Goal: Use online tool/utility: Utilize a website feature to perform a specific function

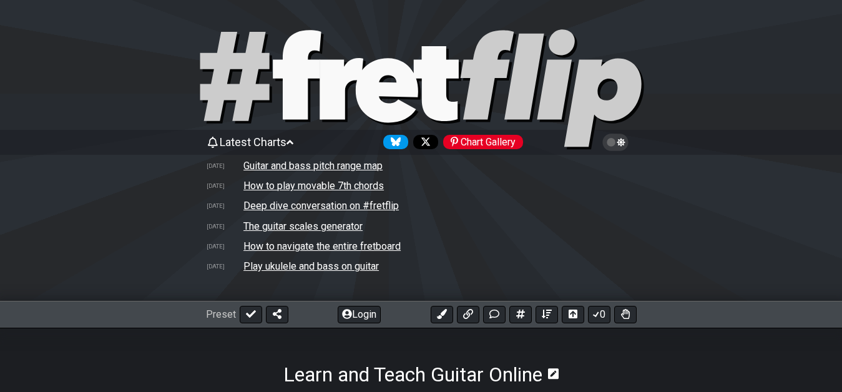
select select "New Scale"
select select "A"
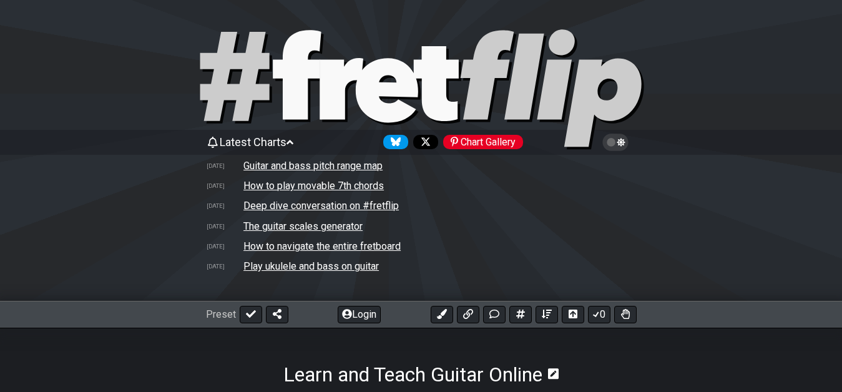
select select "A"
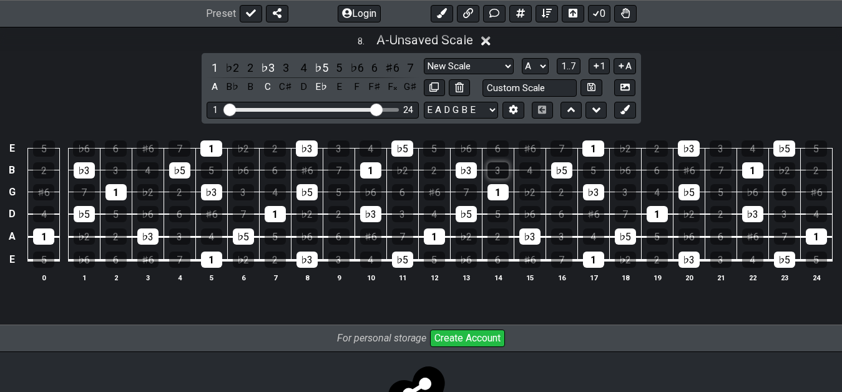
scroll to position [2246, 0]
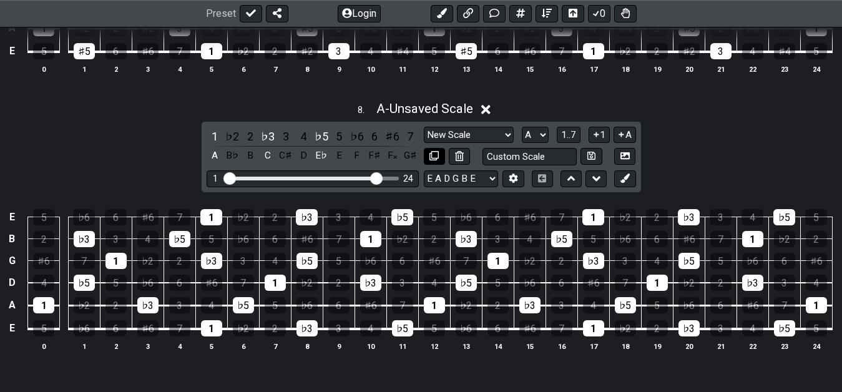
click at [436, 157] on icon at bounding box center [433, 155] width 9 height 9
select select "A"
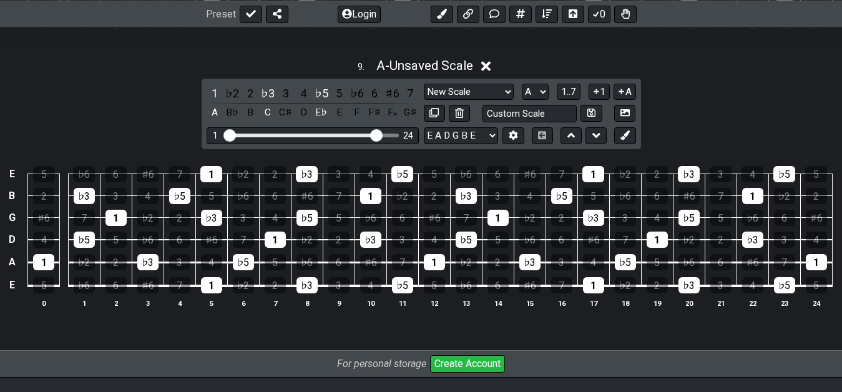
scroll to position [2524, 0]
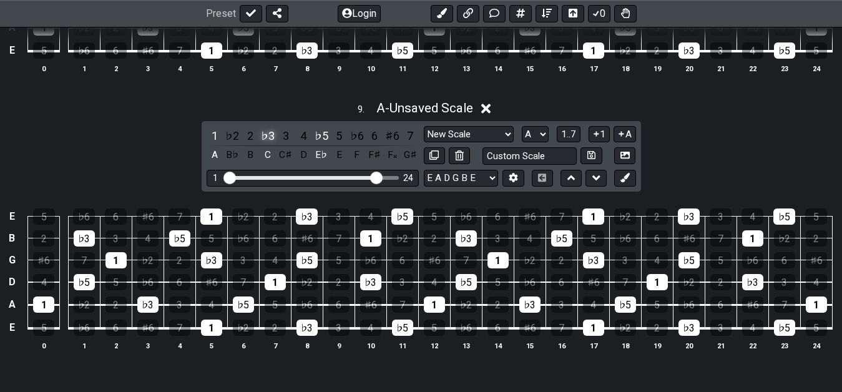
click at [268, 132] on div "♭3" at bounding box center [268, 135] width 16 height 17
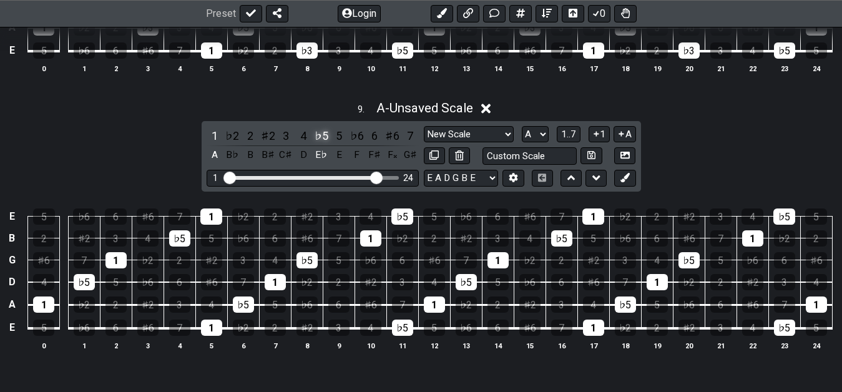
click at [325, 139] on div "♭5" at bounding box center [321, 135] width 16 height 17
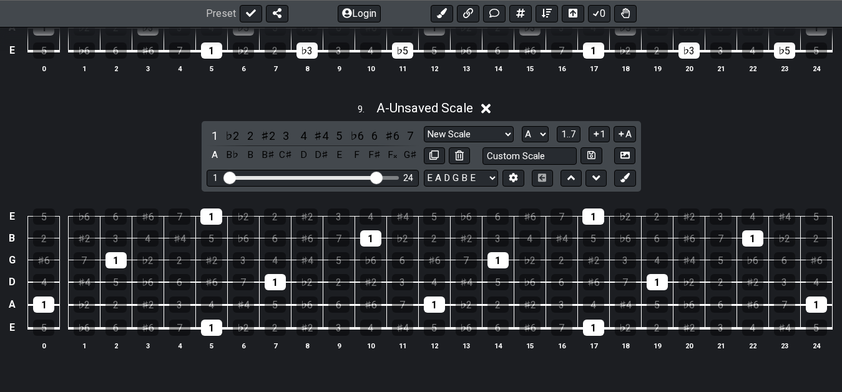
click at [198, 137] on div "9 . A - Unsaved Scale 1 ♭2 2 ♯2 3 4 ♯4 5 ♭6 6 ♯6 7 A B♭ B B♯ C♯ D D♯ E F F♯ F𝄪 …" at bounding box center [421, 230] width 842 height 275
click at [207, 137] on div "1" at bounding box center [215, 135] width 16 height 17
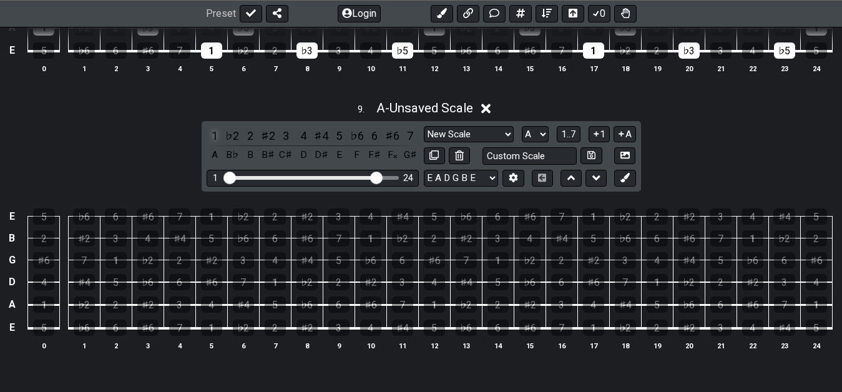
click at [210, 137] on div "1" at bounding box center [215, 135] width 16 height 17
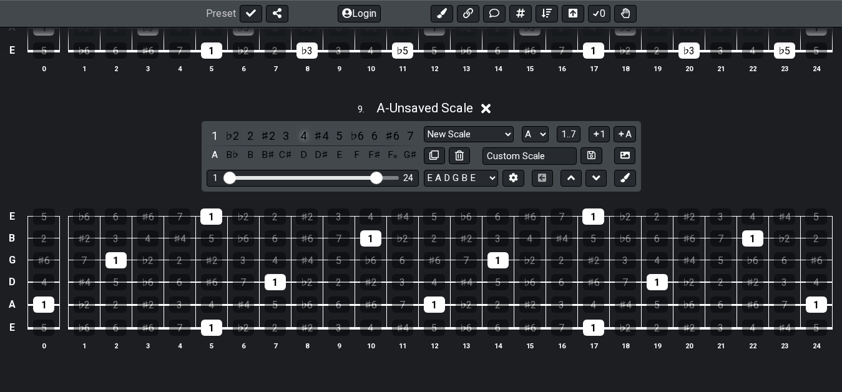
click at [306, 137] on div "4" at bounding box center [303, 135] width 16 height 17
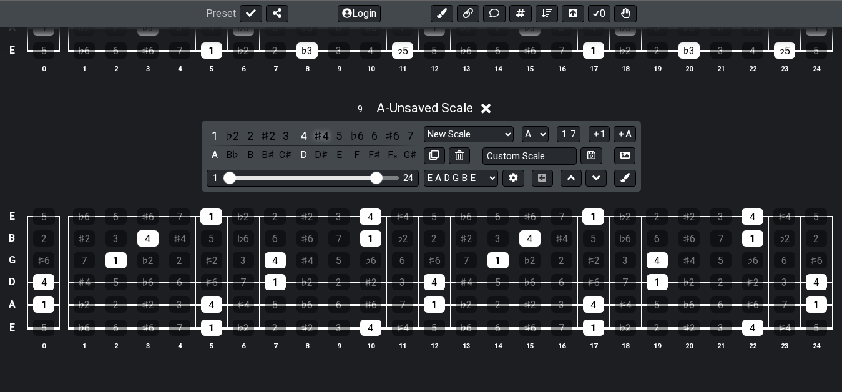
click at [320, 143] on div "♯4" at bounding box center [321, 135] width 16 height 17
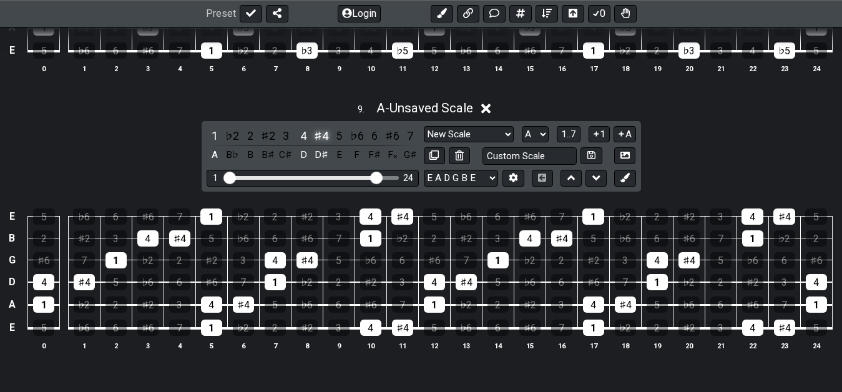
click at [320, 143] on div "♯4" at bounding box center [321, 135] width 16 height 17
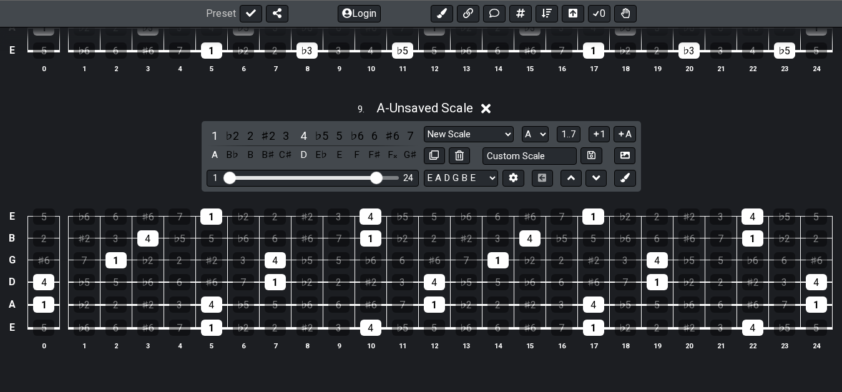
click at [320, 143] on div "♭5" at bounding box center [321, 135] width 16 height 17
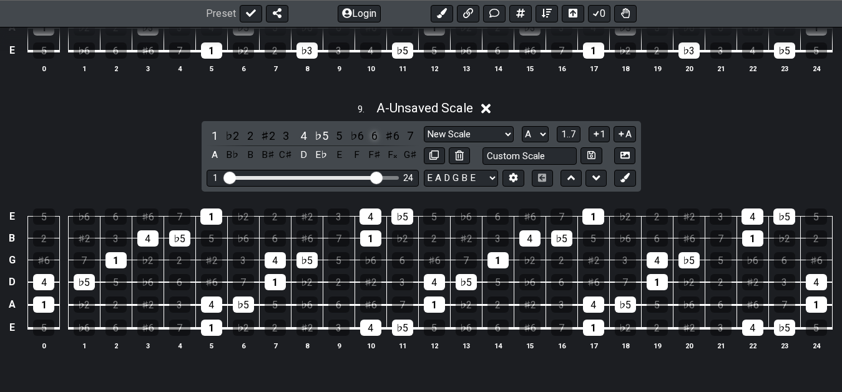
click at [373, 141] on div "6" at bounding box center [374, 135] width 16 height 17
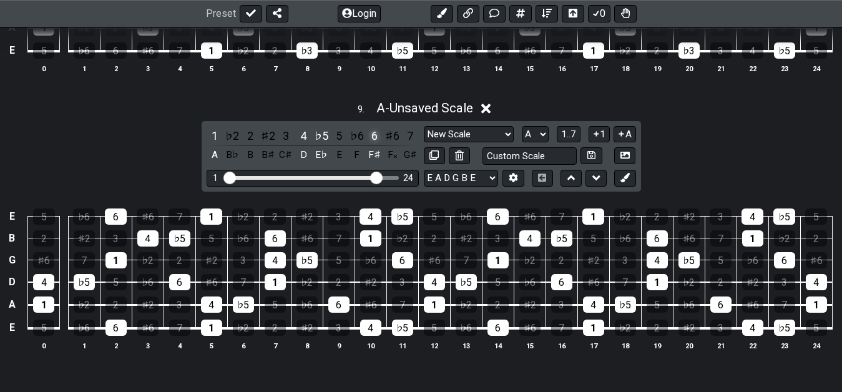
click at [373, 141] on div "6" at bounding box center [374, 135] width 16 height 17
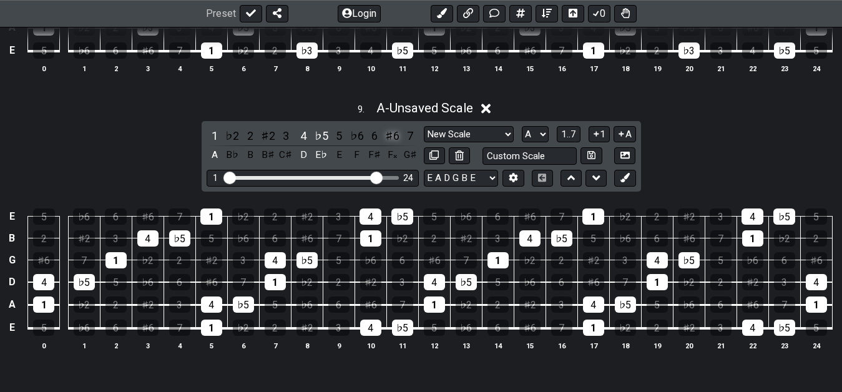
click at [389, 140] on div "♯6" at bounding box center [392, 135] width 16 height 17
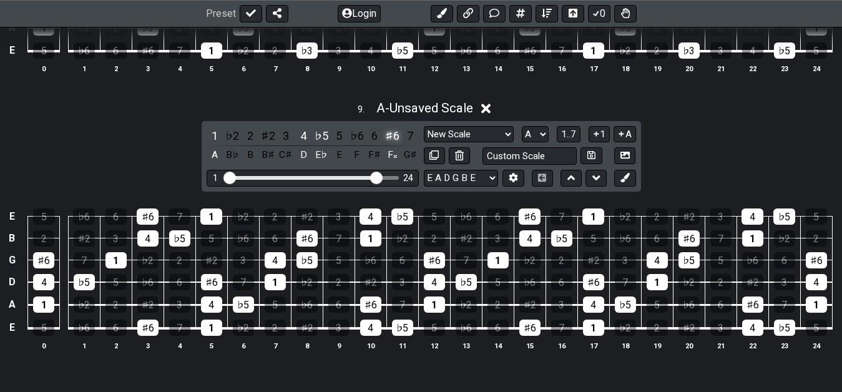
click at [389, 140] on div "♯6" at bounding box center [392, 135] width 16 height 17
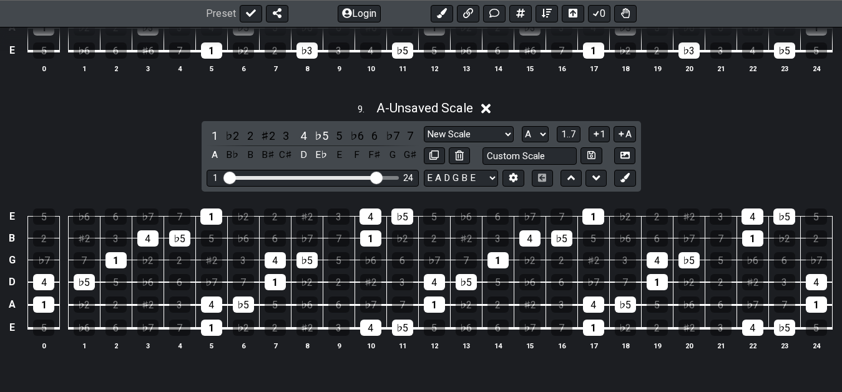
click at [389, 140] on div "♭7" at bounding box center [392, 135] width 16 height 17
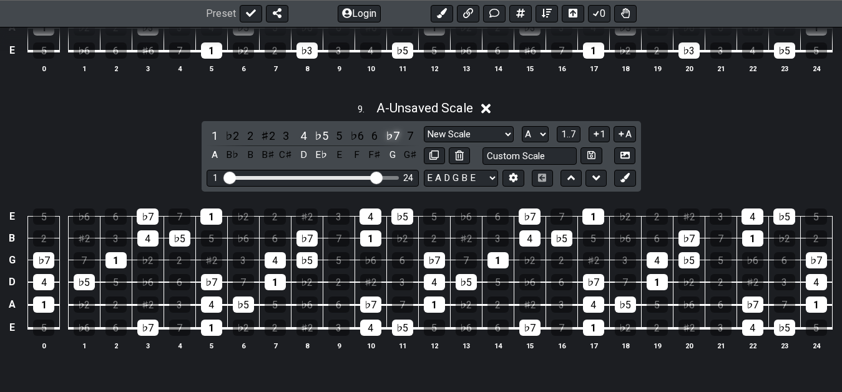
click at [391, 136] on div "♭7" at bounding box center [392, 135] width 16 height 17
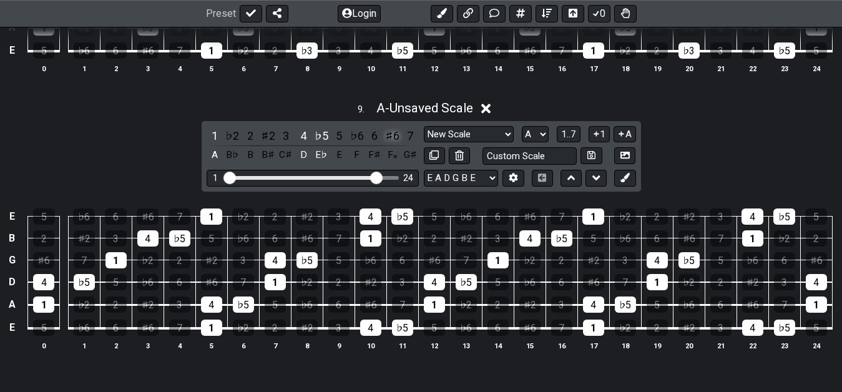
click at [391, 144] on div "♯6" at bounding box center [392, 135] width 16 height 17
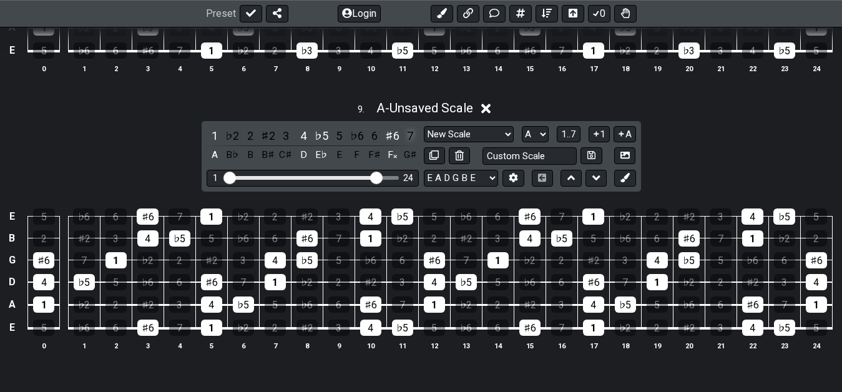
click at [409, 144] on div "7" at bounding box center [410, 135] width 16 height 17
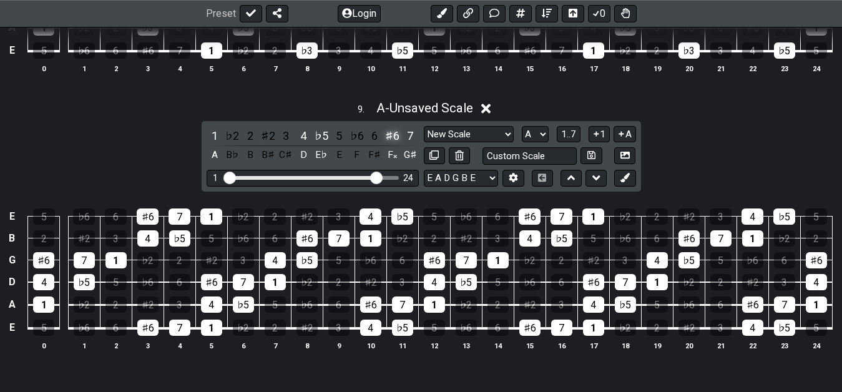
click at [391, 140] on div "♯6" at bounding box center [392, 135] width 16 height 17
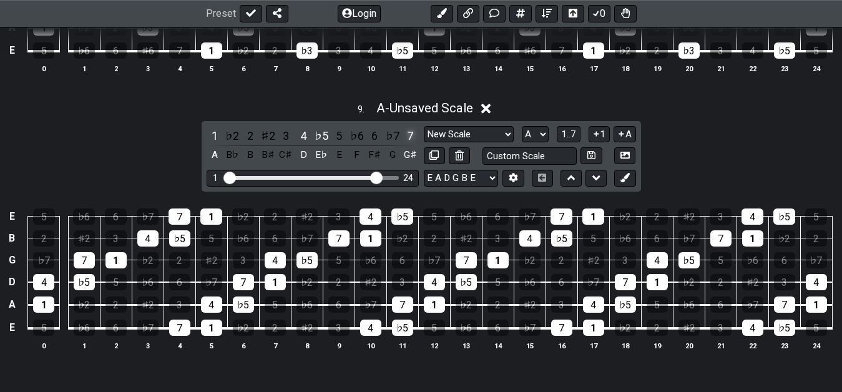
click at [412, 137] on div "7" at bounding box center [410, 135] width 16 height 17
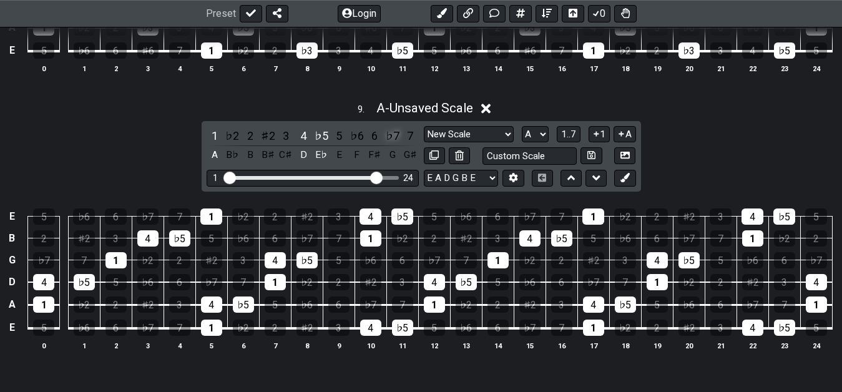
click at [394, 136] on div "♭7" at bounding box center [392, 135] width 16 height 17
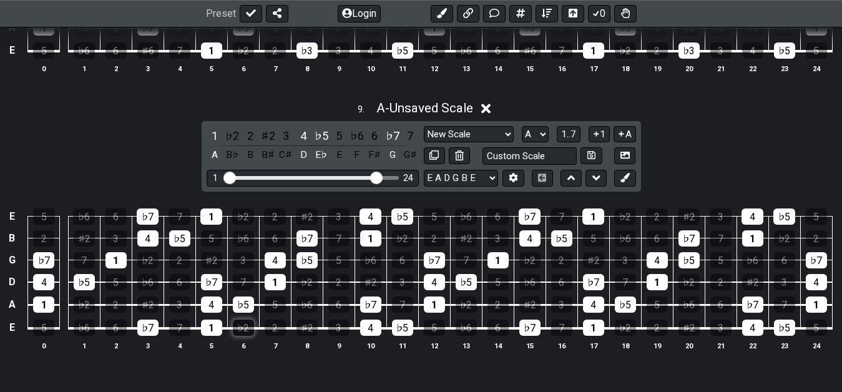
click at [248, 333] on div "♭2" at bounding box center [243, 327] width 21 height 16
click at [241, 331] on div "♭2" at bounding box center [243, 327] width 21 height 16
click at [232, 137] on div "♭2" at bounding box center [232, 135] width 16 height 17
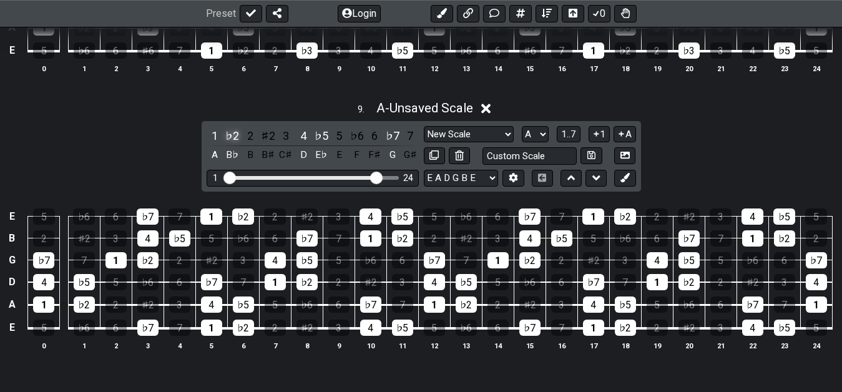
click at [232, 137] on div "♭2" at bounding box center [232, 135] width 16 height 17
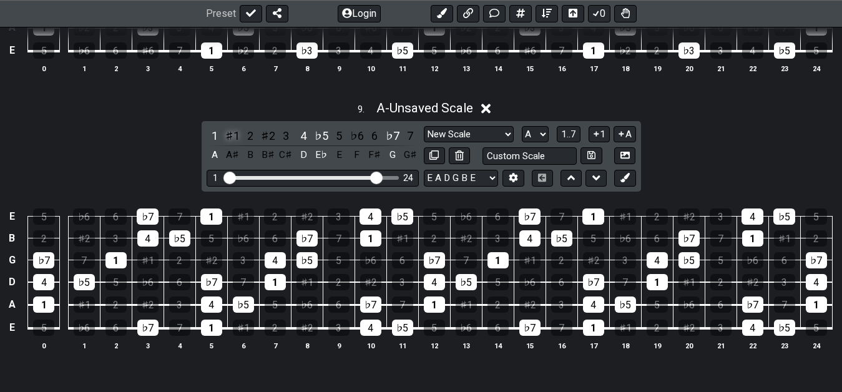
click at [230, 142] on div "♯1" at bounding box center [232, 135] width 16 height 17
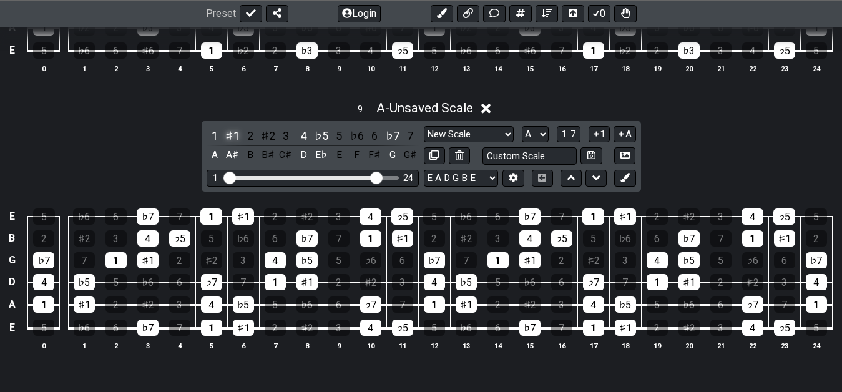
click at [234, 135] on div "♯1" at bounding box center [232, 135] width 16 height 17
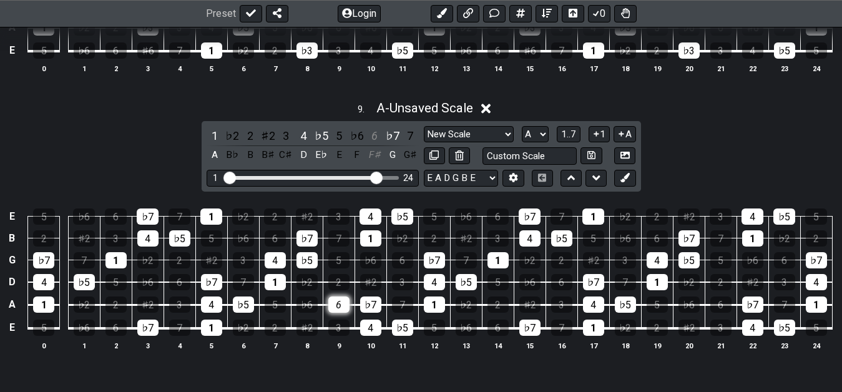
click at [337, 309] on div "6" at bounding box center [338, 304] width 21 height 16
click at [338, 309] on div "6" at bounding box center [338, 304] width 21 height 16
click at [373, 158] on div "F♯" at bounding box center [374, 155] width 16 height 17
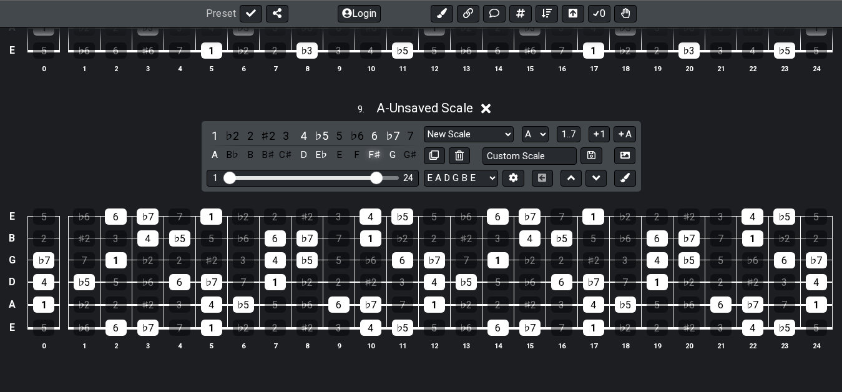
click at [373, 161] on div "F♯" at bounding box center [374, 155] width 16 height 17
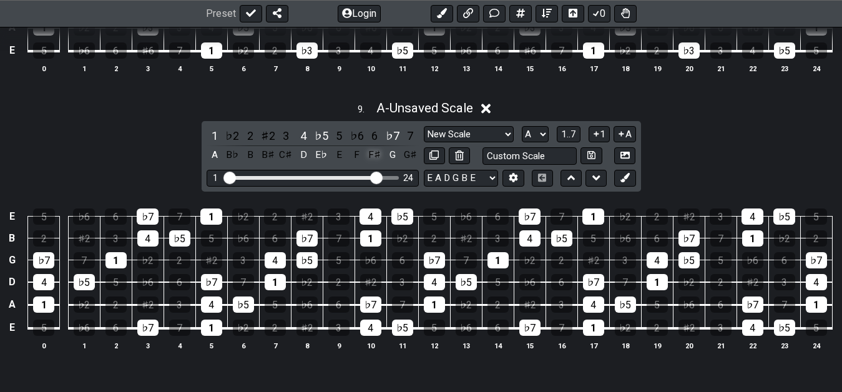
click at [373, 161] on div "F♯" at bounding box center [374, 155] width 16 height 17
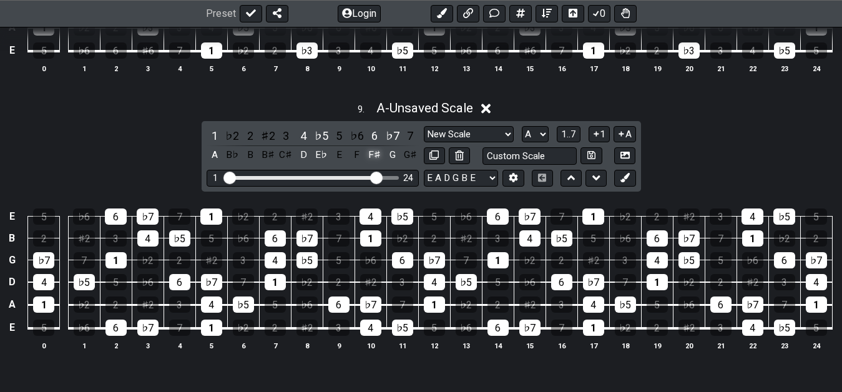
click at [372, 160] on div "F♯" at bounding box center [374, 155] width 16 height 17
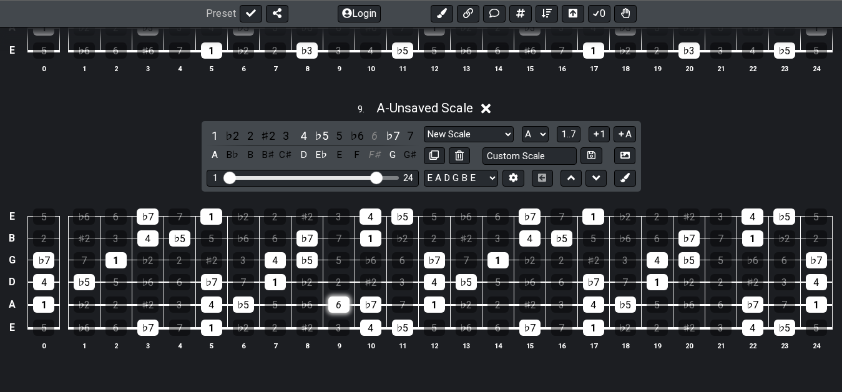
click at [336, 306] on div "6" at bounding box center [338, 304] width 21 height 16
click at [336, 308] on div "6" at bounding box center [338, 304] width 21 height 16
click at [374, 139] on div "6" at bounding box center [374, 135] width 16 height 17
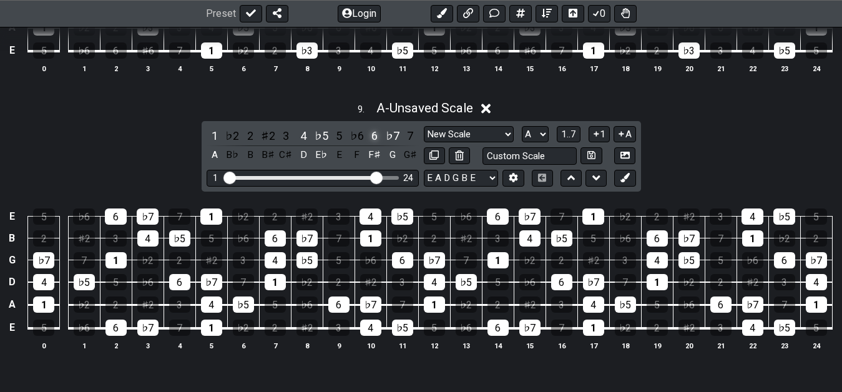
click at [373, 134] on div "6" at bounding box center [374, 135] width 16 height 17
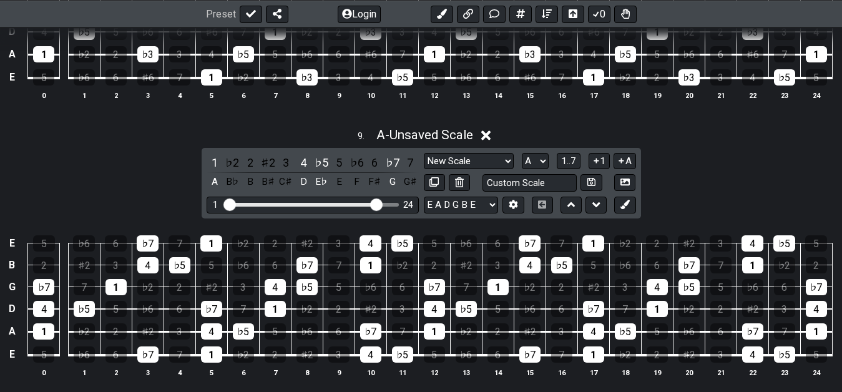
scroll to position [2587, 0]
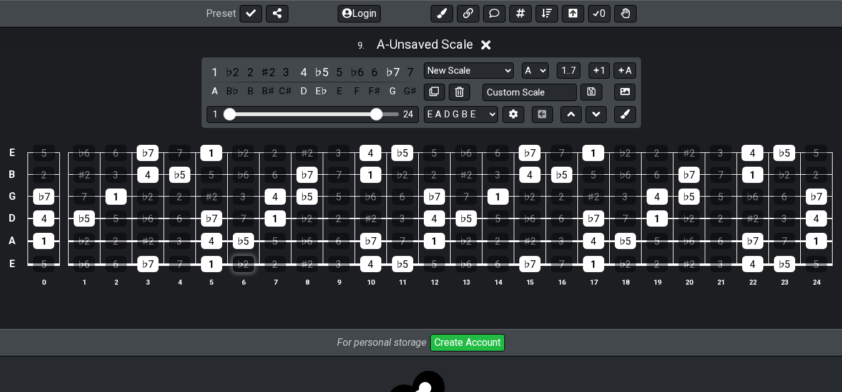
click at [250, 269] on div "♭2" at bounding box center [243, 264] width 21 height 16
click at [232, 76] on div "♭2" at bounding box center [232, 72] width 16 height 17
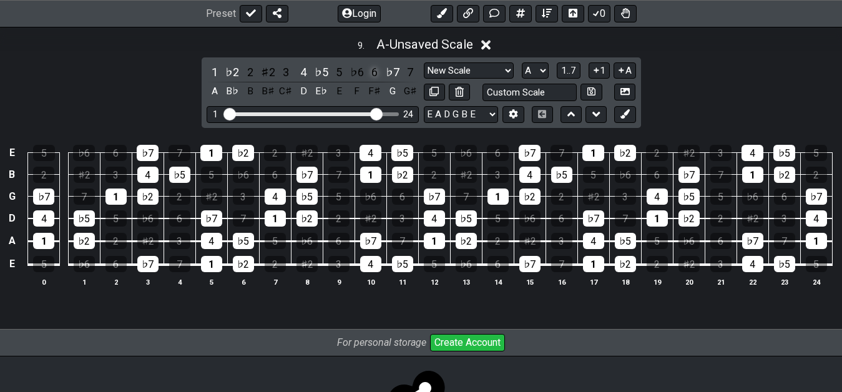
click at [374, 76] on div "6" at bounding box center [374, 72] width 16 height 17
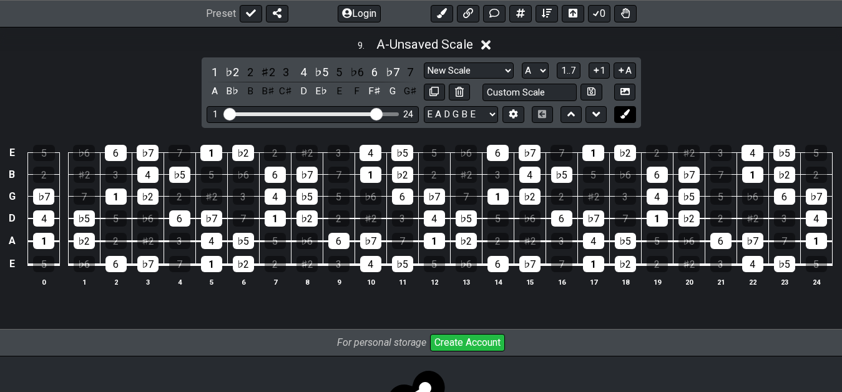
click at [622, 115] on icon at bounding box center [624, 113] width 9 height 9
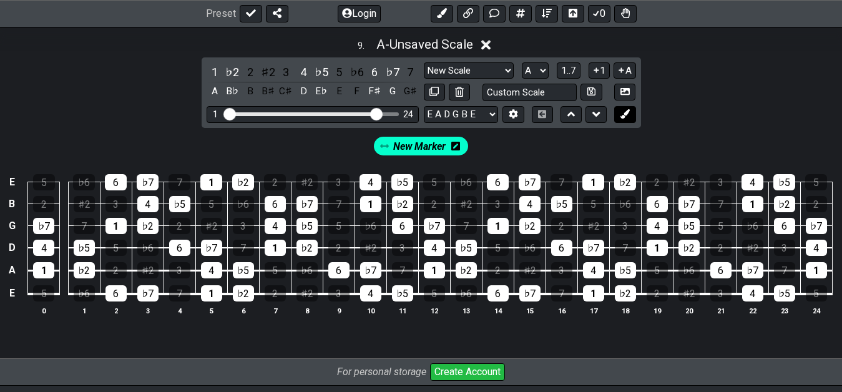
click at [622, 118] on icon at bounding box center [624, 113] width 9 height 9
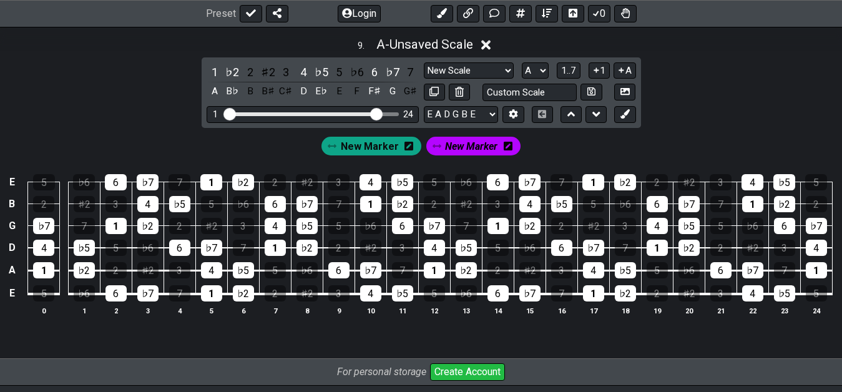
click at [407, 148] on icon at bounding box center [408, 146] width 9 height 10
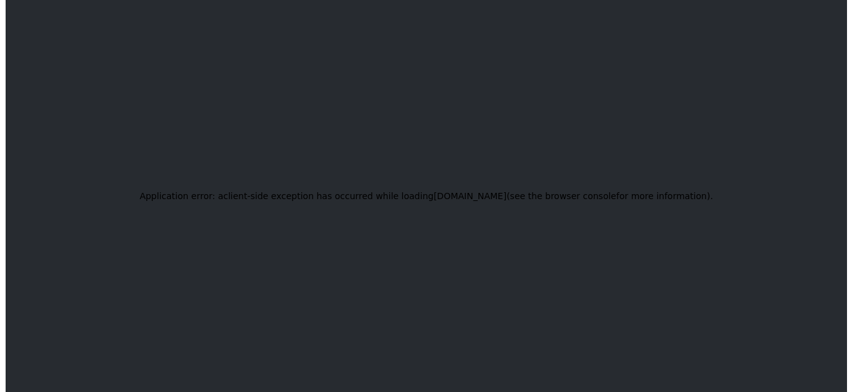
scroll to position [0, 0]
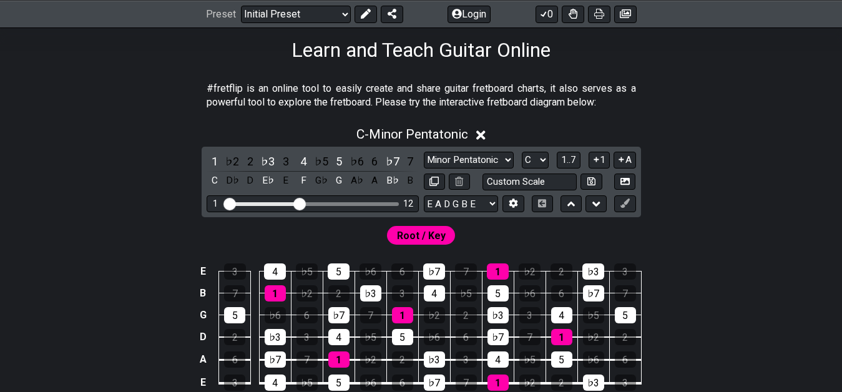
scroll to position [180, 0]
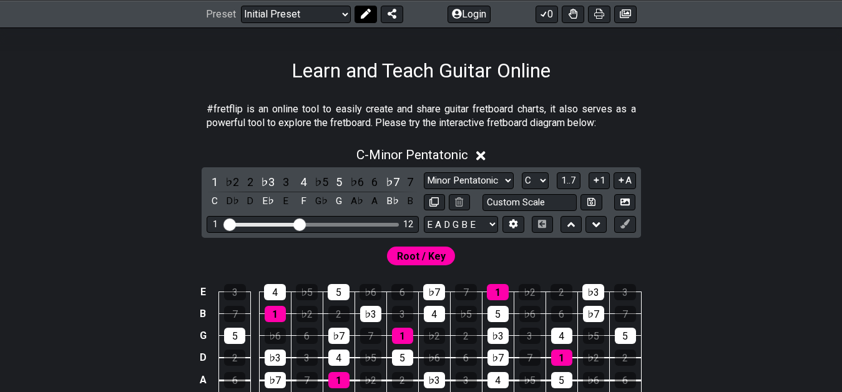
click at [365, 12] on icon at bounding box center [365, 14] width 10 height 10
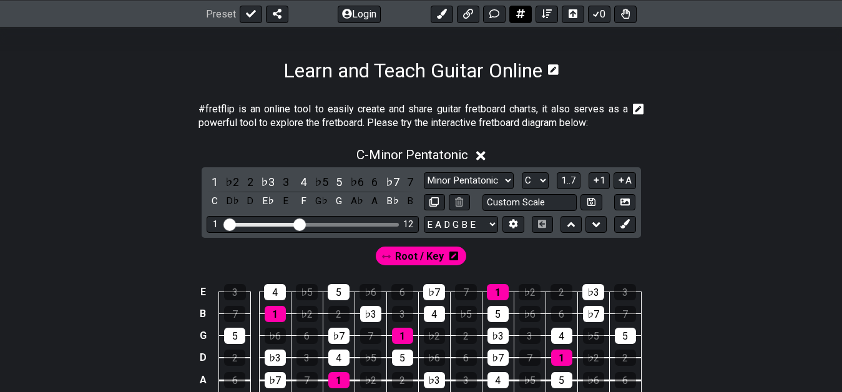
click at [522, 12] on icon at bounding box center [520, 13] width 9 height 9
select select "C"
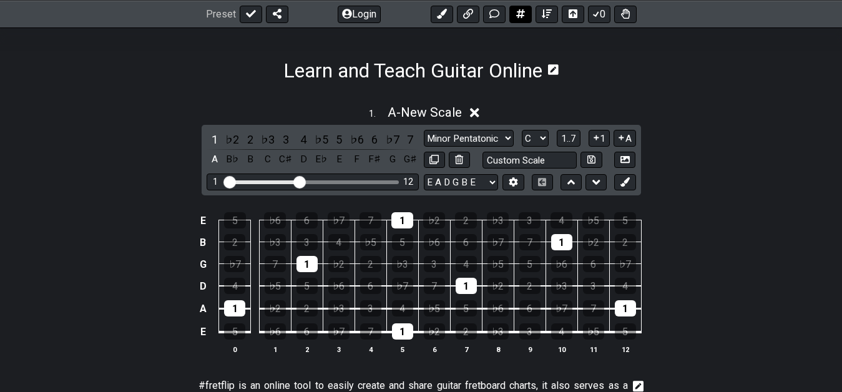
select select "New Scale"
select select "A"
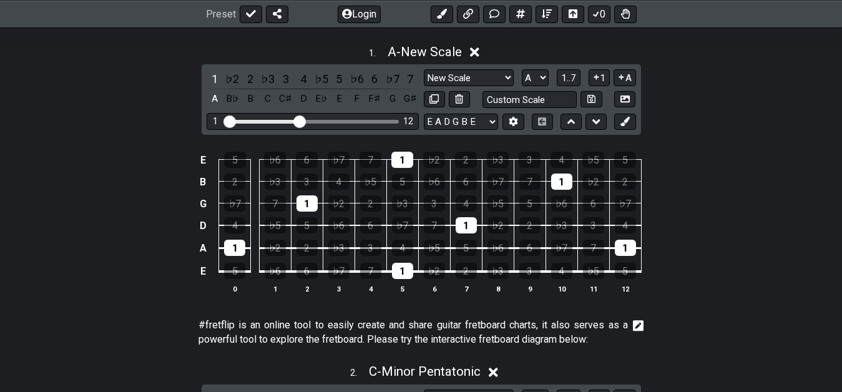
scroll to position [495, 0]
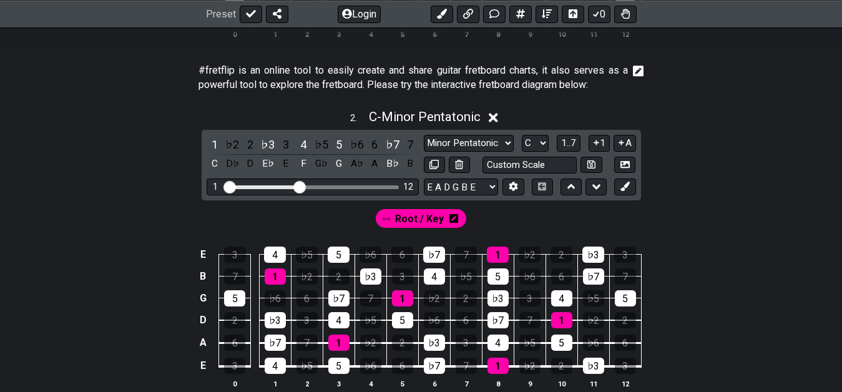
click at [493, 113] on icon at bounding box center [493, 117] width 9 height 13
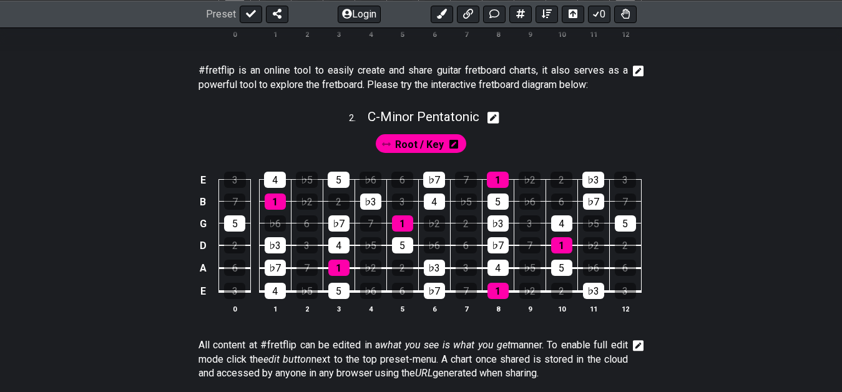
click at [493, 113] on icon at bounding box center [493, 118] width 12 height 12
select select "C"
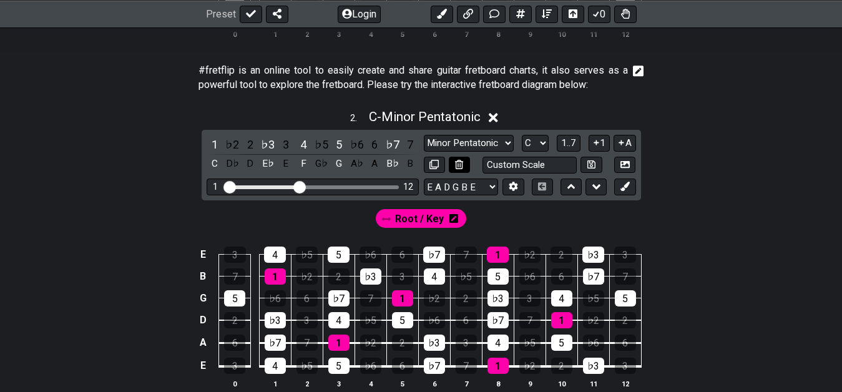
click at [458, 163] on icon at bounding box center [459, 164] width 8 height 9
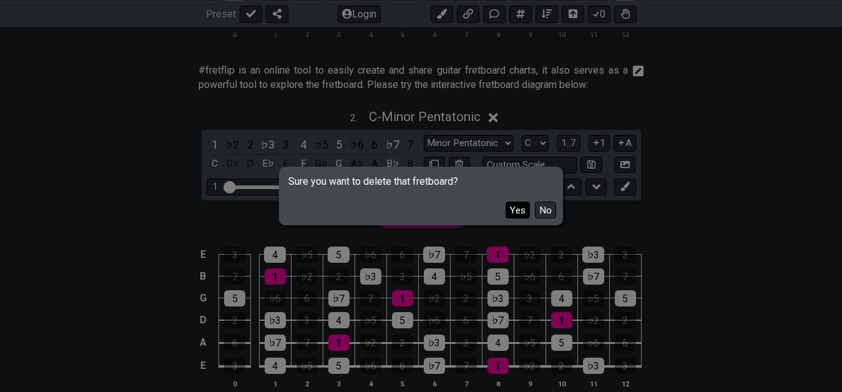
click at [523, 209] on button "Yes" at bounding box center [517, 210] width 24 height 17
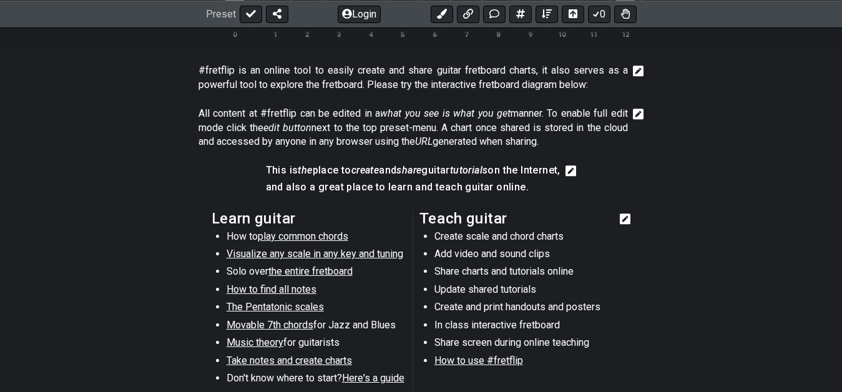
scroll to position [431, 0]
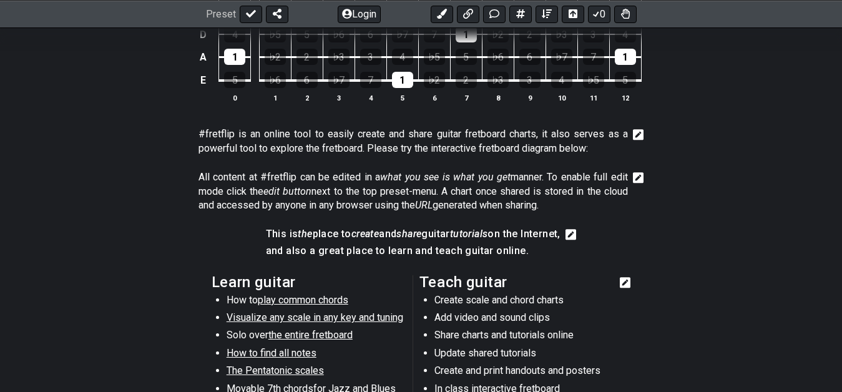
click at [637, 131] on icon at bounding box center [638, 134] width 11 height 11
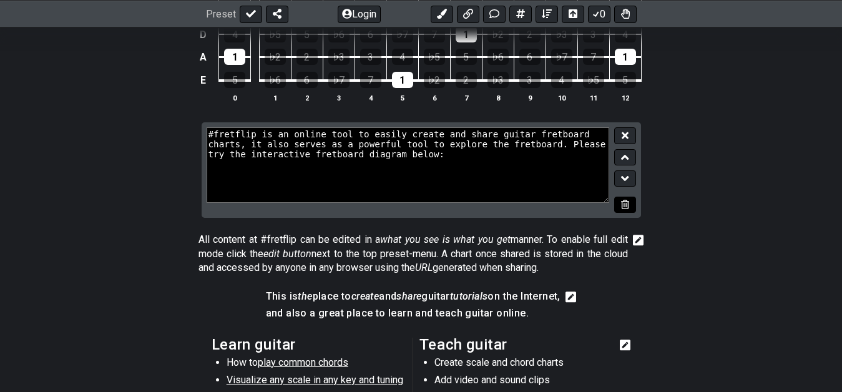
click at [630, 202] on button at bounding box center [624, 205] width 21 height 17
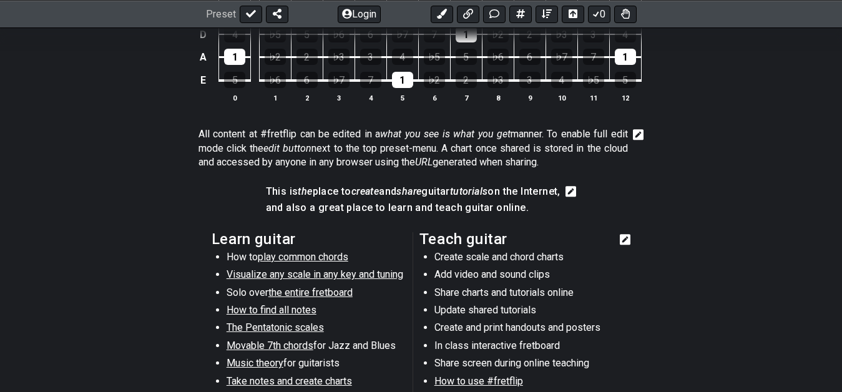
click at [642, 141] on icon at bounding box center [638, 135] width 11 height 12
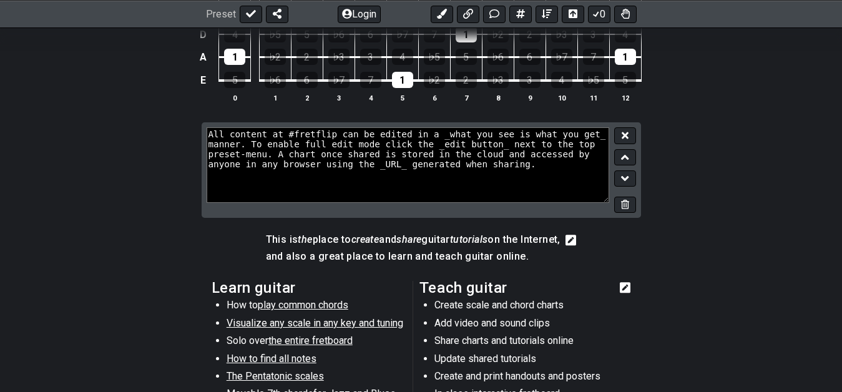
click at [625, 195] on div at bounding box center [622, 169] width 26 height 85
click at [626, 201] on icon at bounding box center [625, 204] width 8 height 9
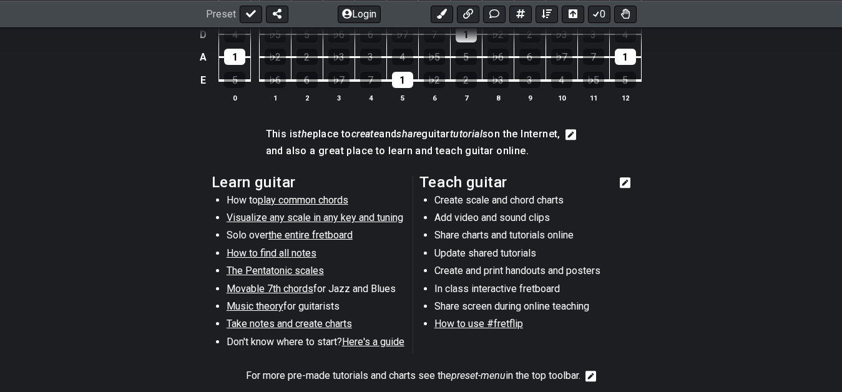
click at [577, 136] on icon at bounding box center [570, 134] width 11 height 11
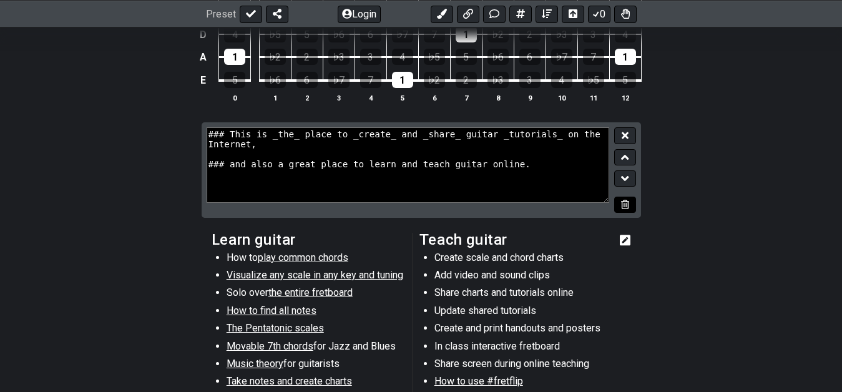
click at [628, 207] on icon at bounding box center [625, 204] width 8 height 9
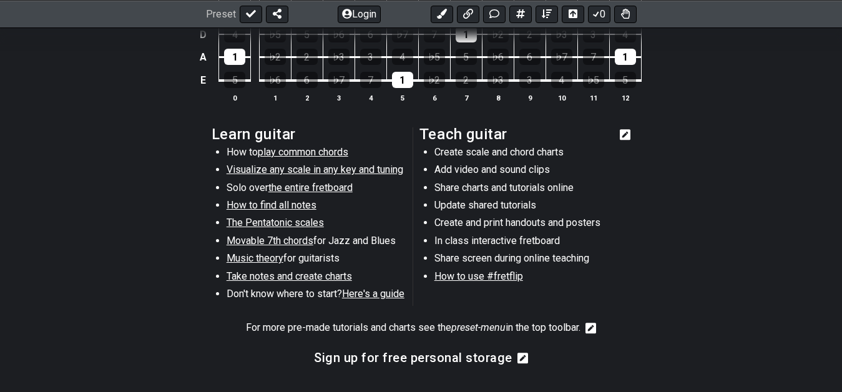
click at [624, 142] on icon at bounding box center [625, 134] width 11 height 15
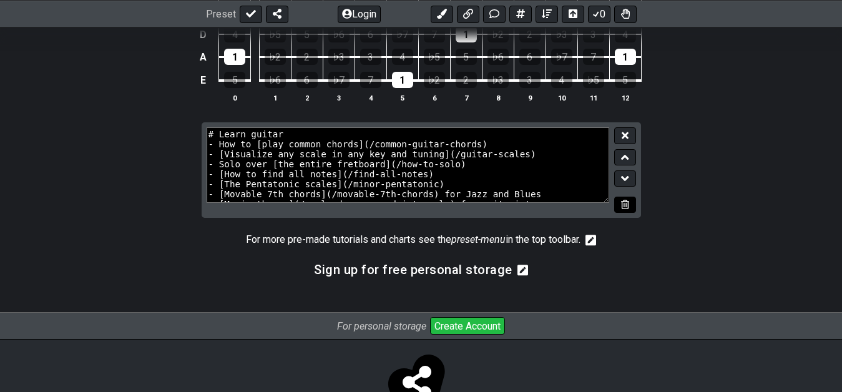
click at [623, 201] on icon at bounding box center [625, 204] width 8 height 9
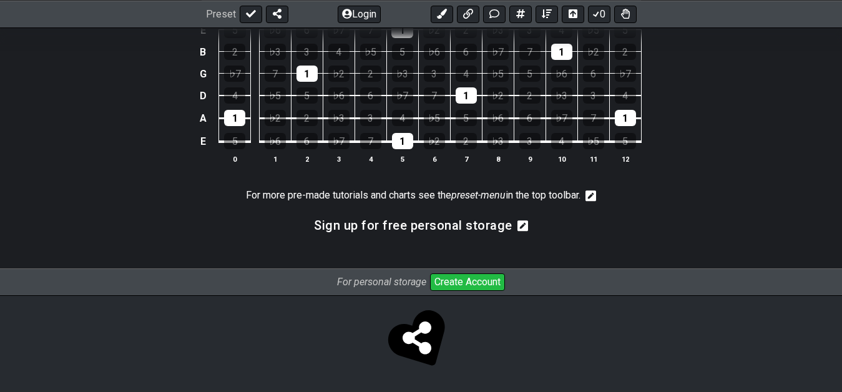
click at [595, 198] on icon at bounding box center [590, 196] width 11 height 12
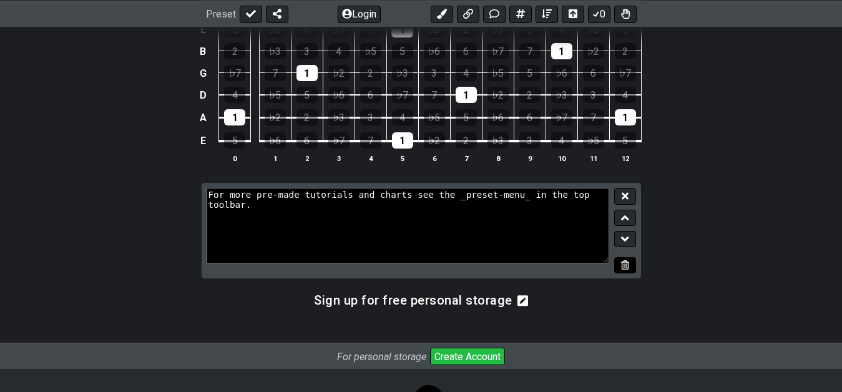
click at [626, 265] on icon at bounding box center [625, 264] width 8 height 9
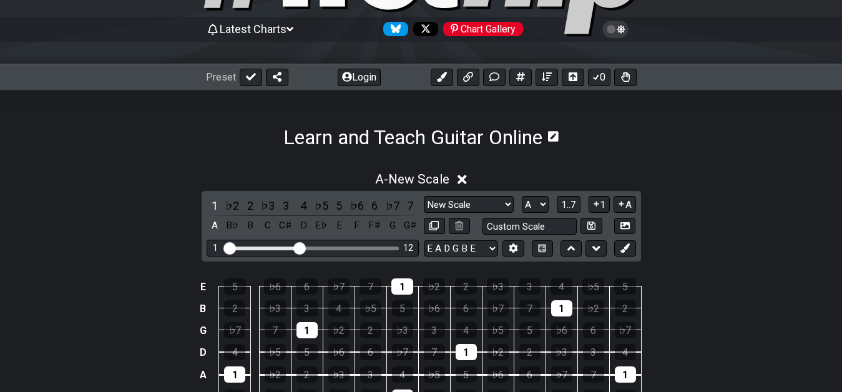
scroll to position [85, 0]
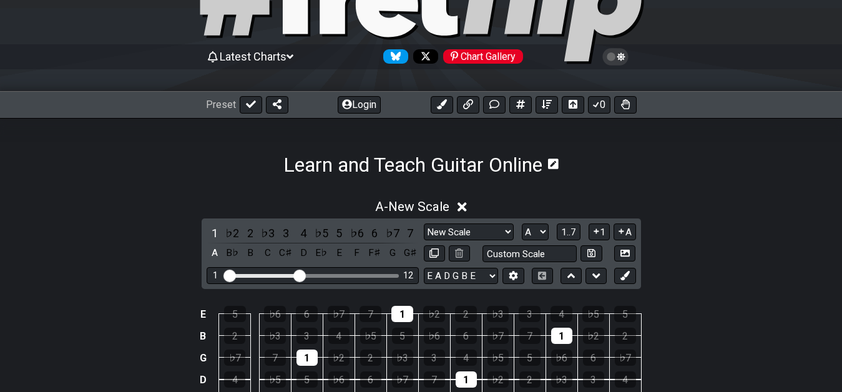
click at [558, 167] on icon at bounding box center [553, 163] width 11 height 11
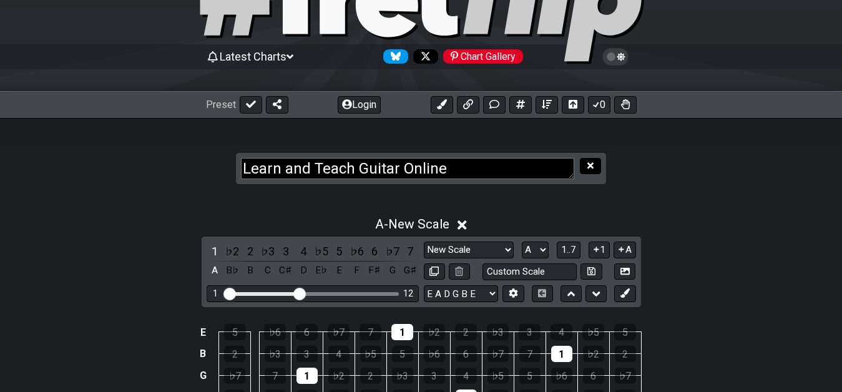
click at [586, 166] on button at bounding box center [590, 166] width 21 height 17
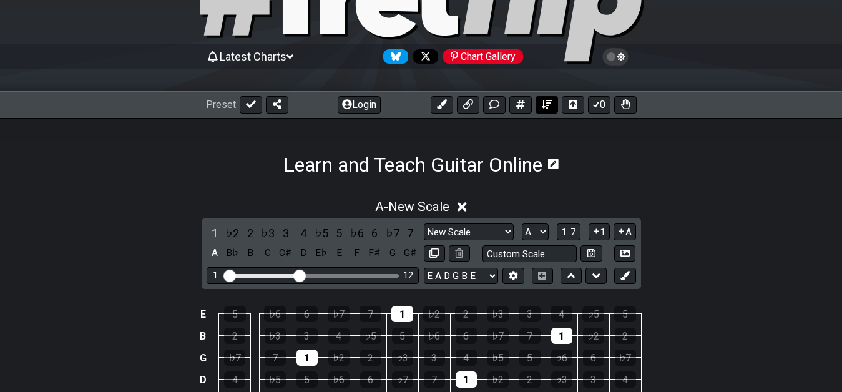
click at [540, 103] on button at bounding box center [546, 104] width 22 height 17
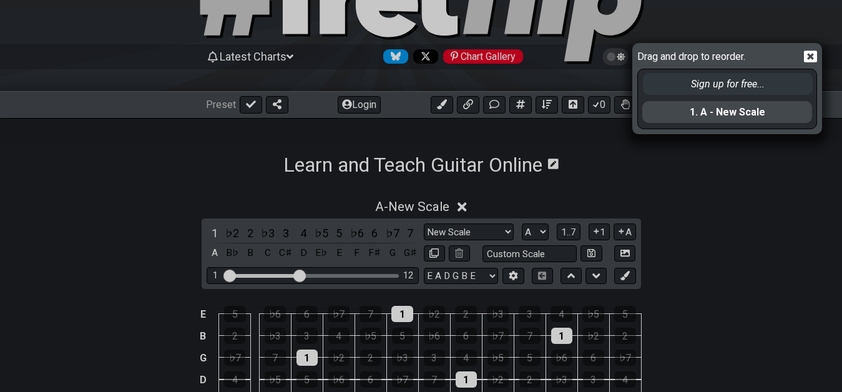
drag, startPoint x: 702, startPoint y: 115, endPoint x: 703, endPoint y: 83, distance: 32.5
click at [703, 83] on div "1. A - New Scale Sign up for free..." at bounding box center [727, 98] width 172 height 59
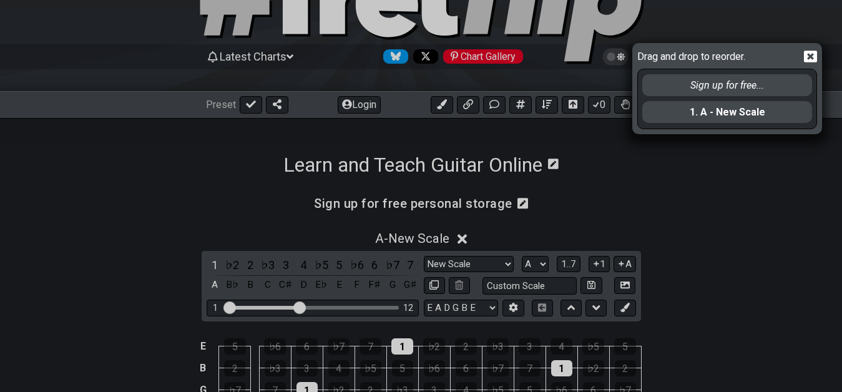
click at [727, 210] on div "Drag and drop to reorder. Sign up for free... 1. A - New Scale" at bounding box center [421, 196] width 842 height 392
click at [811, 59] on icon at bounding box center [810, 57] width 13 height 12
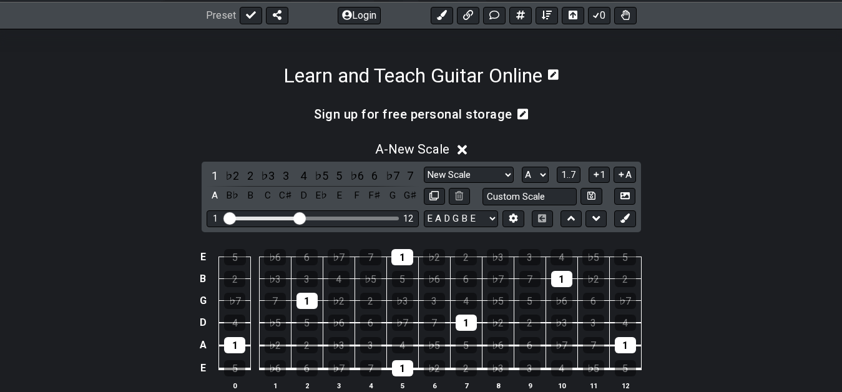
scroll to position [213, 0]
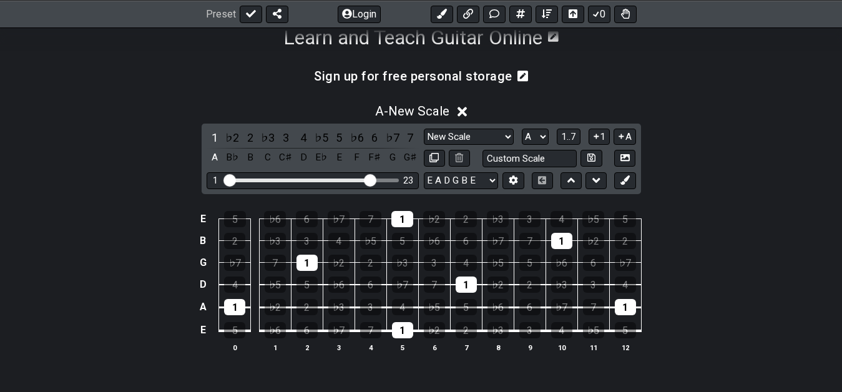
drag, startPoint x: 295, startPoint y: 177, endPoint x: 372, endPoint y: 183, distance: 77.7
click at [372, 179] on input "Visible fret range" at bounding box center [312, 179] width 177 height 0
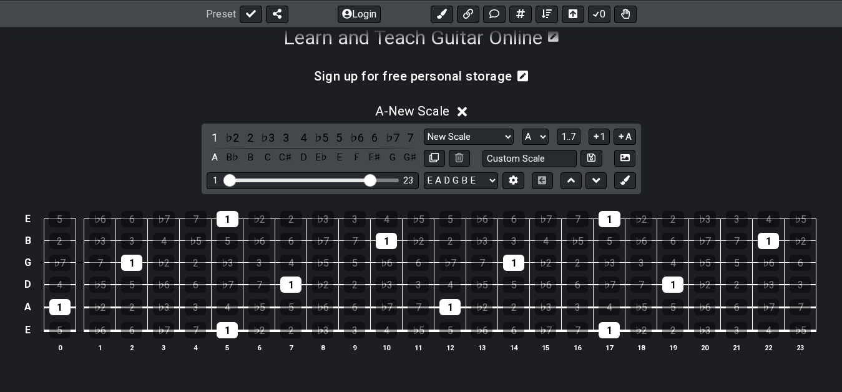
click at [372, 179] on input "Visible fret range" at bounding box center [312, 179] width 177 height 0
click at [376, 179] on input "Visible fret range" at bounding box center [312, 179] width 177 height 0
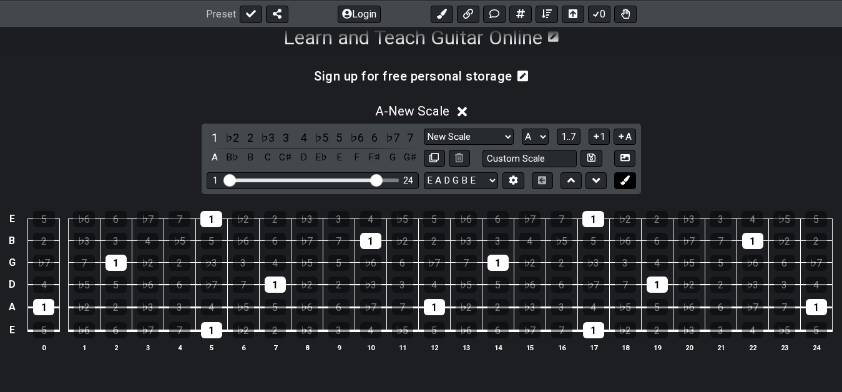
click at [623, 183] on icon at bounding box center [624, 179] width 9 height 9
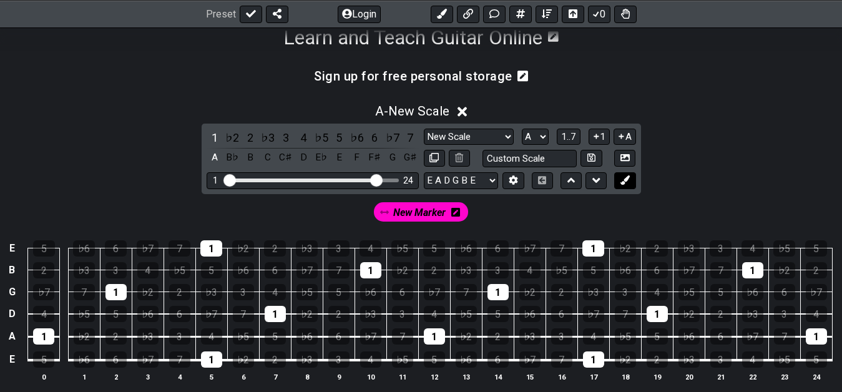
click at [623, 183] on icon at bounding box center [624, 179] width 9 height 9
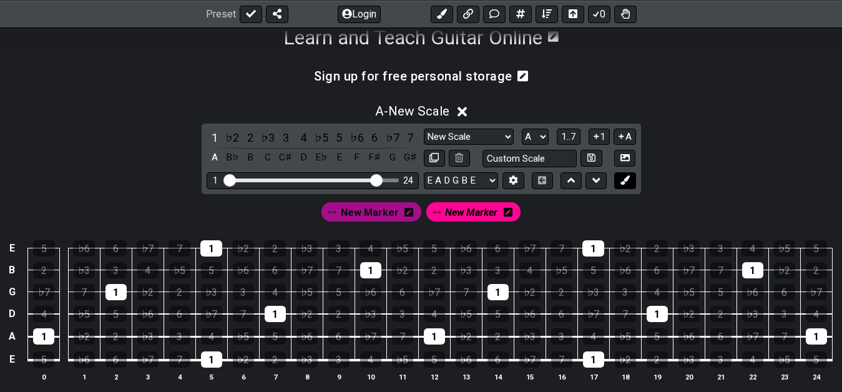
click at [623, 183] on icon at bounding box center [624, 179] width 9 height 9
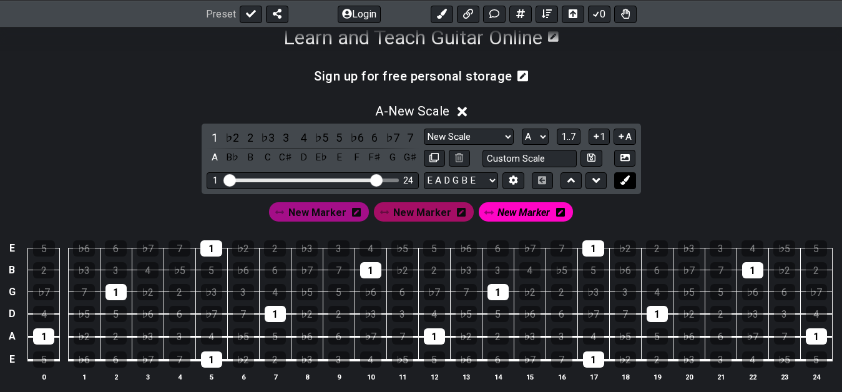
click at [623, 183] on icon at bounding box center [624, 179] width 9 height 9
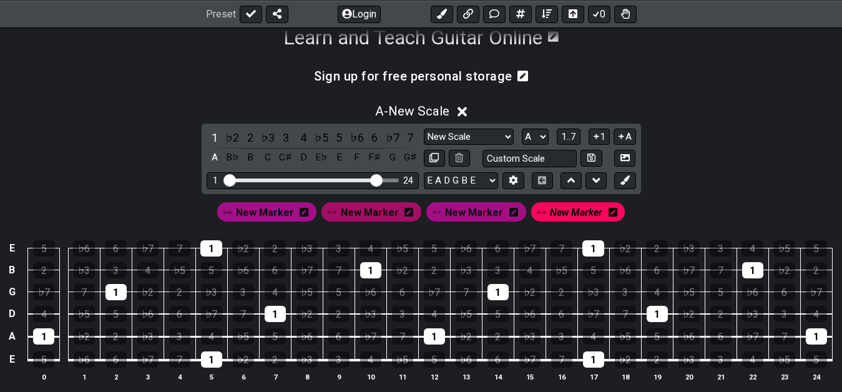
click at [304, 213] on icon at bounding box center [303, 212] width 9 height 10
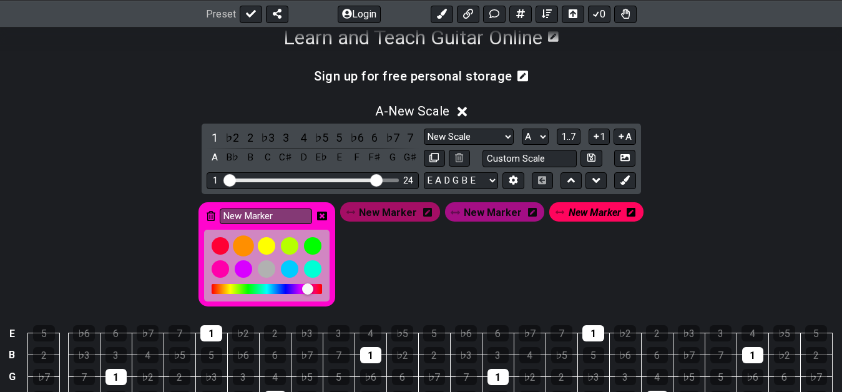
click at [244, 247] on div at bounding box center [243, 246] width 21 height 21
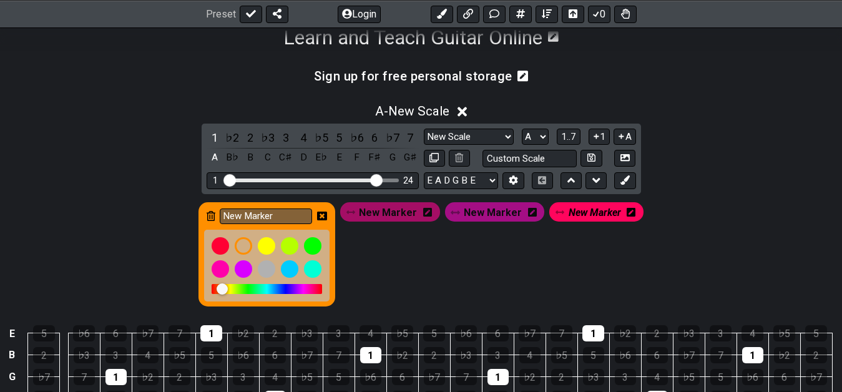
click at [371, 261] on div "New Marker New Marker New Marker New Marker" at bounding box center [421, 254] width 450 height 109
click at [428, 215] on icon at bounding box center [427, 212] width 9 height 9
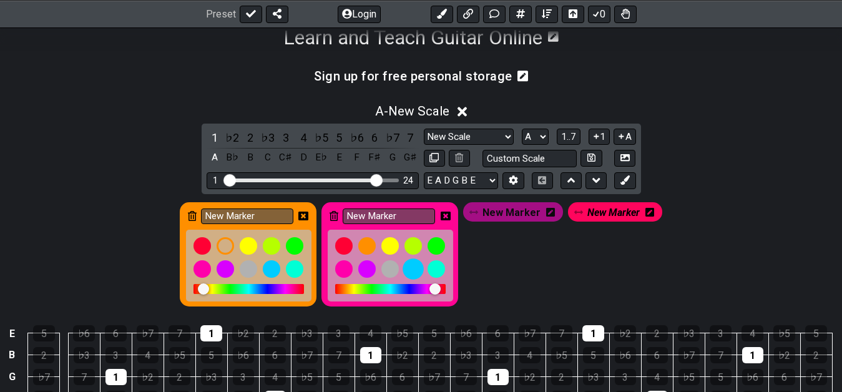
click at [415, 267] on div at bounding box center [412, 269] width 21 height 21
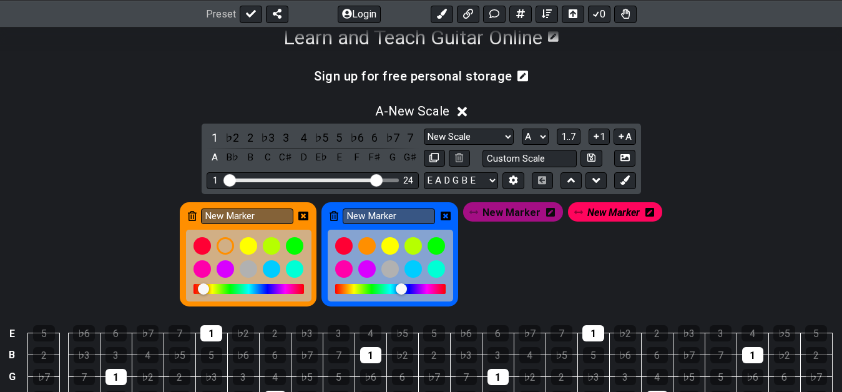
drag, startPoint x: 396, startPoint y: 289, endPoint x: 403, endPoint y: 286, distance: 8.1
click at [403, 286] on div at bounding box center [401, 288] width 11 height 11
click at [304, 216] on icon at bounding box center [303, 216] width 10 height 9
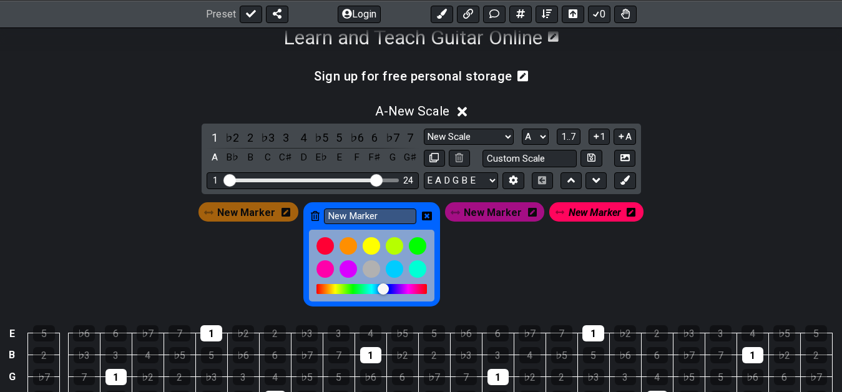
click at [427, 220] on icon at bounding box center [427, 216] width 10 height 9
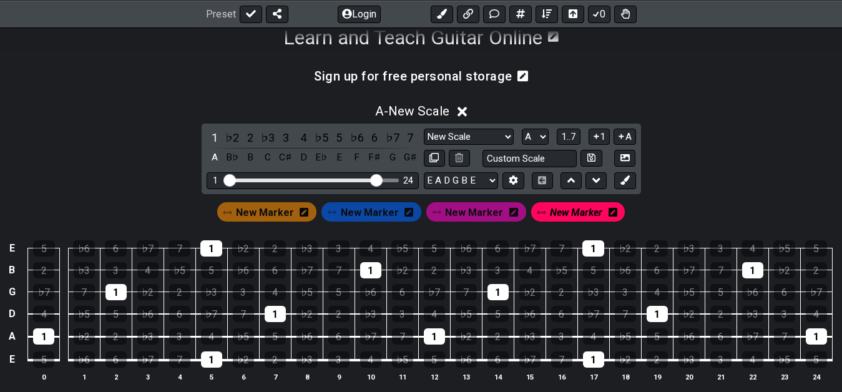
click at [258, 215] on span "New Marker" at bounding box center [265, 212] width 58 height 18
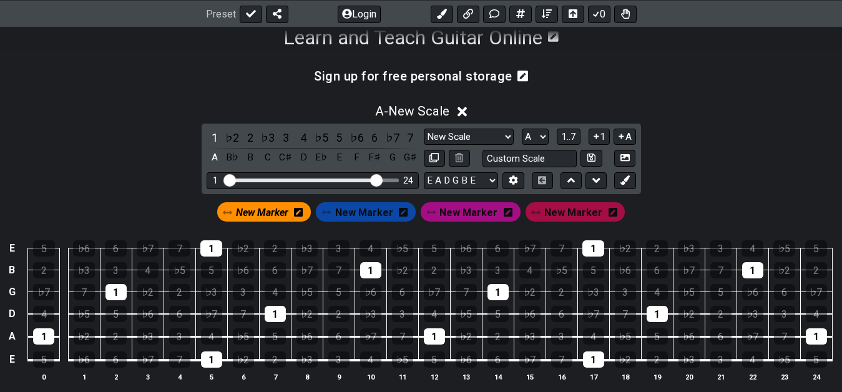
click at [260, 215] on span "New Marker" at bounding box center [262, 212] width 52 height 18
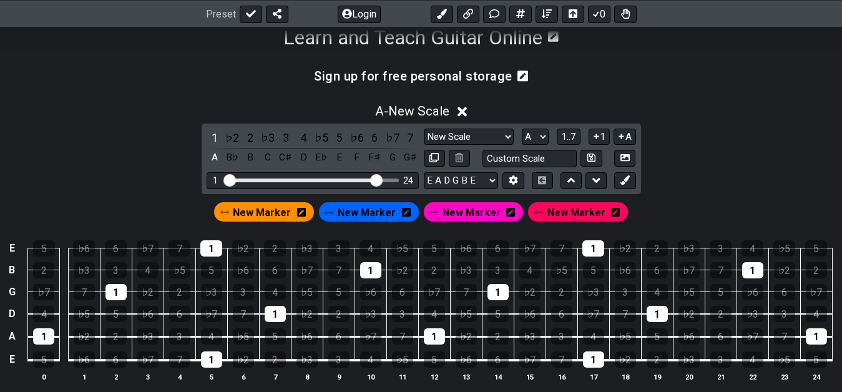
click at [367, 218] on span "New Marker" at bounding box center [367, 212] width 58 height 18
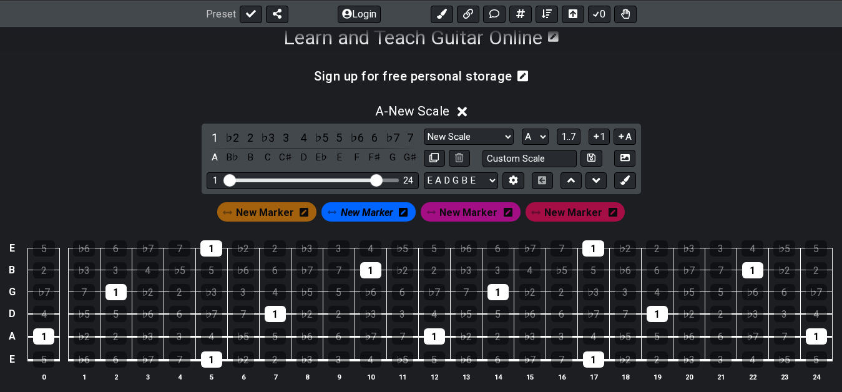
click at [366, 218] on span "New Marker" at bounding box center [367, 212] width 52 height 18
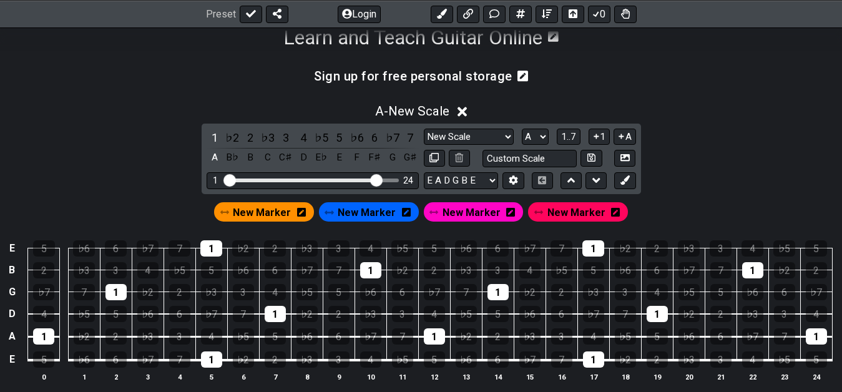
click at [476, 217] on span "New Marker" at bounding box center [471, 212] width 58 height 18
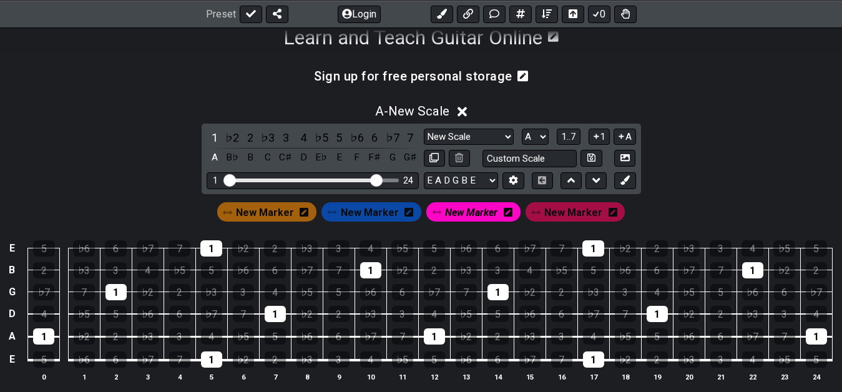
click at [505, 210] on icon at bounding box center [508, 212] width 9 height 9
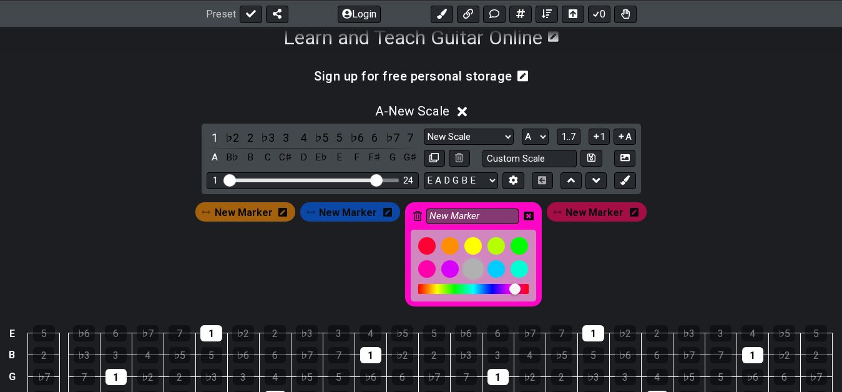
click at [469, 265] on div at bounding box center [473, 269] width 21 height 21
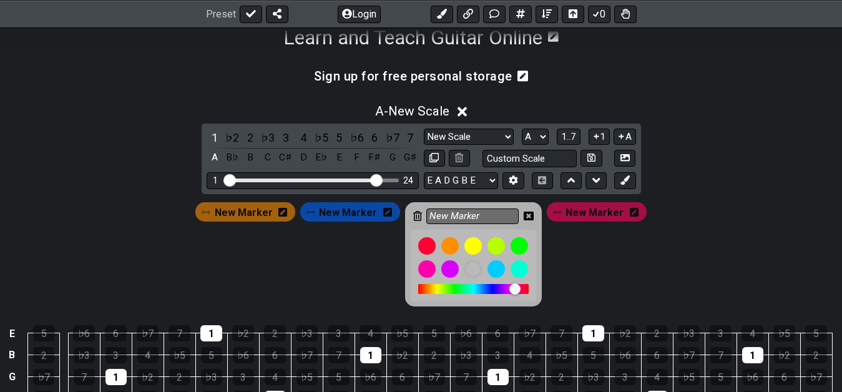
click at [529, 211] on icon at bounding box center [528, 216] width 10 height 10
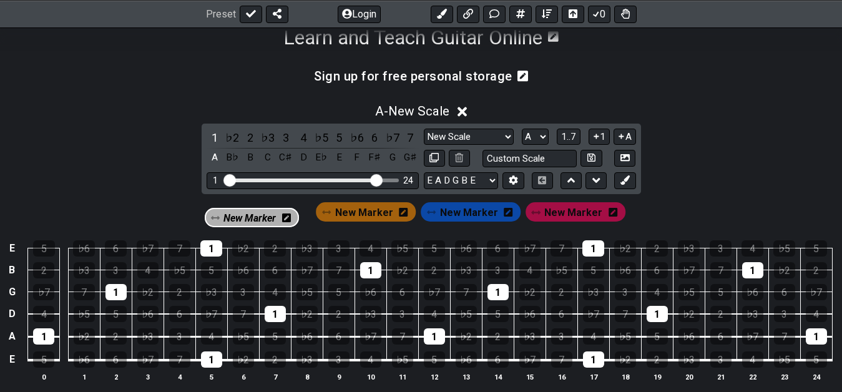
drag, startPoint x: 474, startPoint y: 210, endPoint x: 245, endPoint y: 219, distance: 229.1
click at [245, 219] on div "New Marker New Marker New Marker New Marker" at bounding box center [420, 212] width 413 height 24
click at [579, 218] on span "New Marker" at bounding box center [573, 212] width 58 height 18
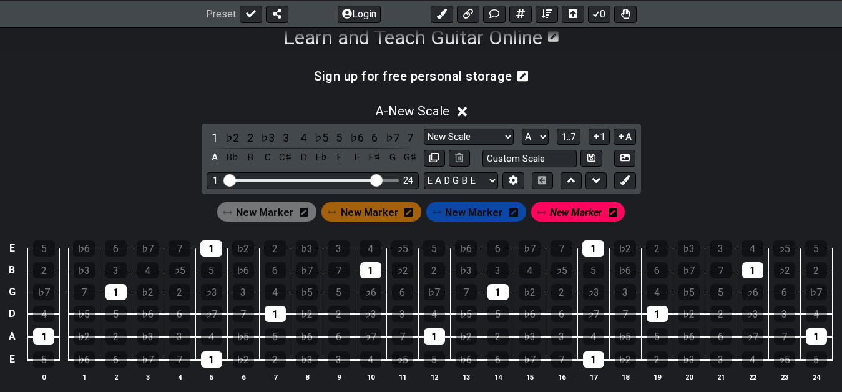
click at [608, 215] on icon at bounding box center [612, 212] width 9 height 9
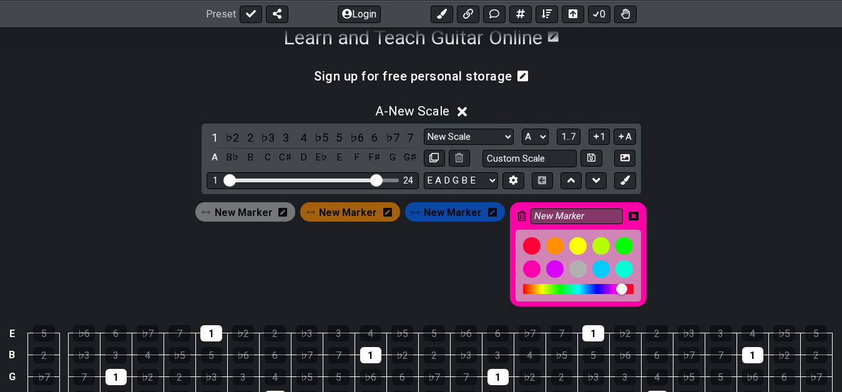
click at [616, 288] on div at bounding box center [621, 288] width 11 height 11
click at [622, 212] on div "New Marker" at bounding box center [578, 254] width 137 height 104
click at [628, 212] on icon at bounding box center [633, 216] width 10 height 9
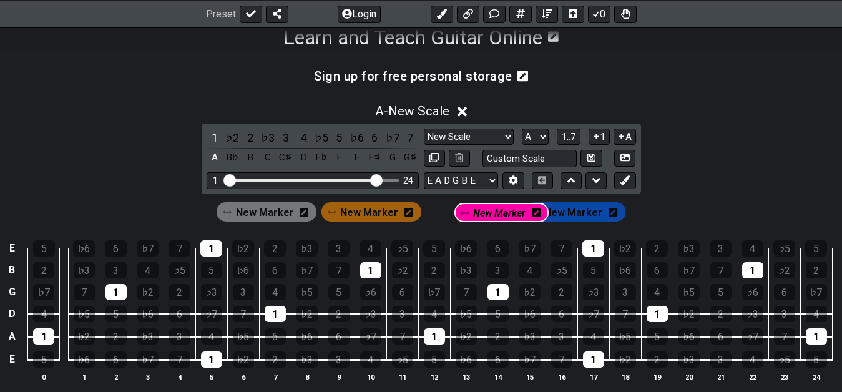
drag, startPoint x: 573, startPoint y: 210, endPoint x: 494, endPoint y: 211, distance: 79.2
click at [493, 211] on div "New Marker New Marker New Marker New Marker" at bounding box center [420, 212] width 413 height 24
click at [663, 215] on div "New Marker New Marker New Marker New Marker" at bounding box center [421, 209] width 842 height 30
click at [378, 217] on span "New Marker" at bounding box center [370, 212] width 58 height 18
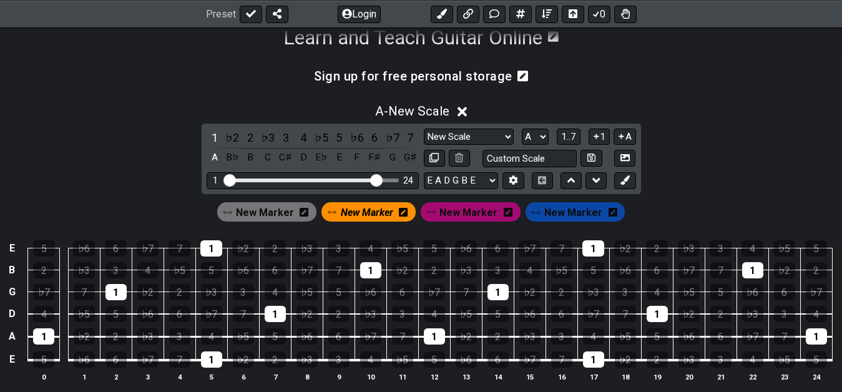
click at [404, 214] on icon at bounding box center [403, 212] width 9 height 10
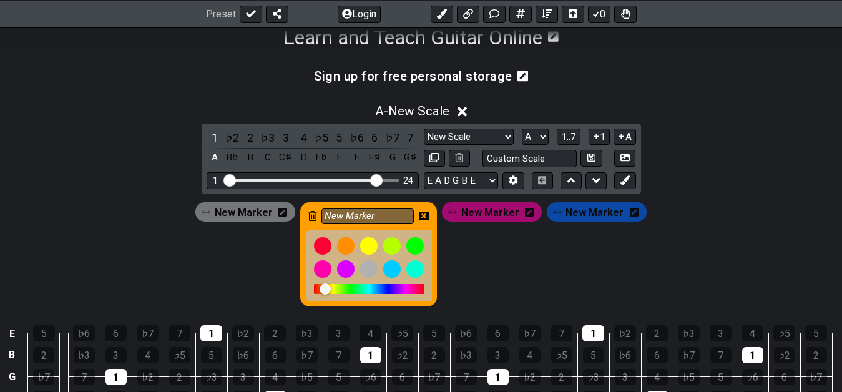
click at [327, 289] on div at bounding box center [324, 288] width 11 height 11
click at [426, 212] on icon at bounding box center [424, 216] width 10 height 9
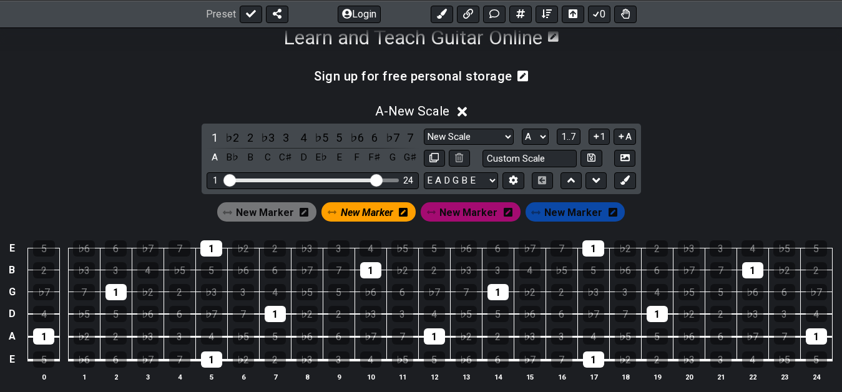
click at [420, 236] on td "5" at bounding box center [434, 237] width 32 height 22
click at [504, 236] on td "6" at bounding box center [498, 237] width 32 height 22
click at [377, 214] on span "New Marker" at bounding box center [367, 212] width 52 height 18
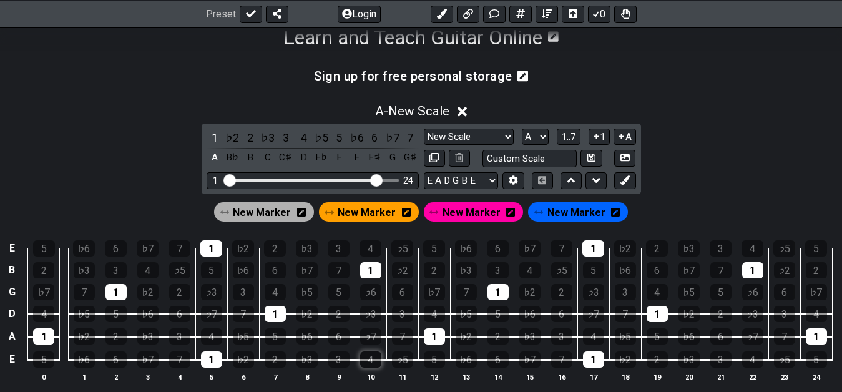
click at [376, 364] on div "4" at bounding box center [370, 359] width 21 height 16
click at [246, 334] on div "♭5" at bounding box center [243, 336] width 21 height 16
click at [374, 334] on div "♭7" at bounding box center [370, 336] width 21 height 16
click at [465, 256] on div "♭6" at bounding box center [466, 248] width 22 height 16
click at [273, 205] on span "New Marker" at bounding box center [262, 212] width 58 height 18
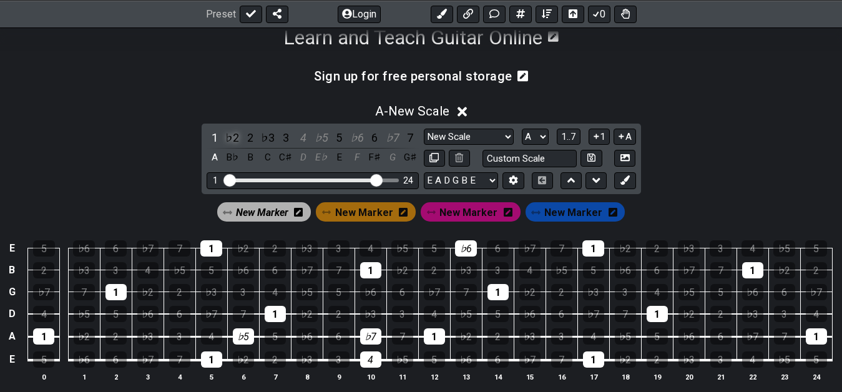
click at [234, 142] on div "♭2" at bounding box center [232, 137] width 16 height 17
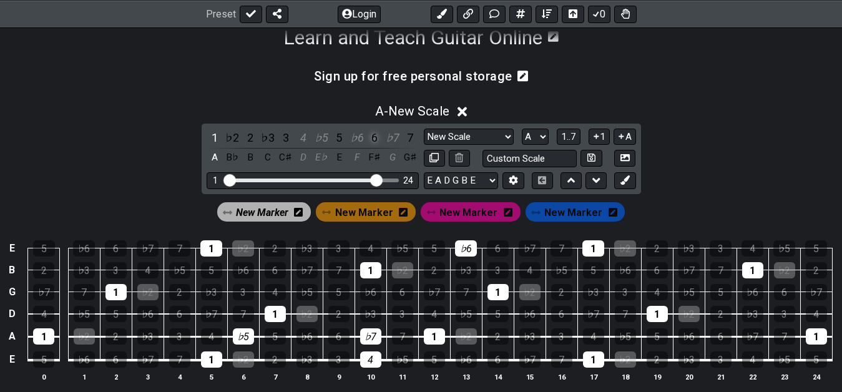
click at [374, 142] on div "6" at bounding box center [374, 137] width 16 height 17
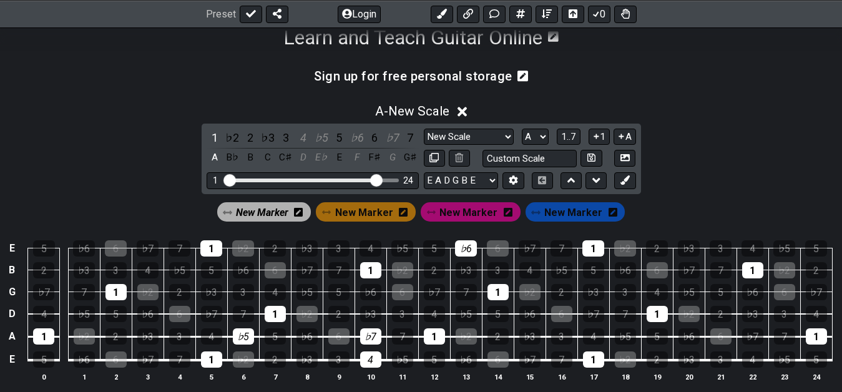
click at [351, 234] on td "3" at bounding box center [339, 237] width 32 height 22
click at [358, 218] on span "New Marker" at bounding box center [364, 212] width 58 height 18
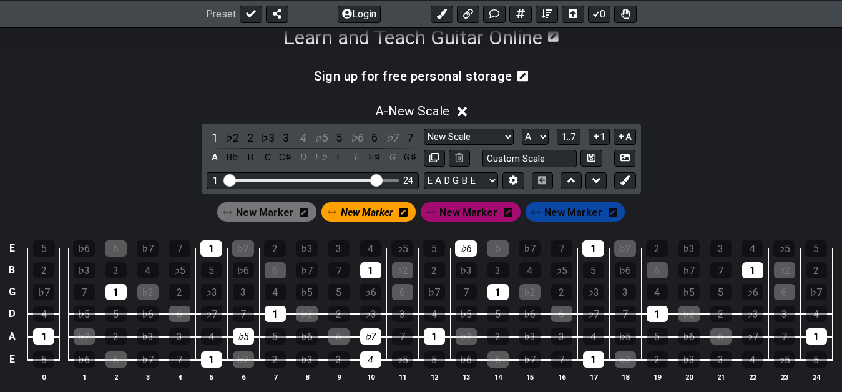
click at [370, 212] on span "New Marker" at bounding box center [367, 212] width 52 height 18
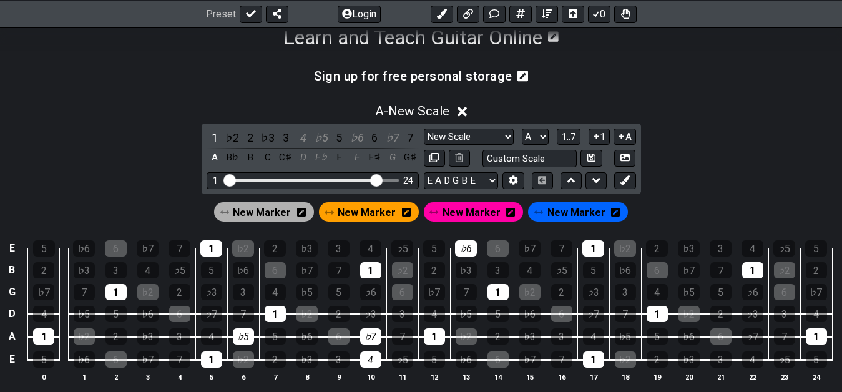
click at [370, 212] on span "New Marker" at bounding box center [367, 212] width 58 height 18
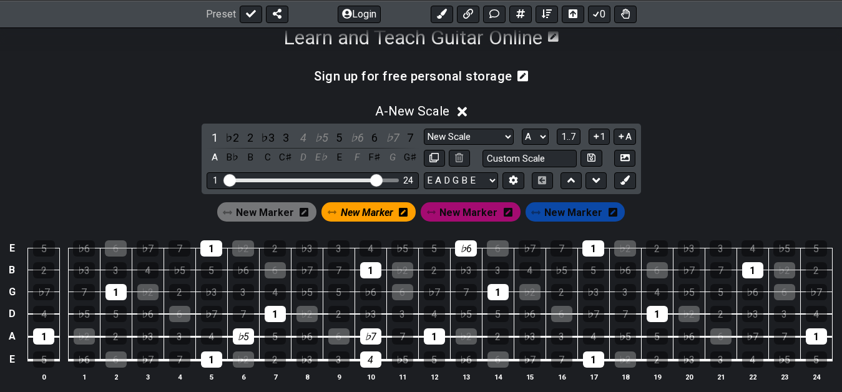
click at [361, 214] on span "New Marker" at bounding box center [367, 212] width 52 height 18
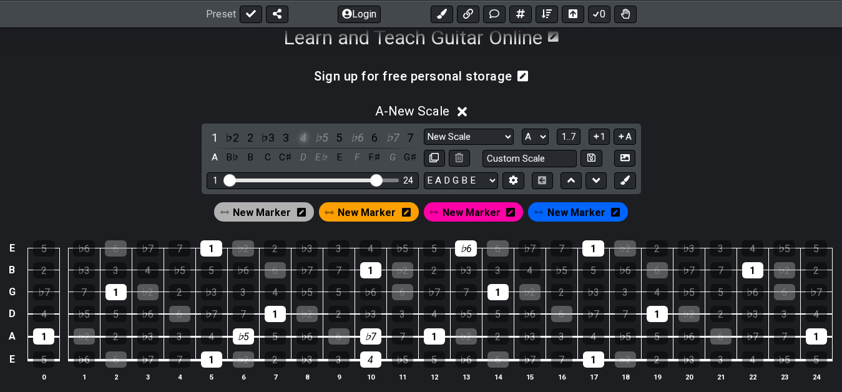
click at [303, 139] on div "4" at bounding box center [303, 137] width 16 height 17
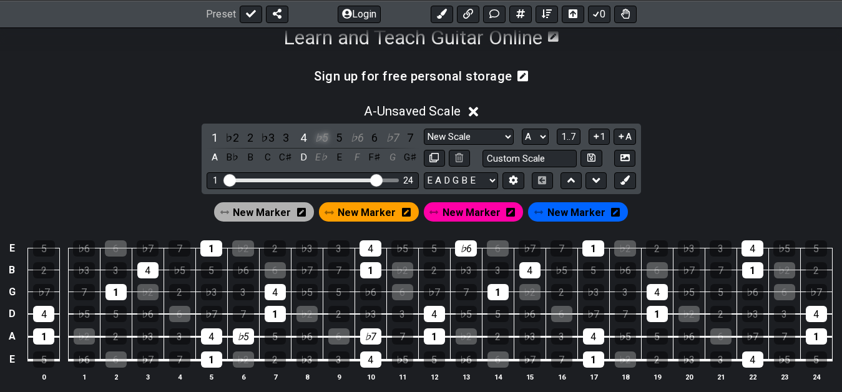
click at [318, 139] on div "♭5" at bounding box center [321, 137] width 16 height 17
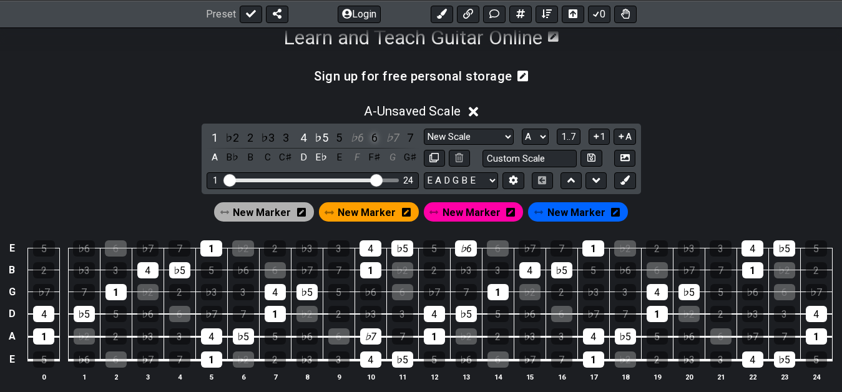
drag, startPoint x: 358, startPoint y: 140, endPoint x: 372, endPoint y: 145, distance: 15.0
click at [359, 142] on div "♭6" at bounding box center [357, 137] width 16 height 17
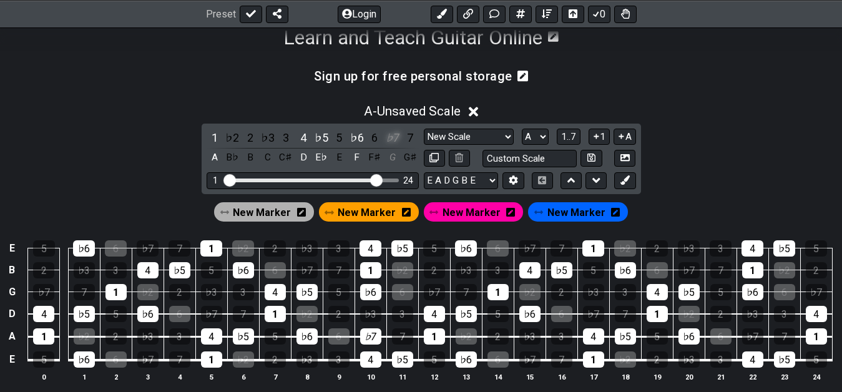
click at [394, 140] on div "♭7" at bounding box center [392, 137] width 16 height 17
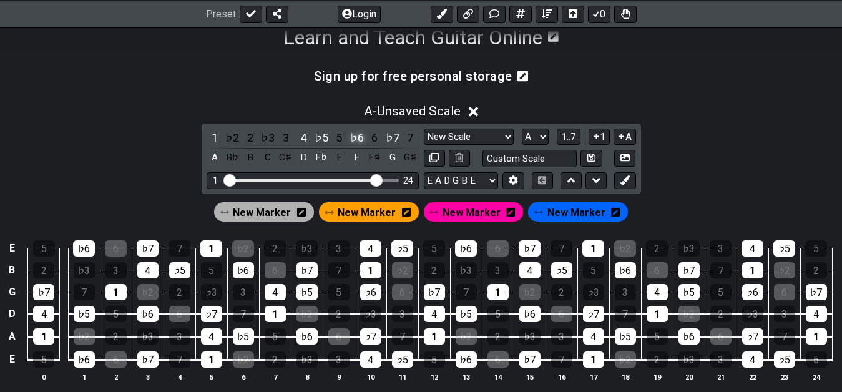
click at [356, 142] on div "♭6" at bounding box center [357, 137] width 16 height 17
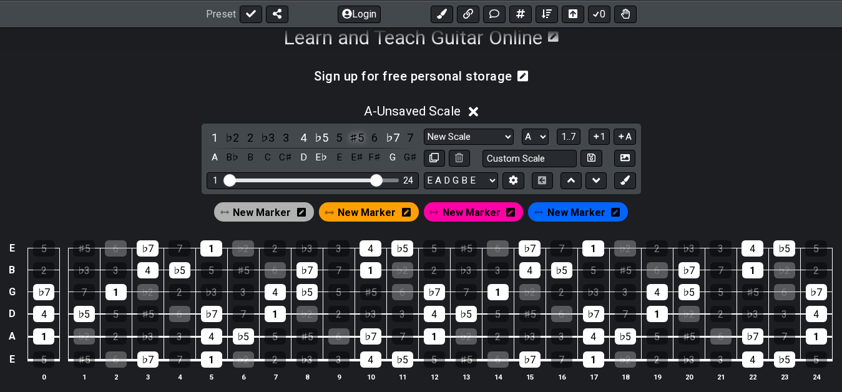
click at [353, 144] on div "♯5" at bounding box center [357, 137] width 16 height 17
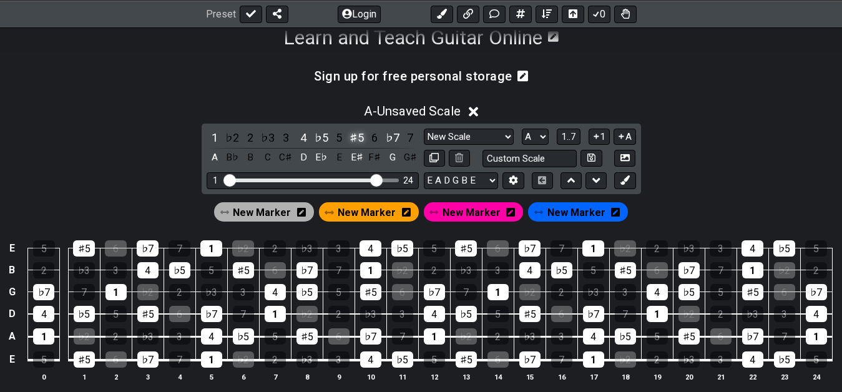
click at [357, 141] on div "♯5" at bounding box center [357, 137] width 16 height 17
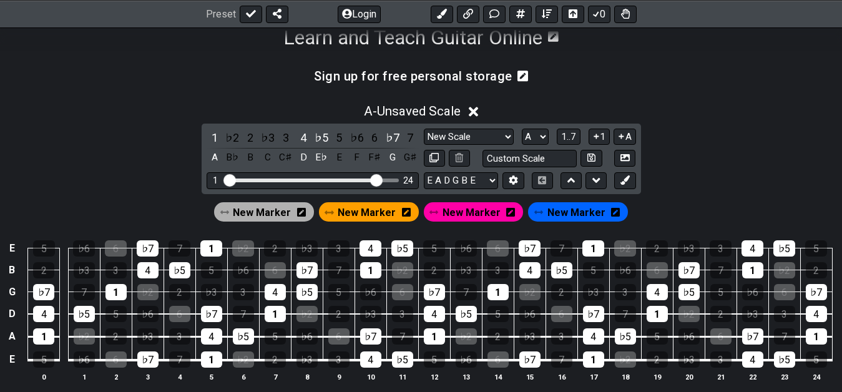
click at [367, 210] on span "New Marker" at bounding box center [367, 212] width 58 height 18
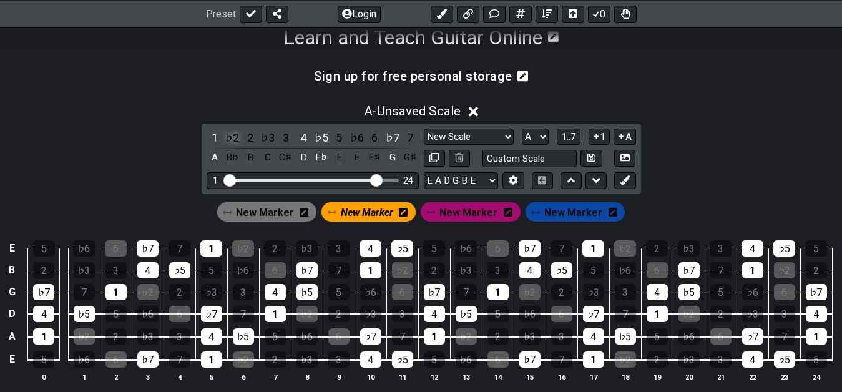
click at [231, 137] on div "♭2" at bounding box center [232, 137] width 16 height 17
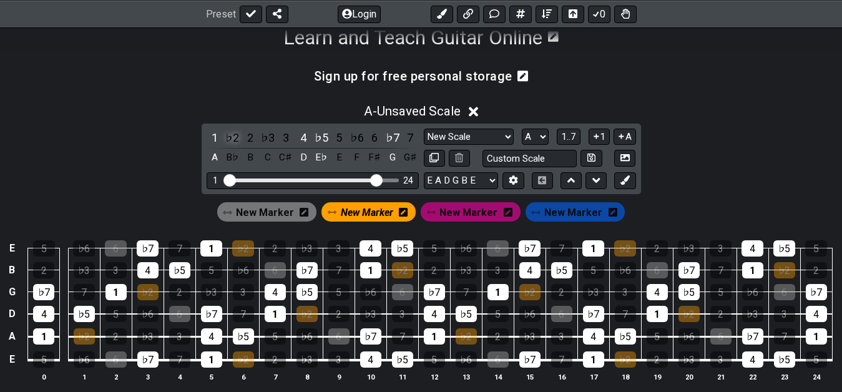
click at [233, 139] on div "♭2" at bounding box center [232, 137] width 16 height 17
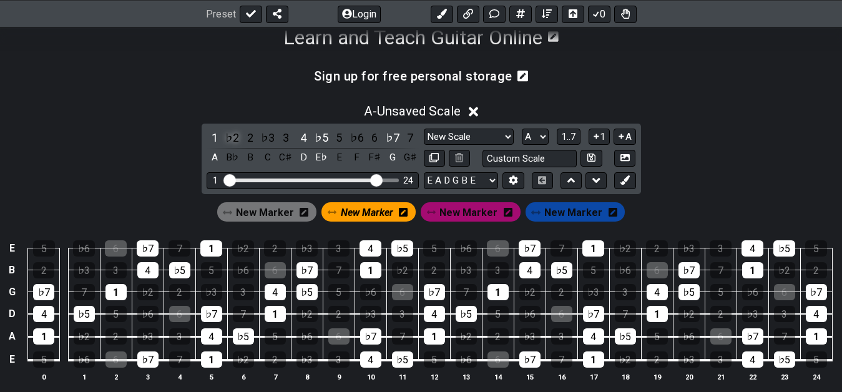
click at [231, 143] on div "♭2" at bounding box center [232, 137] width 16 height 17
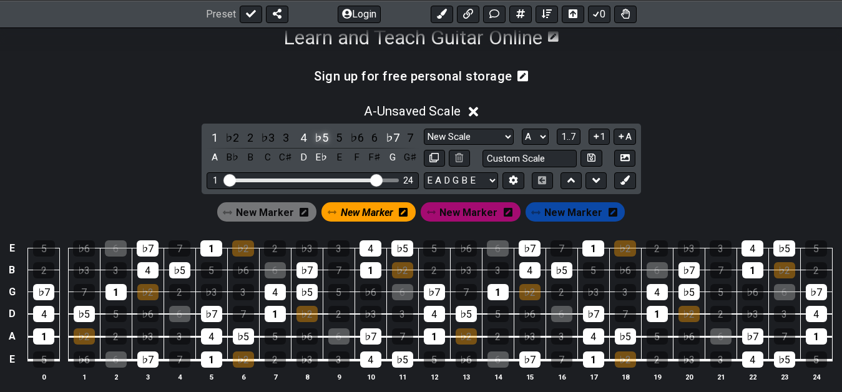
click at [318, 140] on div "♭5" at bounding box center [321, 137] width 16 height 17
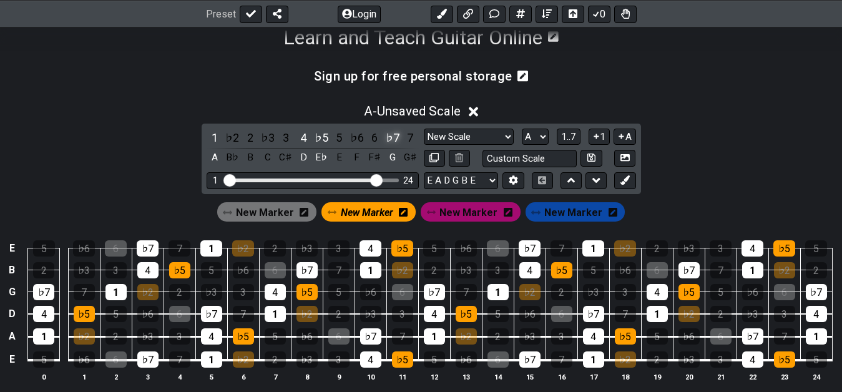
click at [393, 139] on div "♭7" at bounding box center [392, 137] width 16 height 17
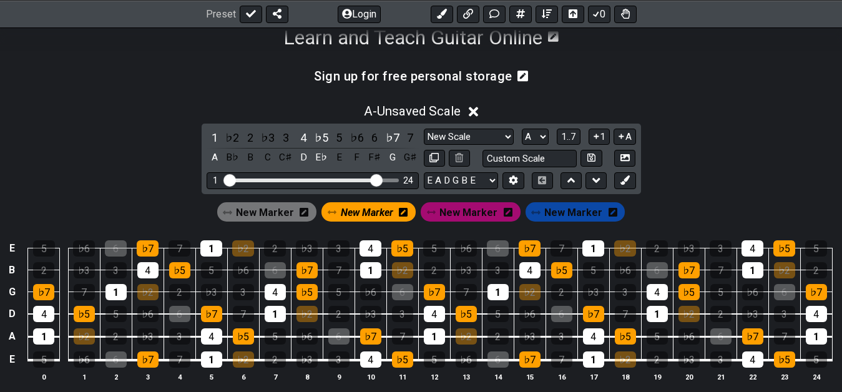
click at [565, 213] on span "New Marker" at bounding box center [573, 212] width 58 height 18
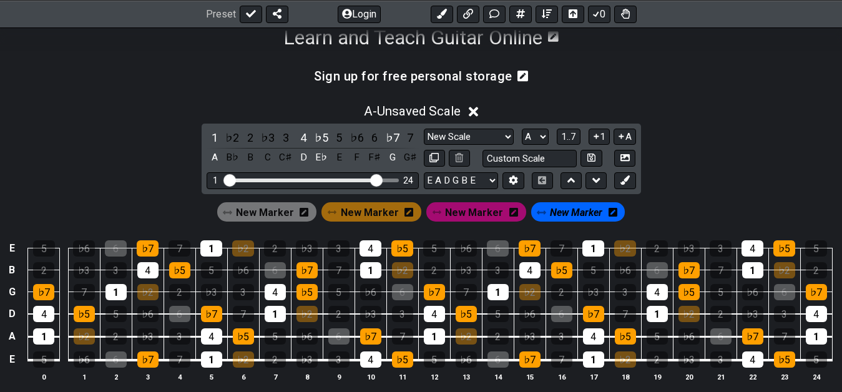
click at [469, 217] on span "New Marker" at bounding box center [474, 212] width 58 height 18
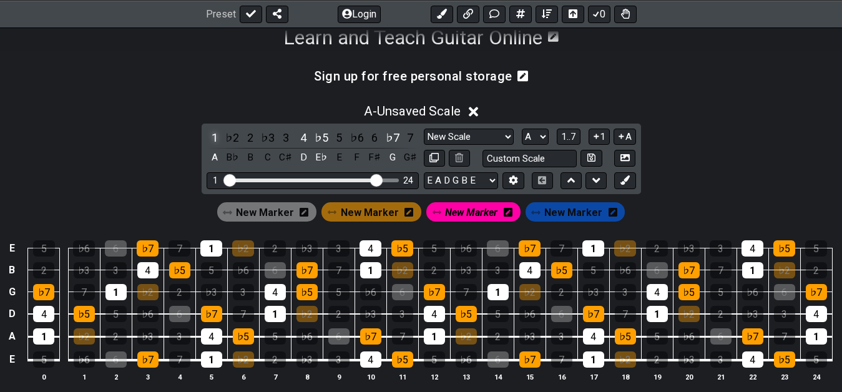
click at [213, 136] on div "1" at bounding box center [215, 137] width 16 height 17
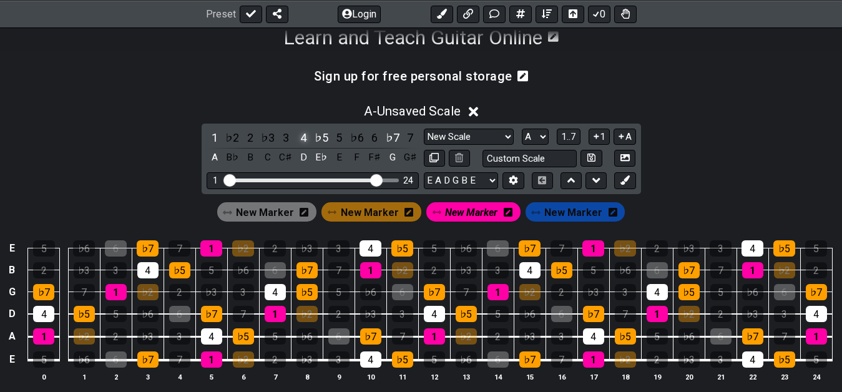
click at [301, 140] on div "4" at bounding box center [303, 137] width 16 height 17
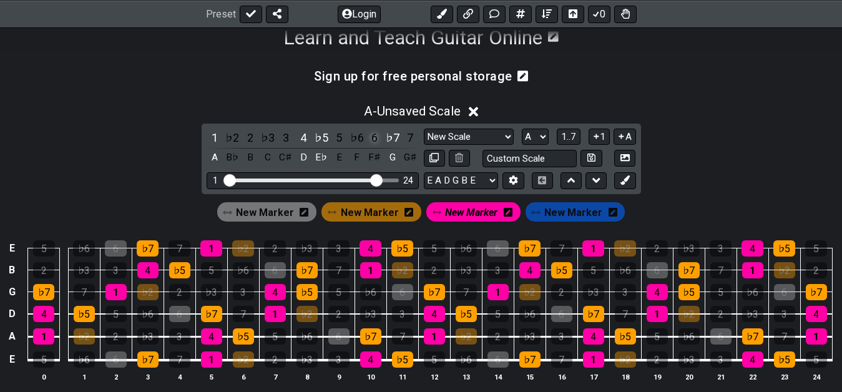
click at [376, 141] on div "6" at bounding box center [374, 137] width 16 height 17
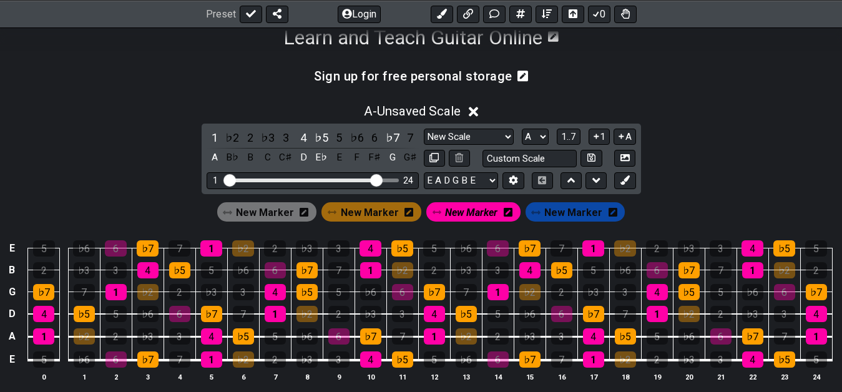
click at [707, 164] on div "A - Unsaved Scale 1 ♭2 2 ♭3 3 4 ♭5 5 ♭6 6 ♭7 7 A B♭ B C C♯ D E♭ E F F♯ G G♯ New…" at bounding box center [421, 247] width 842 height 303
click at [684, 177] on div "A - Unsaved Scale 1 ♭2 2 ♭3 3 4 ♭5 5 ♭6 6 ♭7 7 A B♭ B C C♯ D E♭ E F F♯ G G♯ New…" at bounding box center [421, 247] width 842 height 303
click at [545, 161] on input "Custom Scale" at bounding box center [529, 158] width 95 height 17
click at [786, 138] on div "A - Unsaved Scale 1 ♭2 2 ♭3 3 4 ♭5 5 ♭6 6 ♭7 7 A B♭ B C C♯ D E♭ E F F♯ G G♯ New…" at bounding box center [421, 247] width 842 height 303
click at [548, 157] on input "min b5 11" at bounding box center [529, 158] width 95 height 17
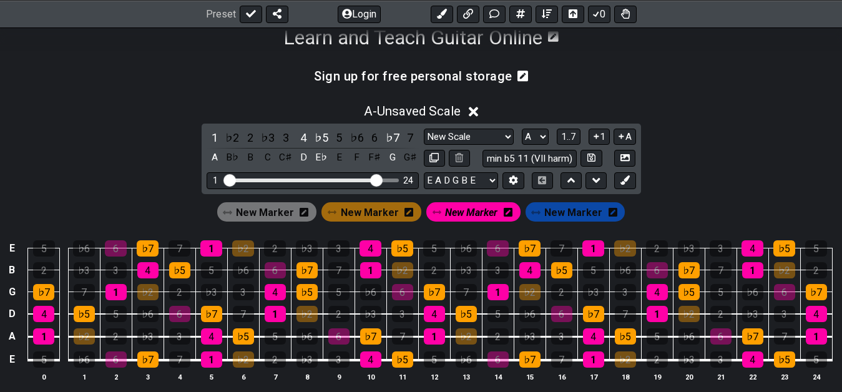
type input "min b5 11 (VII harm)"
click at [710, 176] on div "A - Unsaved Scale 1 ♭2 2 ♭3 3 4 ♭5 5 ♭6 6 ♭7 7 A B♭ B C C♯ D E♭ E F F♯ G G♯ New…" at bounding box center [421, 247] width 842 height 303
click at [578, 219] on span "New Marker" at bounding box center [573, 212] width 58 height 18
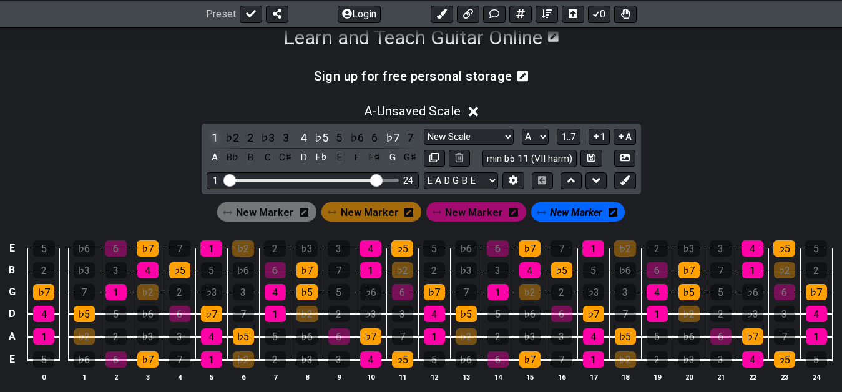
click at [215, 137] on div "1" at bounding box center [215, 137] width 16 height 17
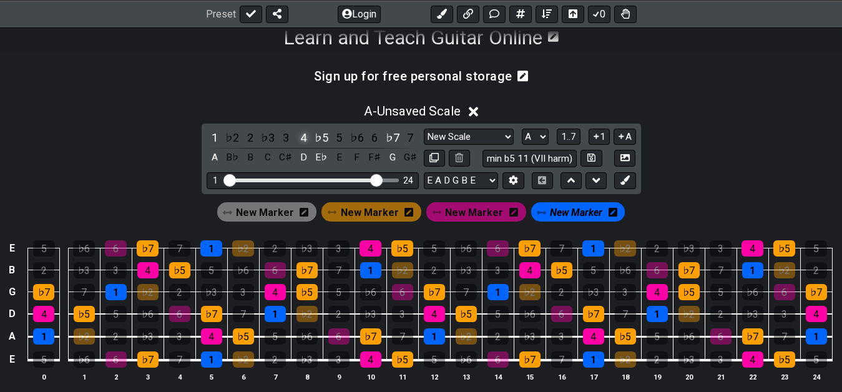
click at [302, 139] on div "4" at bounding box center [303, 137] width 16 height 17
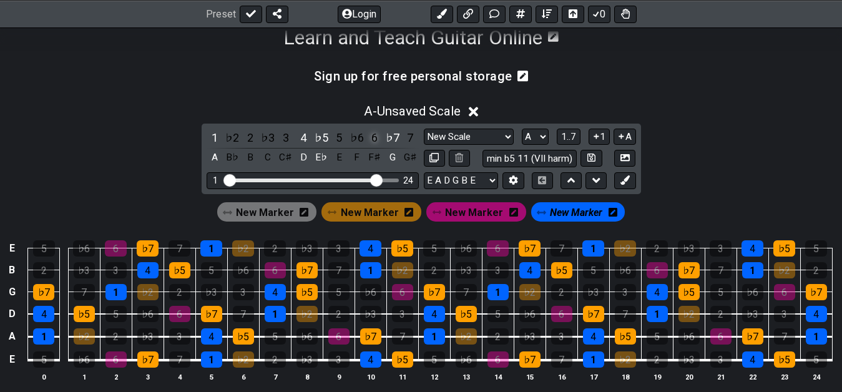
click at [370, 141] on div "6" at bounding box center [374, 137] width 16 height 17
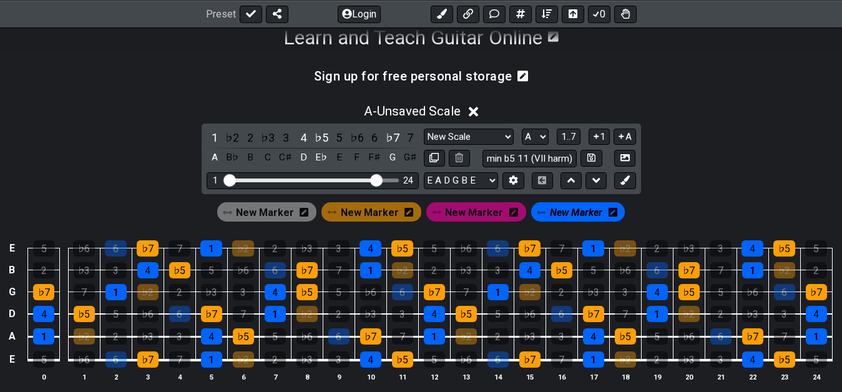
click at [749, 123] on div "A - Unsaved Scale 1 ♭2 2 ♭3 3 4 ♭5 5 ♭6 6 ♭7 7 A B♭ B C C♯ D E♭ E F F♯ G G♯ New…" at bounding box center [421, 247] width 842 height 303
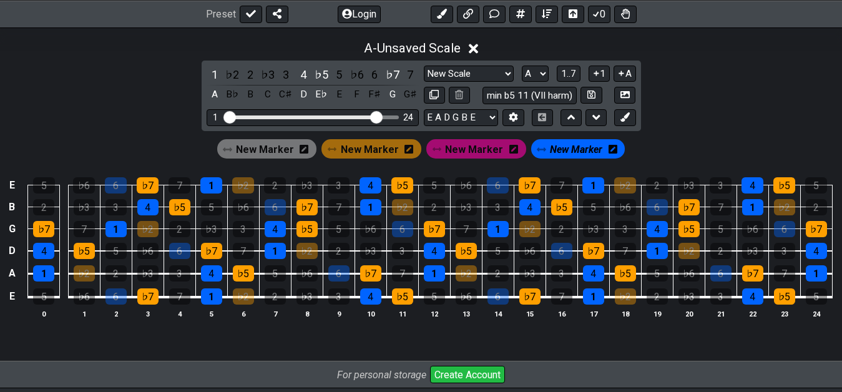
scroll to position [276, 0]
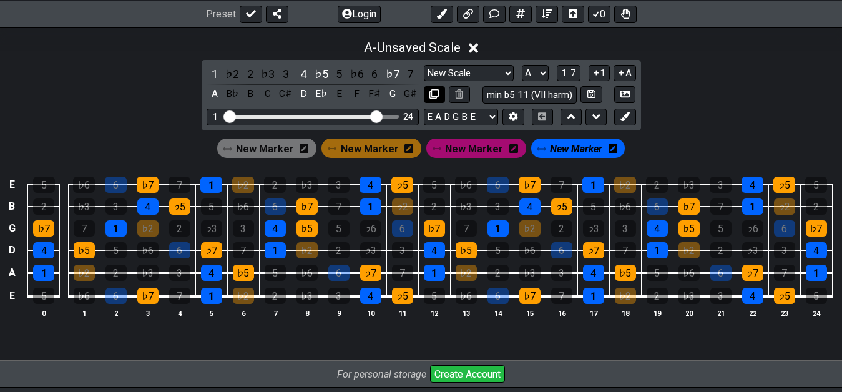
click at [427, 95] on button at bounding box center [434, 94] width 21 height 17
select select "A"
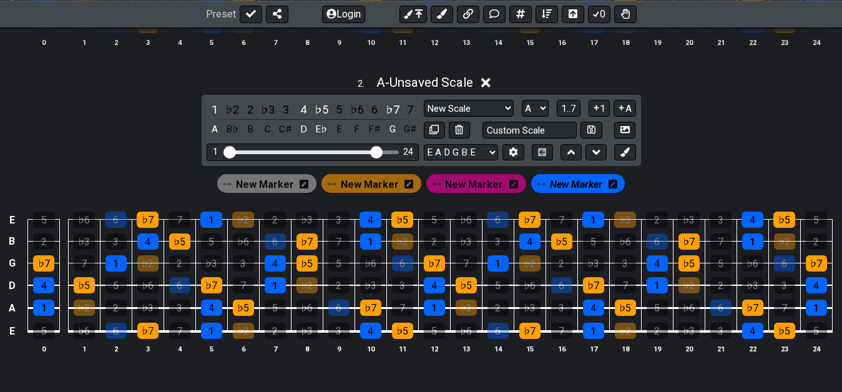
scroll to position [595, 0]
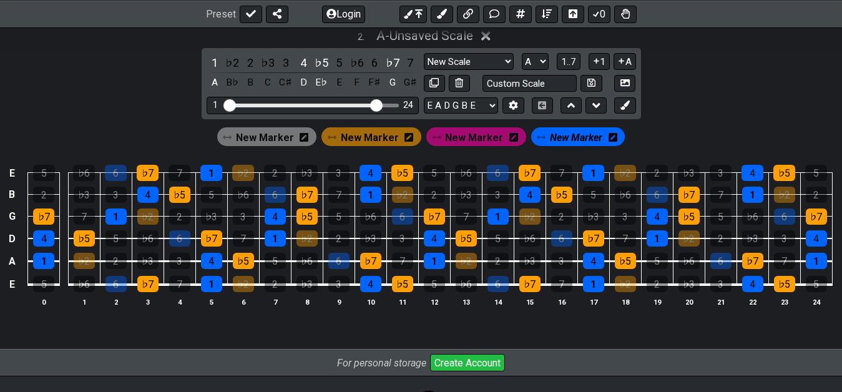
click at [571, 142] on span "New Marker" at bounding box center [576, 138] width 52 height 18
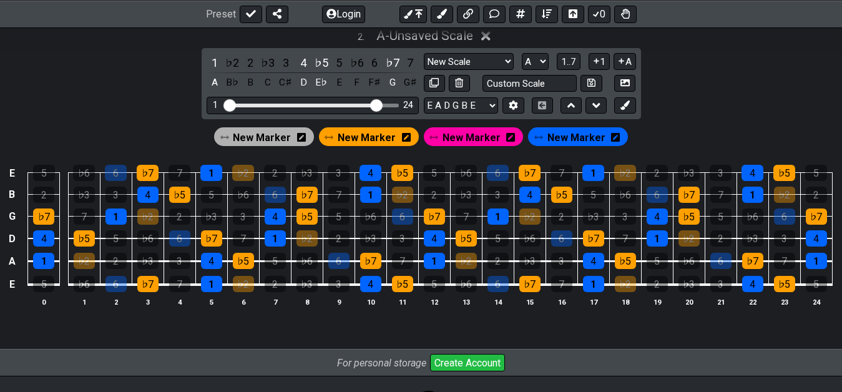
click at [585, 135] on span "New Marker" at bounding box center [576, 138] width 58 height 18
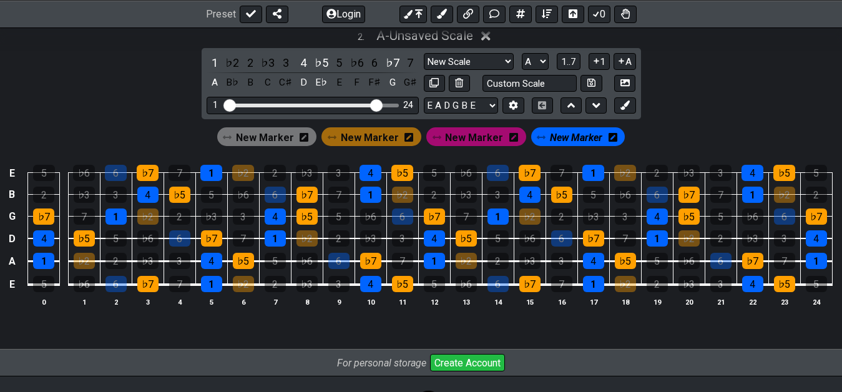
click at [565, 130] on span "New Marker" at bounding box center [576, 138] width 52 height 18
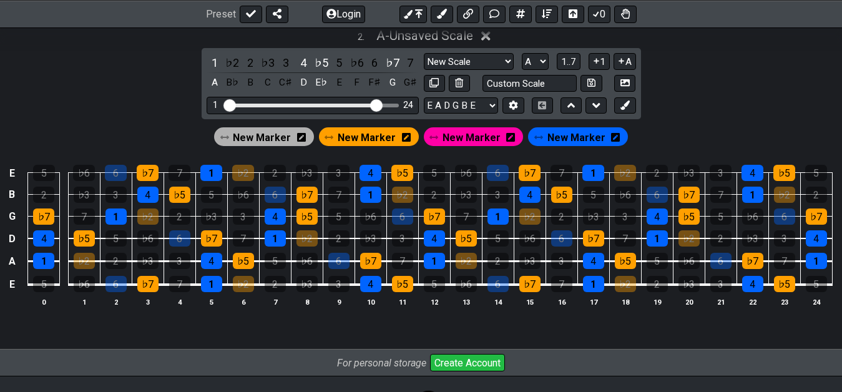
click at [565, 130] on span "New Marker" at bounding box center [576, 138] width 58 height 18
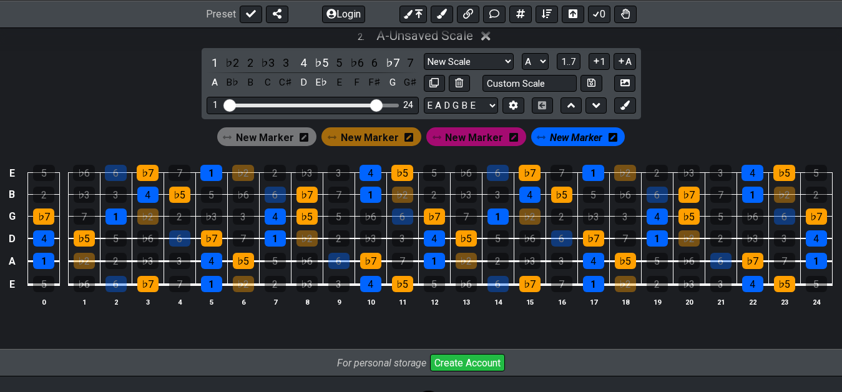
click at [559, 134] on span "New Marker" at bounding box center [576, 138] width 52 height 18
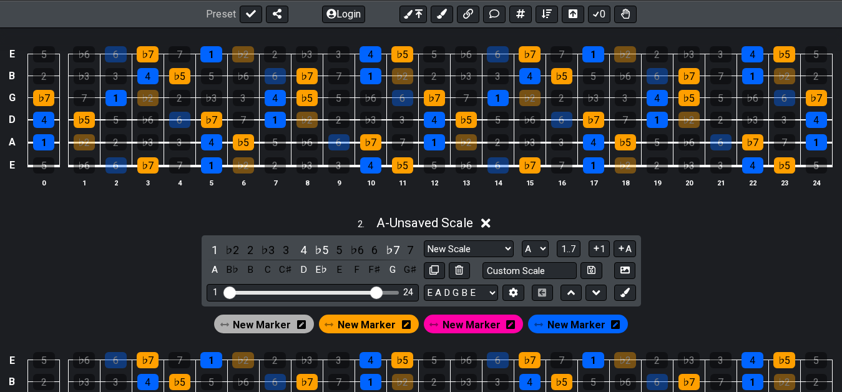
scroll to position [404, 0]
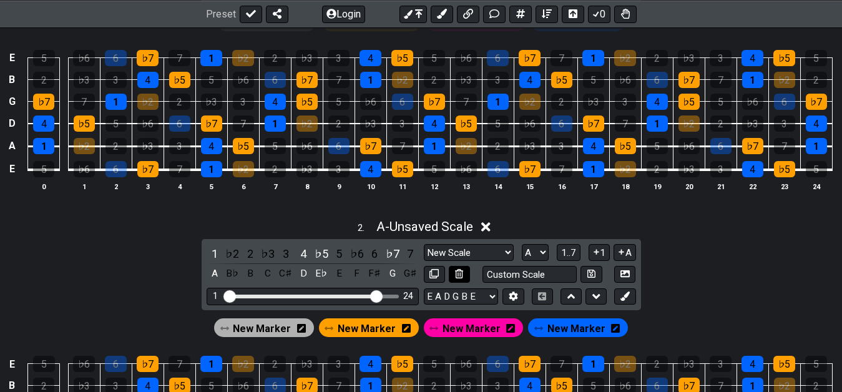
click at [456, 274] on icon at bounding box center [459, 273] width 8 height 9
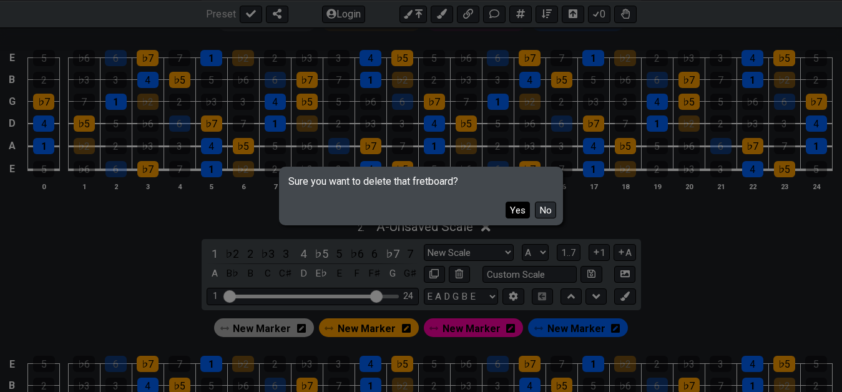
click at [513, 213] on button "Yes" at bounding box center [517, 210] width 24 height 17
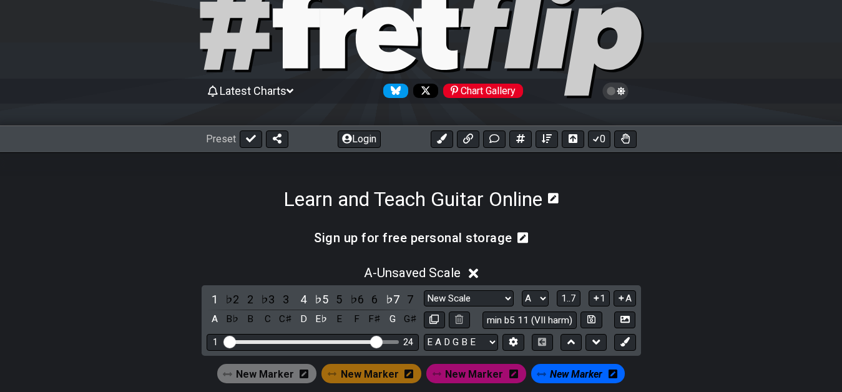
scroll to position [0, 0]
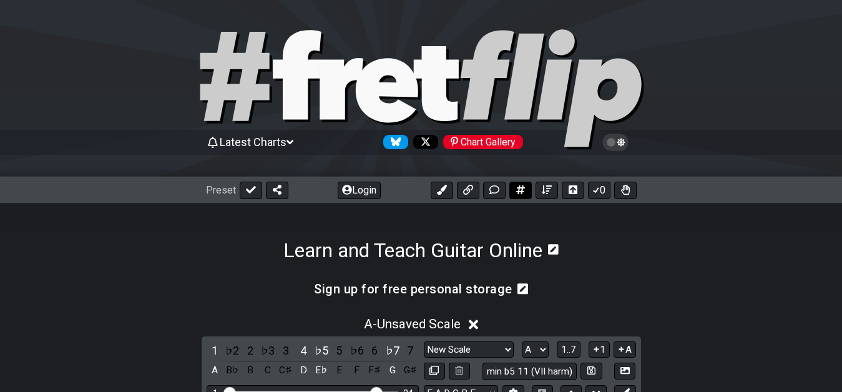
click at [521, 188] on icon at bounding box center [520, 189] width 9 height 9
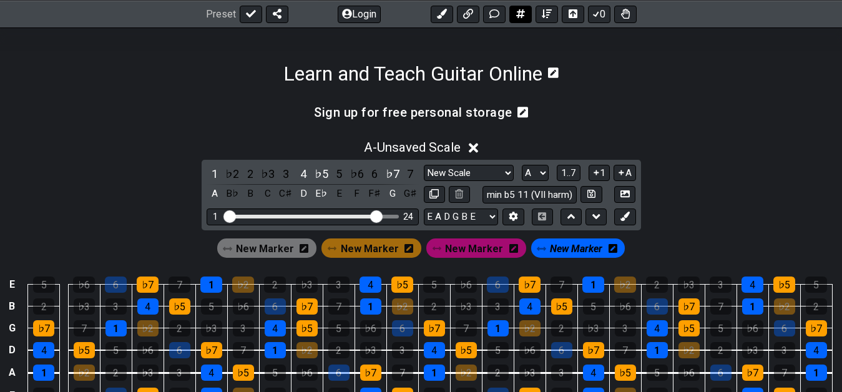
select select "A"
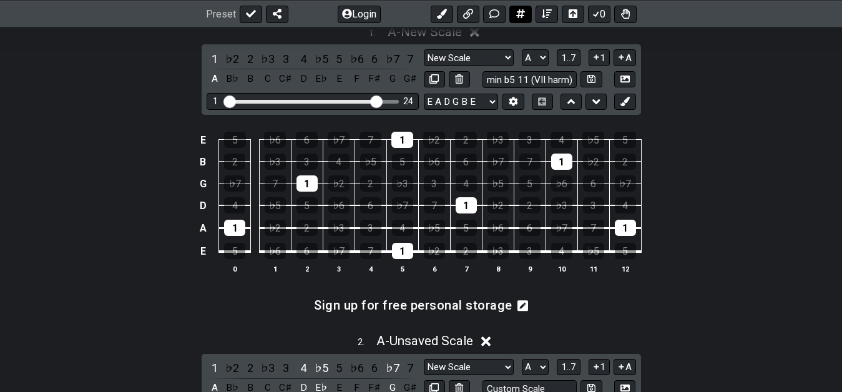
scroll to position [240, 0]
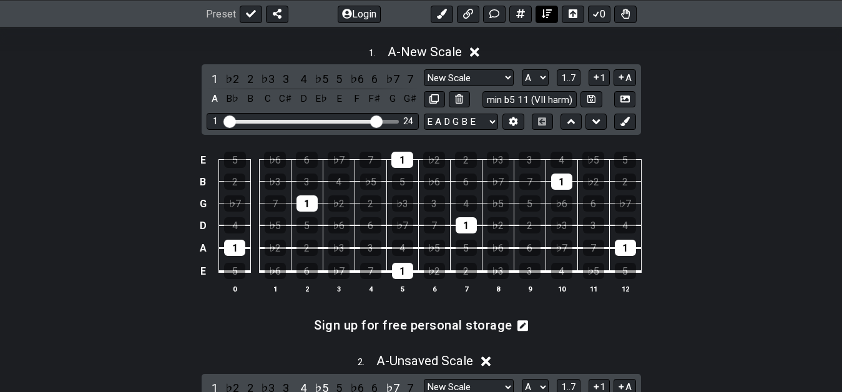
click at [550, 12] on icon at bounding box center [547, 13] width 10 height 9
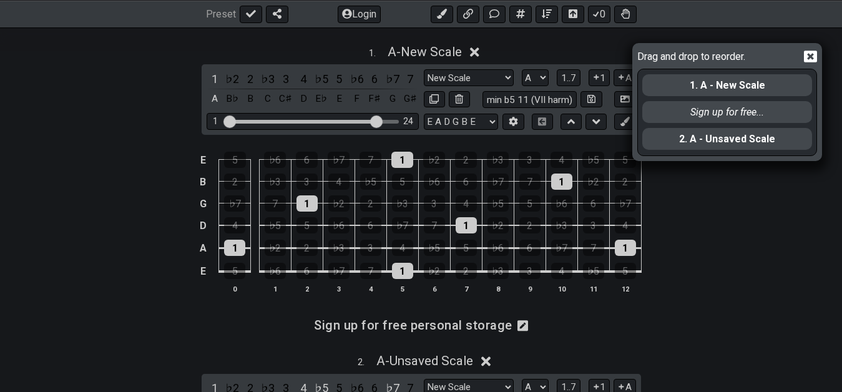
click at [805, 52] on icon at bounding box center [810, 57] width 13 height 12
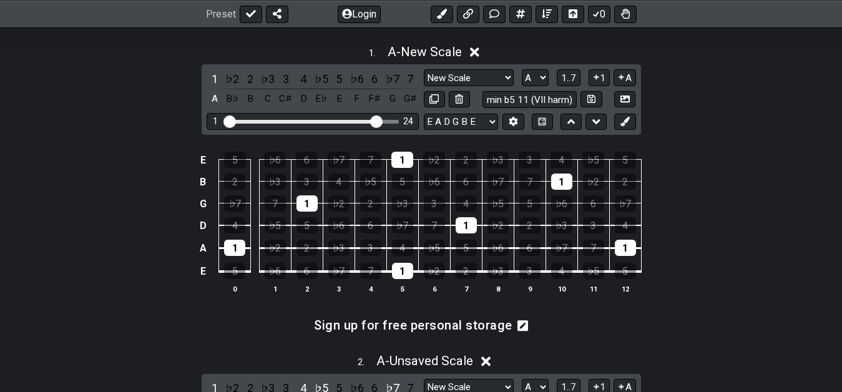
click at [379, 120] on input "Visible fret range" at bounding box center [312, 120] width 177 height 0
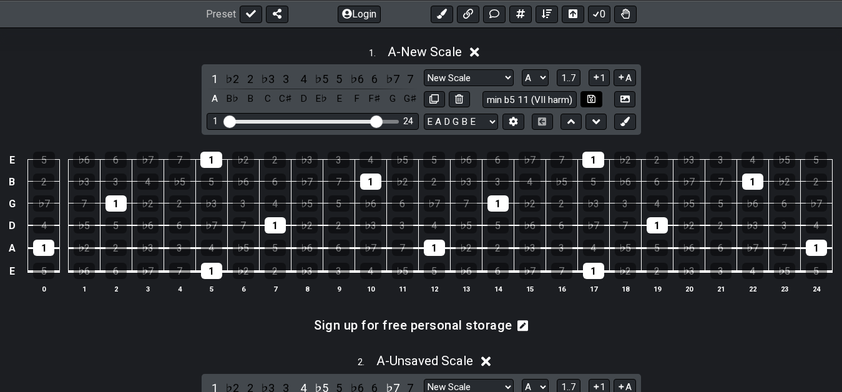
drag, startPoint x: 484, startPoint y: 101, endPoint x: 593, endPoint y: 100, distance: 108.6
click at [593, 100] on div "min b5 11 (VII harm)" at bounding box center [542, 99] width 120 height 17
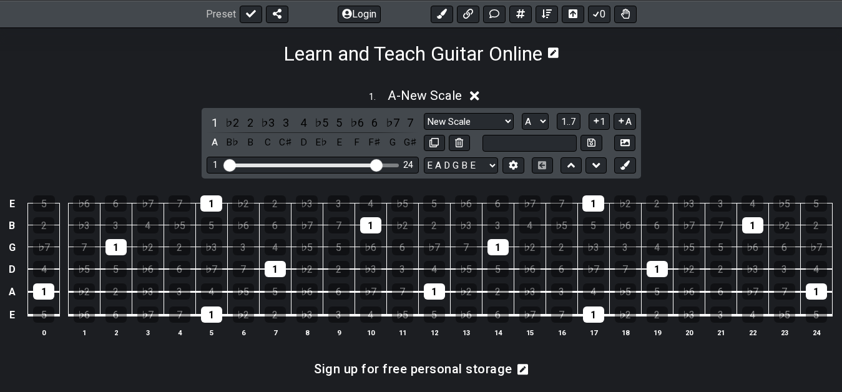
scroll to position [177, 0]
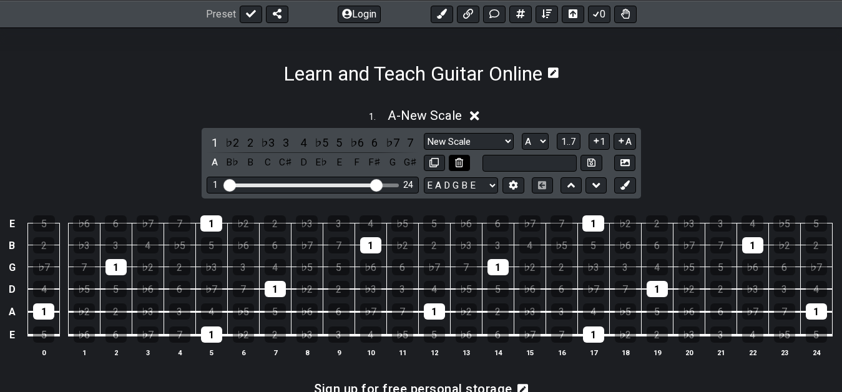
type input "Custom Scale"
click at [452, 168] on button at bounding box center [459, 163] width 21 height 17
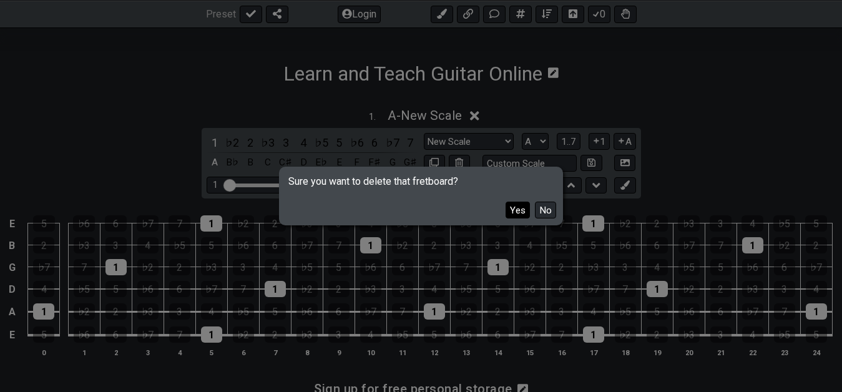
click at [520, 212] on button "Yes" at bounding box center [517, 210] width 24 height 17
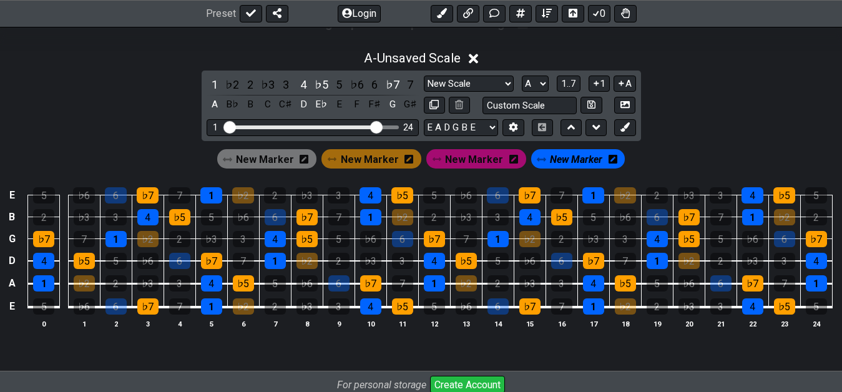
scroll to position [240, 0]
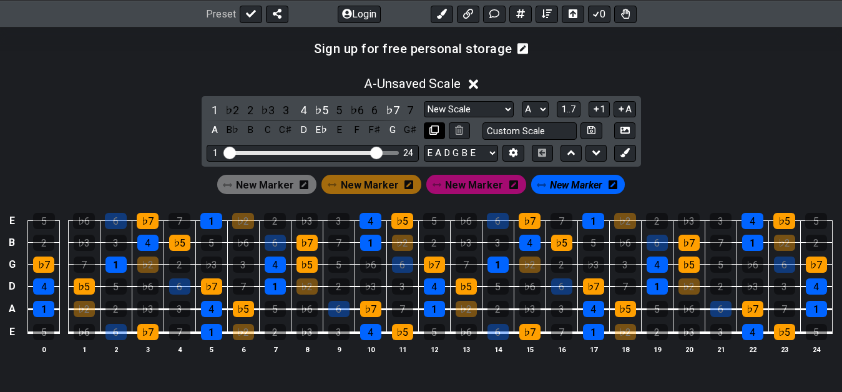
click at [434, 127] on icon at bounding box center [433, 129] width 9 height 9
select select "A"
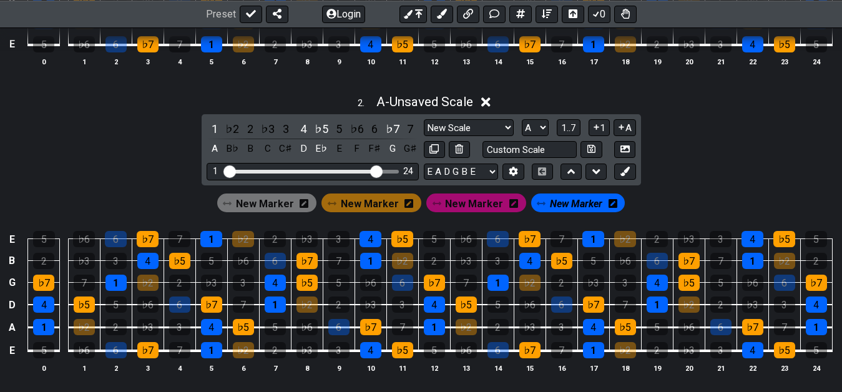
scroll to position [558, 0]
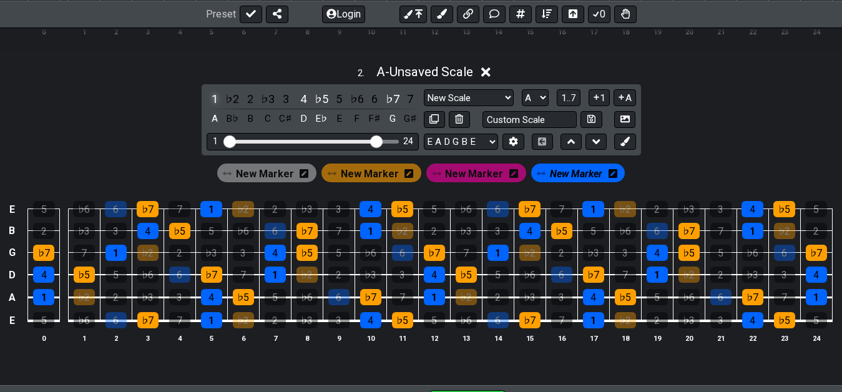
click at [212, 99] on div "1" at bounding box center [215, 98] width 16 height 17
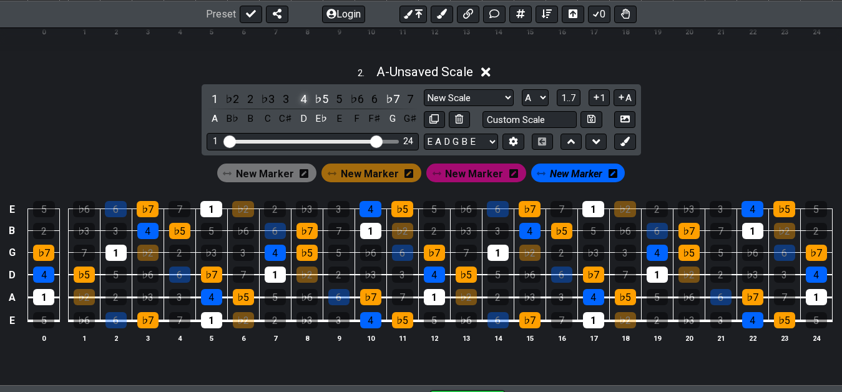
click at [301, 99] on div "4" at bounding box center [303, 98] width 16 height 17
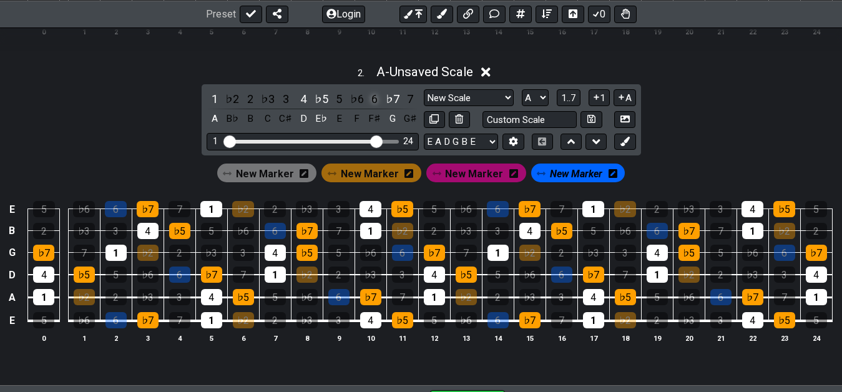
click at [368, 102] on div "6" at bounding box center [374, 98] width 16 height 17
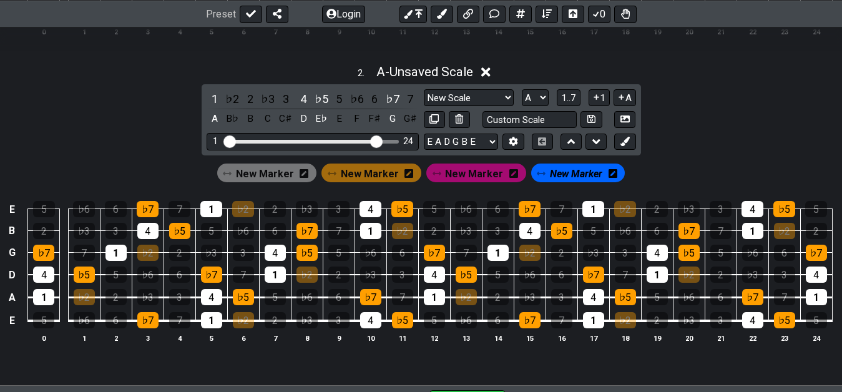
click at [382, 168] on span "New Marker" at bounding box center [370, 174] width 58 height 18
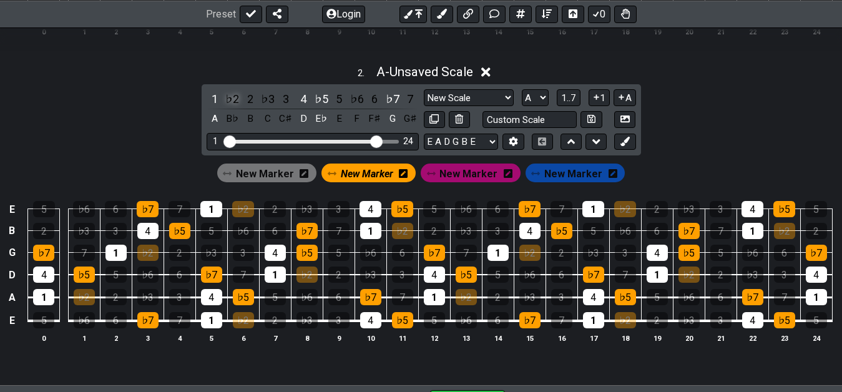
click at [227, 103] on div "♭2" at bounding box center [232, 98] width 16 height 17
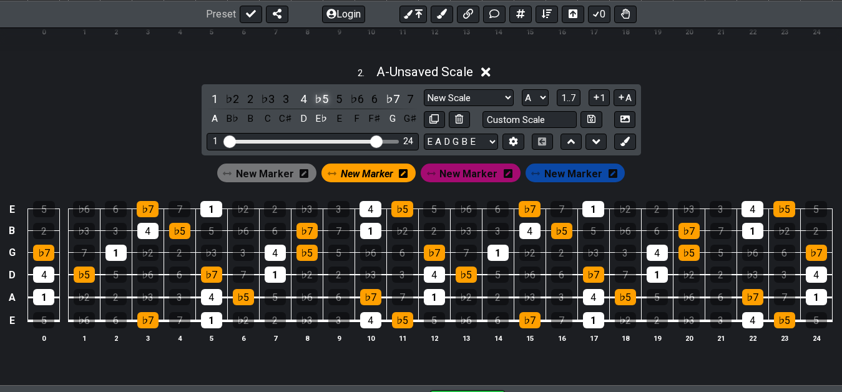
click at [321, 100] on div "♭5" at bounding box center [321, 98] width 16 height 17
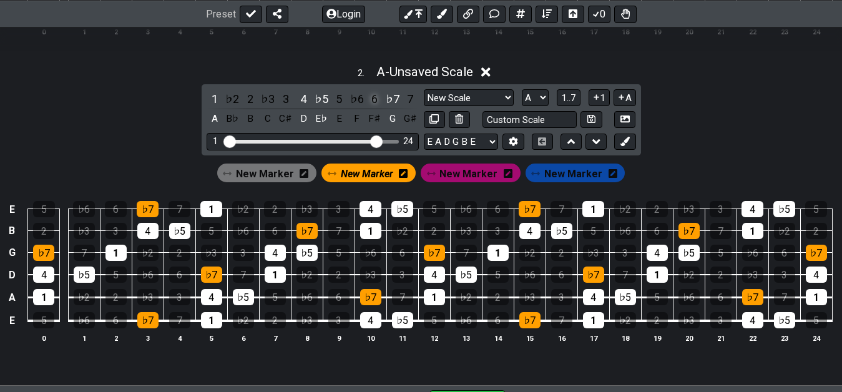
click at [382, 100] on div "6" at bounding box center [374, 98] width 16 height 17
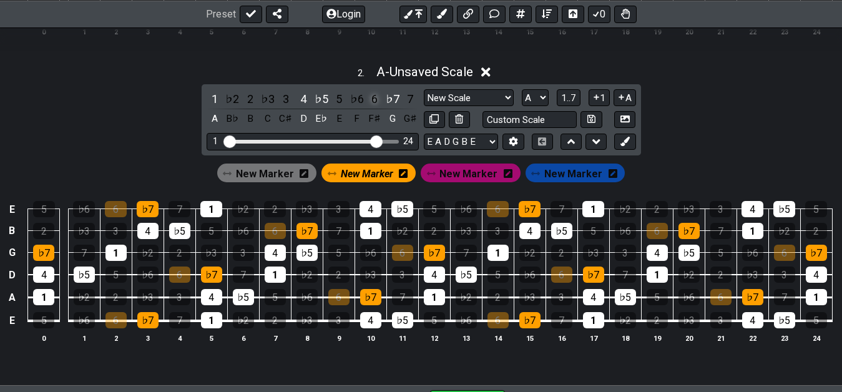
click at [379, 101] on div "6" at bounding box center [374, 98] width 16 height 17
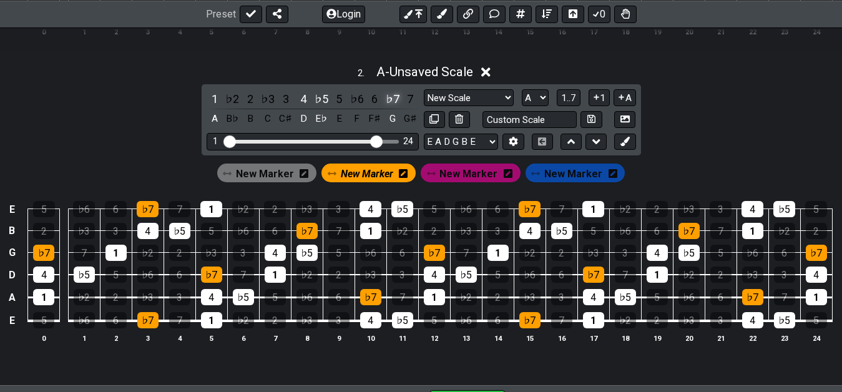
click at [400, 100] on div "♭7" at bounding box center [392, 98] width 16 height 17
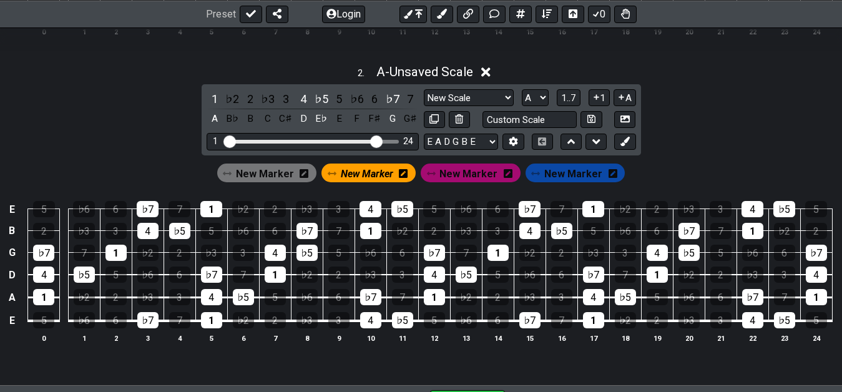
click at [275, 56] on div "Sign up for free personal storage 1 . A - Unsaved Scale 1 ♭2 2 ♭3 3 4 ♭5 5 ♭6 6…" at bounding box center [421, 45] width 842 height 683
click at [369, 166] on span "New Marker" at bounding box center [367, 174] width 52 height 18
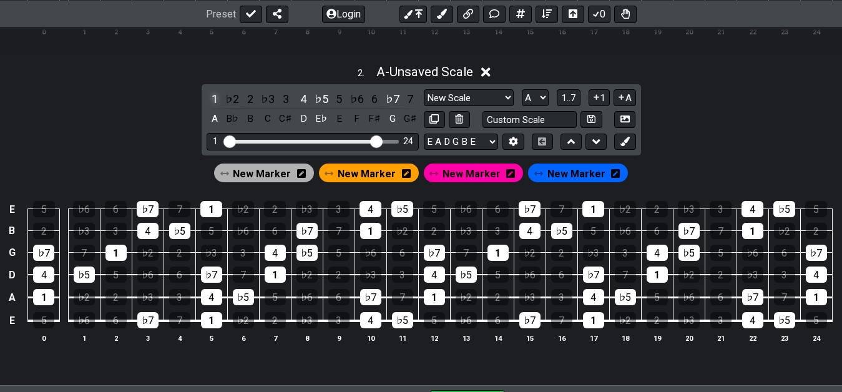
click at [215, 97] on div "1" at bounding box center [215, 98] width 16 height 17
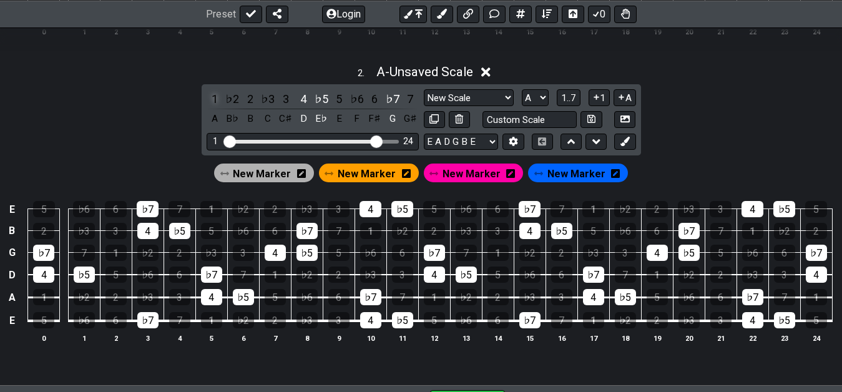
click at [215, 97] on div "1" at bounding box center [215, 98] width 16 height 17
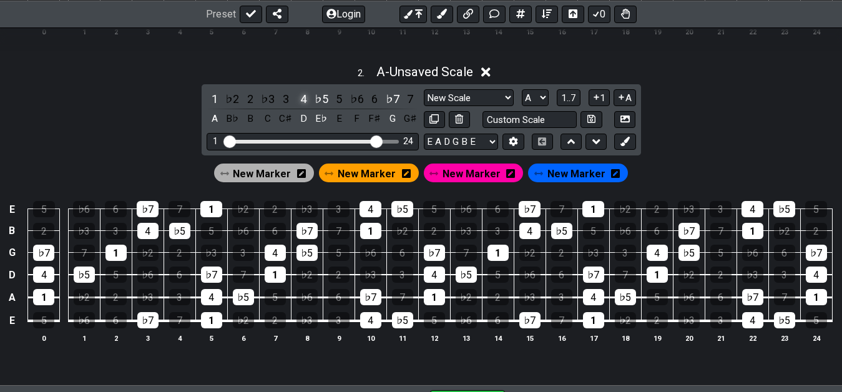
click at [303, 103] on div "4" at bounding box center [303, 98] width 16 height 17
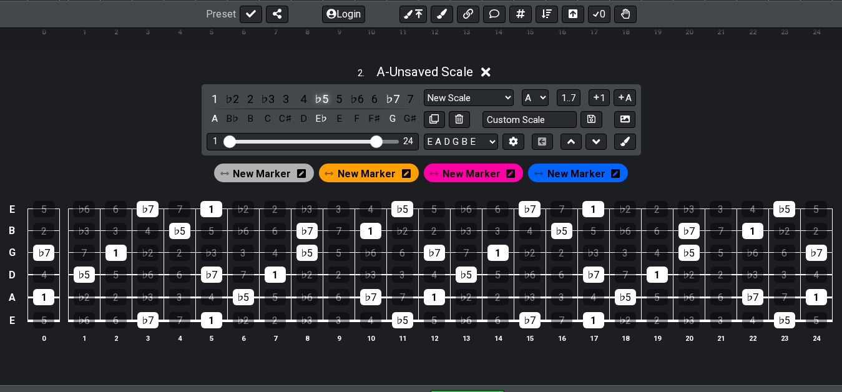
click at [326, 102] on div "♭5" at bounding box center [321, 98] width 16 height 17
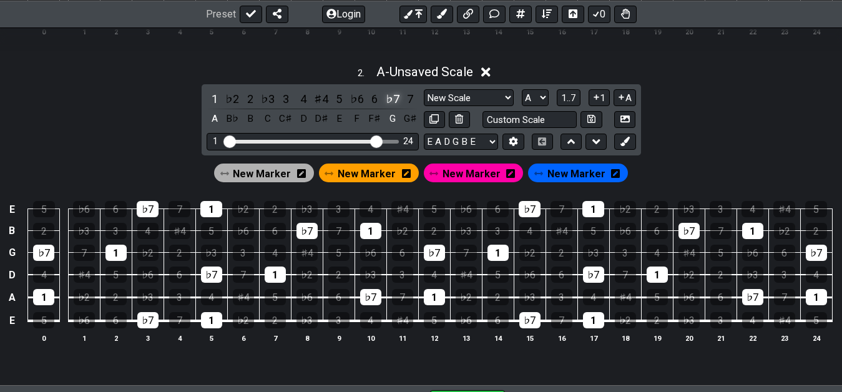
click at [389, 99] on div "♭7" at bounding box center [392, 98] width 16 height 17
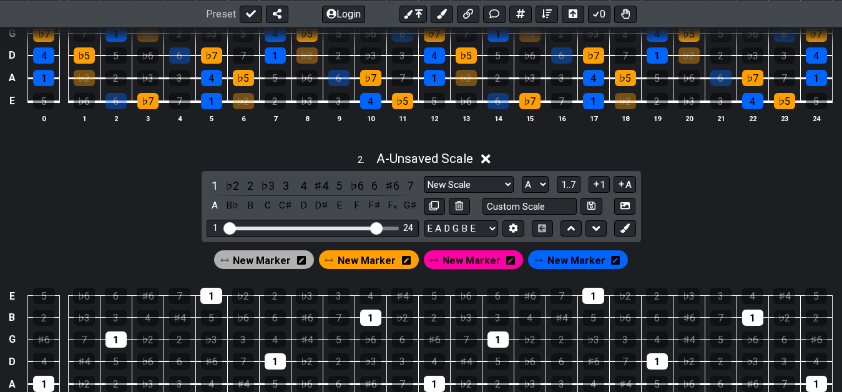
scroll to position [367, 0]
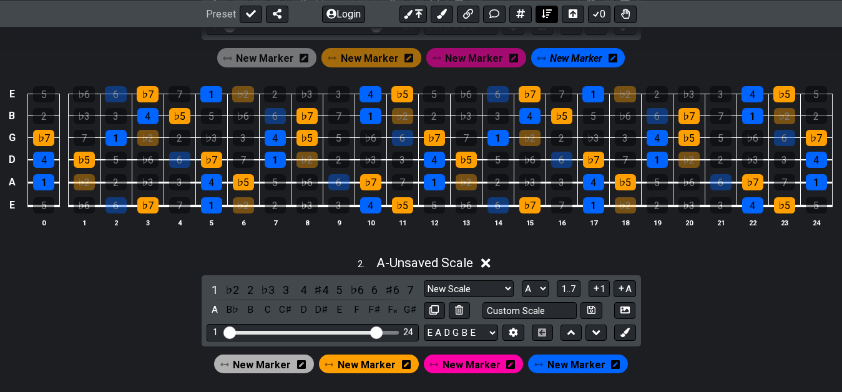
click at [549, 16] on icon at bounding box center [547, 14] width 10 height 10
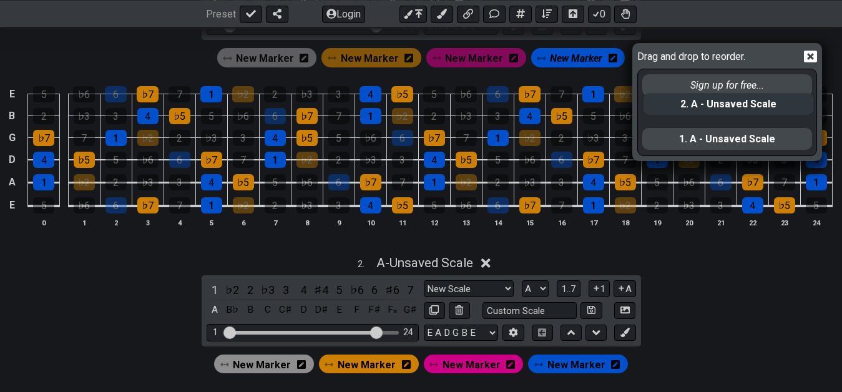
drag, startPoint x: 729, startPoint y: 143, endPoint x: 730, endPoint y: 104, distance: 38.7
click at [730, 104] on div "Sign up for free... 1. A - Unsaved Scale 2. A - Unsaved Scale" at bounding box center [727, 111] width 172 height 85
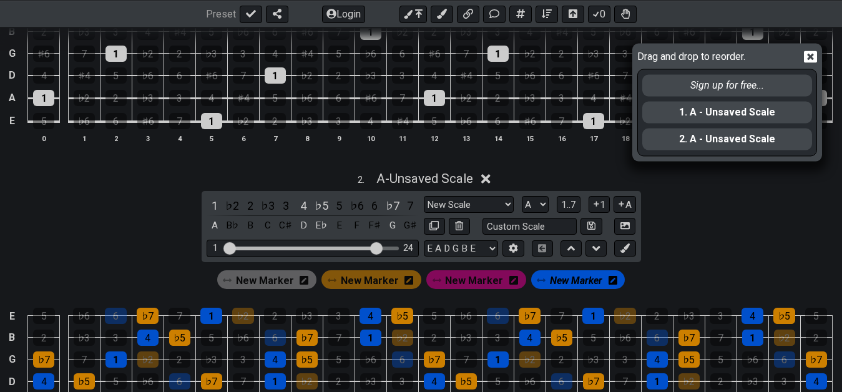
scroll to position [495, 0]
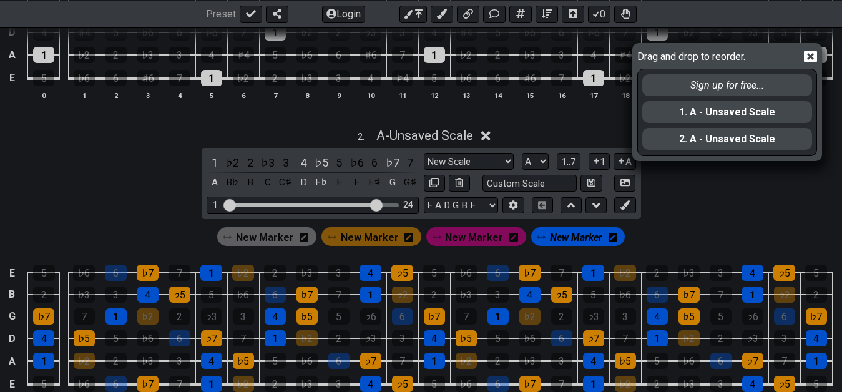
click at [810, 61] on icon at bounding box center [810, 57] width 13 height 12
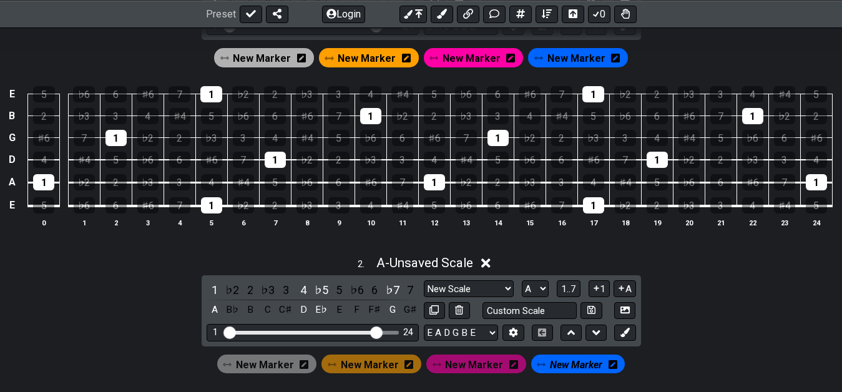
scroll to position [240, 0]
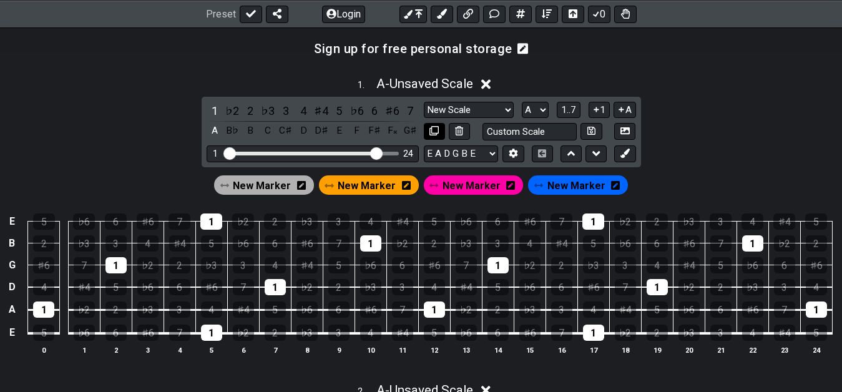
click at [432, 127] on icon at bounding box center [433, 130] width 9 height 9
select select "A"
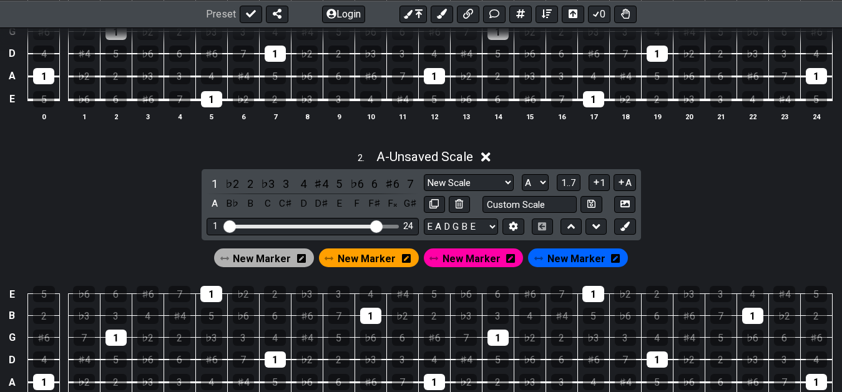
scroll to position [537, 0]
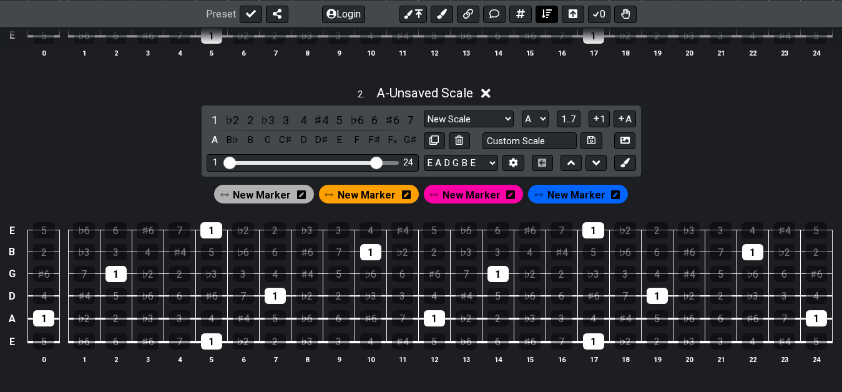
click at [542, 8] on button at bounding box center [546, 13] width 22 height 17
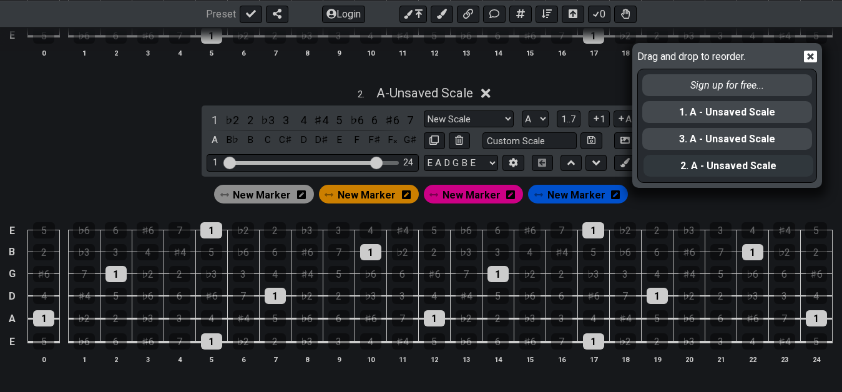
drag, startPoint x: 747, startPoint y: 145, endPoint x: 749, endPoint y: 187, distance: 41.2
click at [749, 187] on div "Drag and drop to reorder. Sign up for free... 1. A - Unsaved Scale 2. A - Unsav…" at bounding box center [727, 115] width 190 height 145
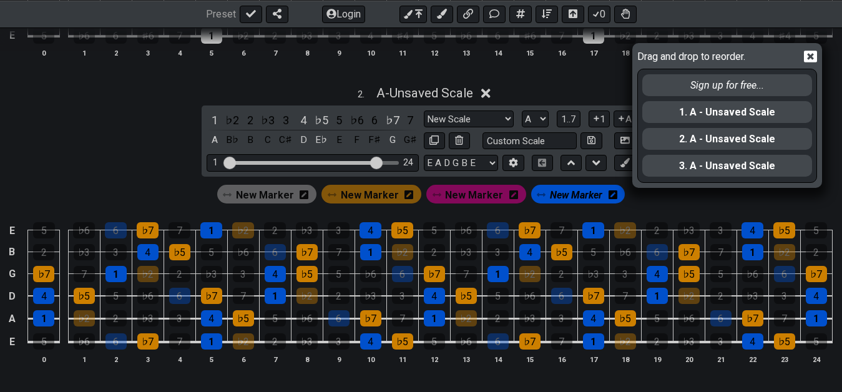
click at [131, 133] on div "Drag and drop to reorder. Sign up for free... 1. A - Unsaved Scale 2. A - Unsav…" at bounding box center [421, 196] width 842 height 392
click at [803, 55] on div at bounding box center [797, 58] width 39 height 21
click at [808, 51] on icon at bounding box center [810, 57] width 13 height 12
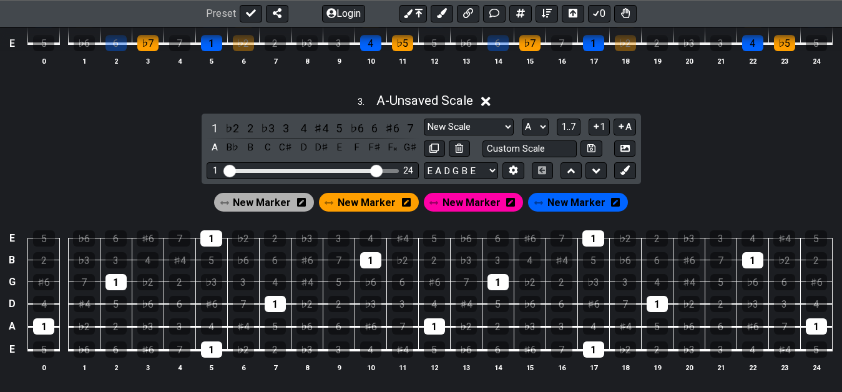
scroll to position [855, 0]
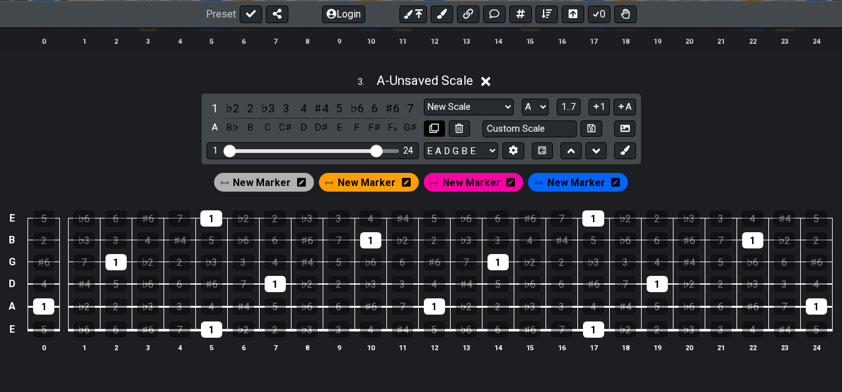
click at [438, 131] on icon at bounding box center [433, 128] width 9 height 9
select select "A"
click at [438, 131] on icon at bounding box center [433, 128] width 9 height 9
select select "A"
click at [366, 334] on div "4" at bounding box center [370, 329] width 21 height 16
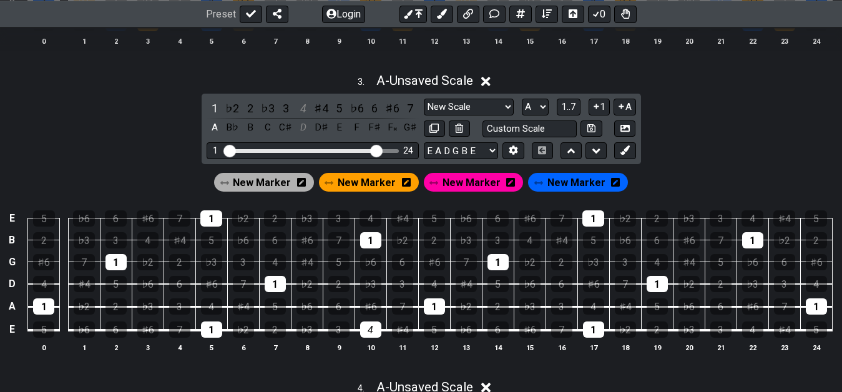
click at [270, 316] on td "2" at bounding box center [275, 319] width 32 height 24
click at [280, 304] on div "5" at bounding box center [275, 306] width 21 height 16
click at [411, 303] on div "7" at bounding box center [402, 306] width 21 height 16
click at [567, 183] on span "New Marker" at bounding box center [576, 182] width 58 height 18
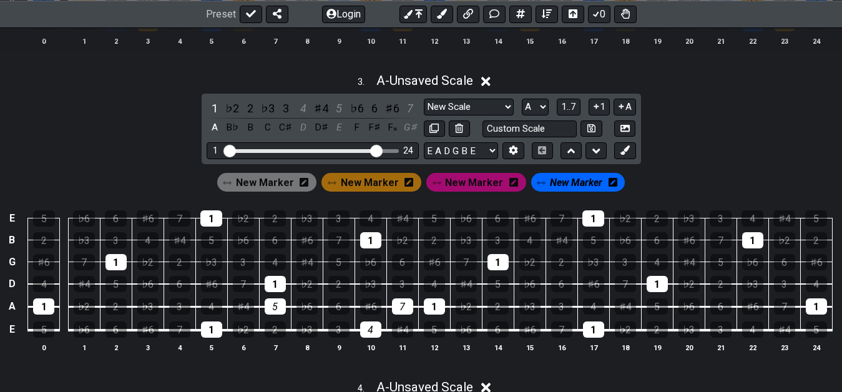
click at [275, 183] on span "New Marker" at bounding box center [265, 182] width 58 height 18
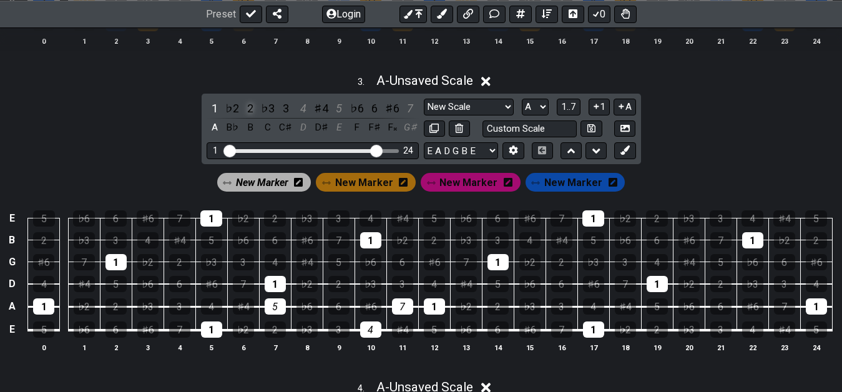
click at [248, 110] on div "2" at bounding box center [250, 108] width 16 height 17
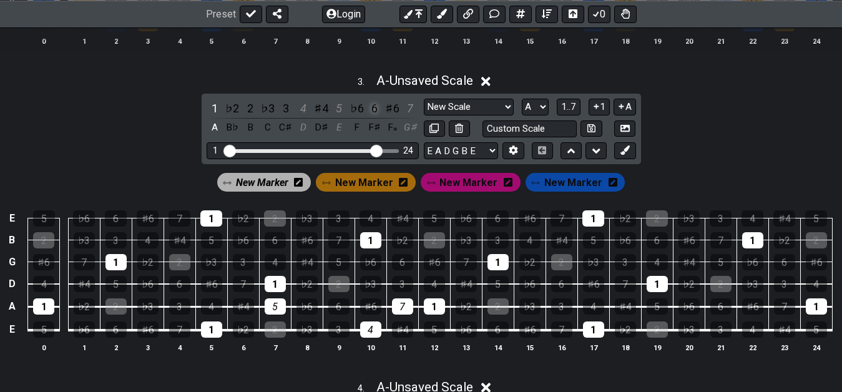
click at [381, 116] on div "6" at bounding box center [374, 108] width 16 height 17
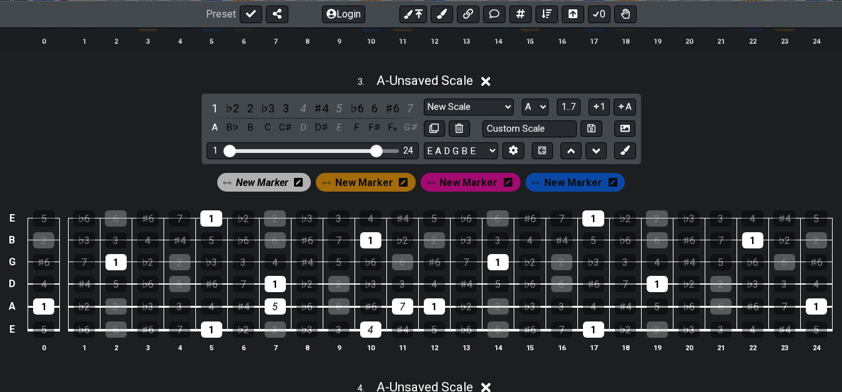
click at [267, 182] on span "New Marker" at bounding box center [262, 182] width 52 height 18
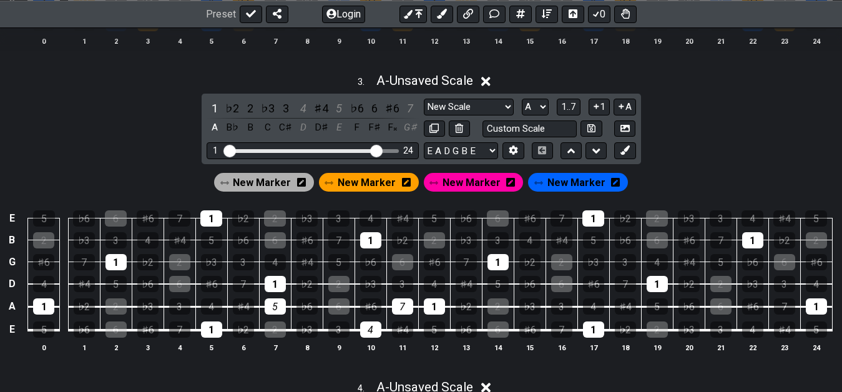
click at [367, 187] on span "New Marker" at bounding box center [367, 182] width 58 height 18
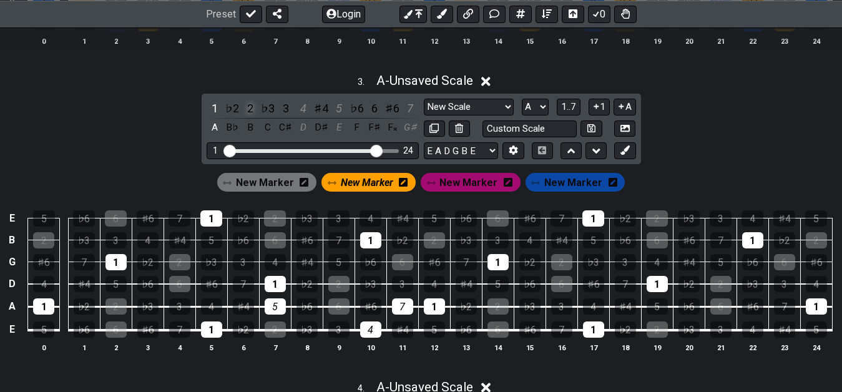
click at [244, 110] on div "2" at bounding box center [250, 108] width 16 height 17
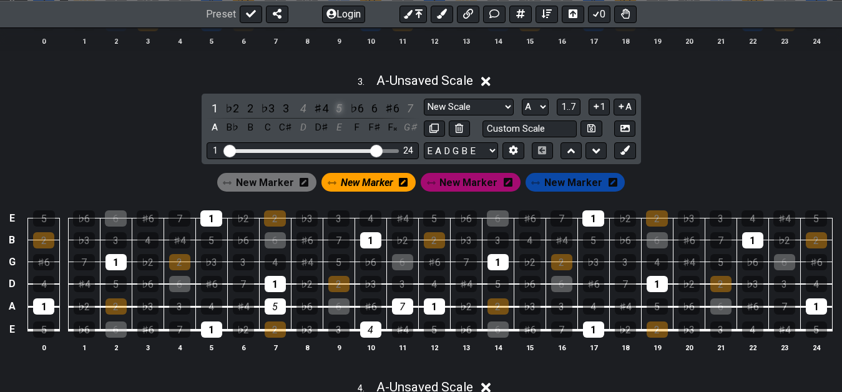
click at [341, 109] on div "5" at bounding box center [339, 108] width 16 height 17
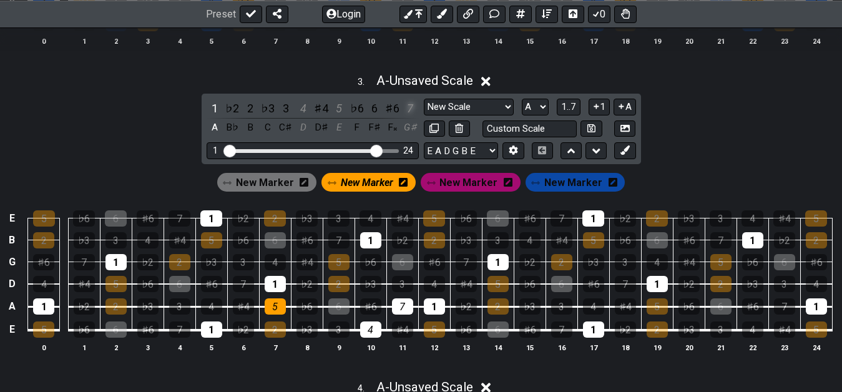
click at [409, 109] on div "7" at bounding box center [410, 108] width 16 height 17
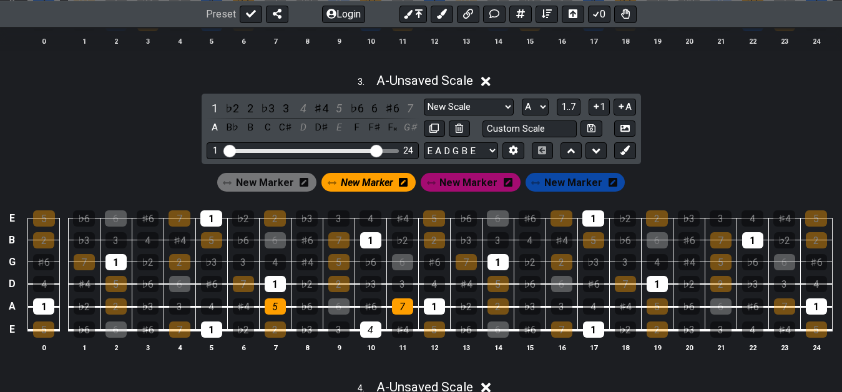
click at [565, 187] on span "New Marker" at bounding box center [573, 182] width 58 height 18
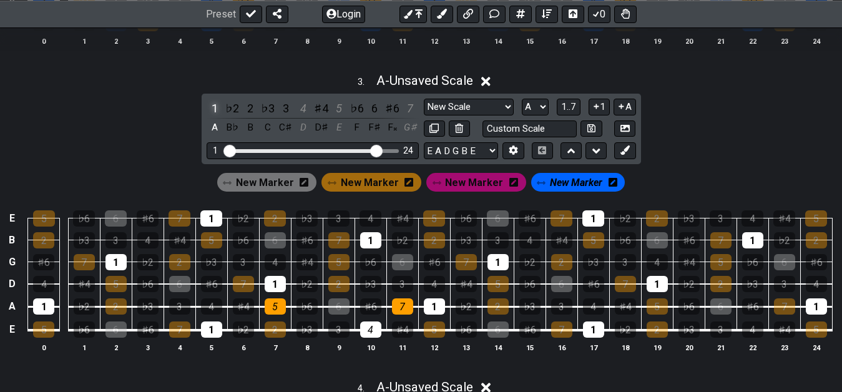
click at [211, 108] on div "1" at bounding box center [215, 108] width 16 height 17
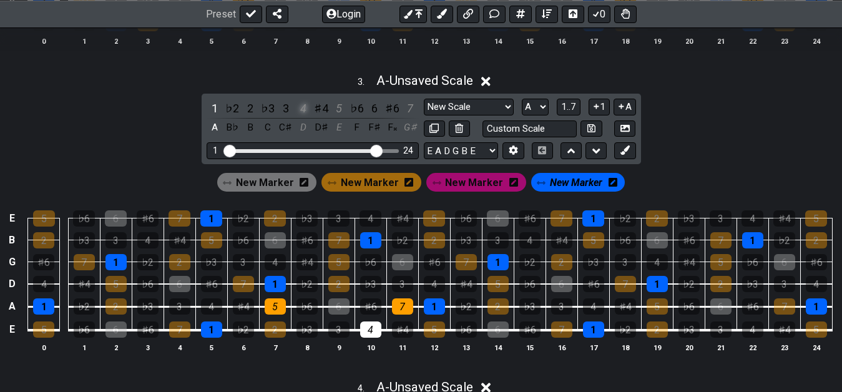
click at [299, 107] on div "4" at bounding box center [303, 108] width 16 height 17
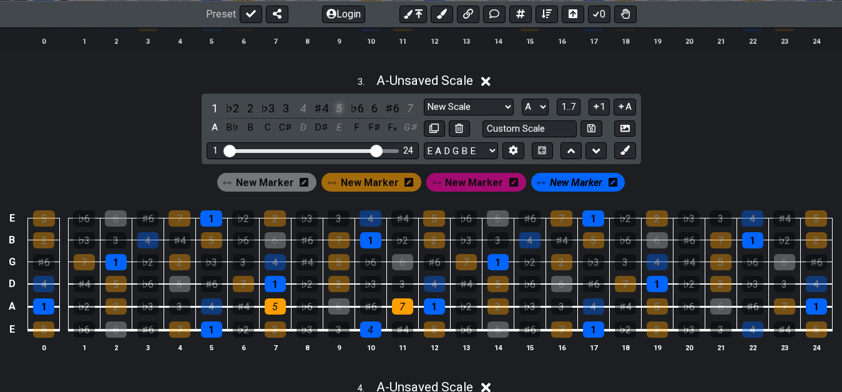
click at [336, 112] on div "5" at bounding box center [339, 108] width 16 height 17
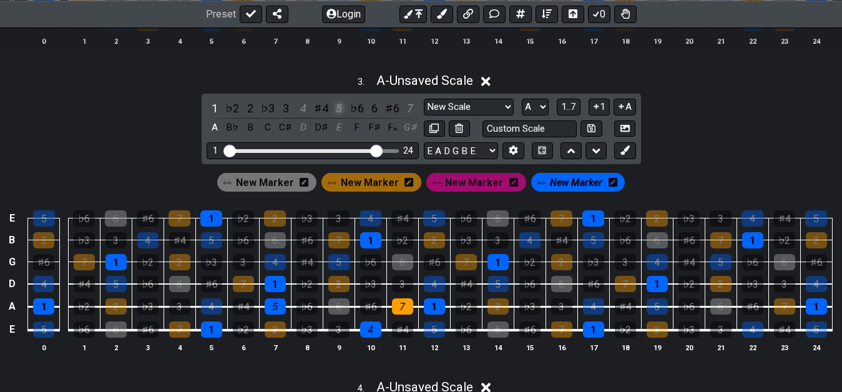
click at [336, 112] on div "5" at bounding box center [339, 108] width 16 height 17
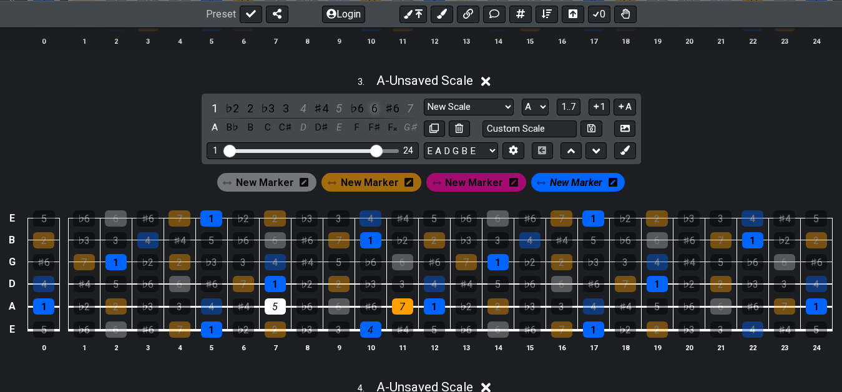
click at [372, 109] on div "6" at bounding box center [374, 108] width 16 height 17
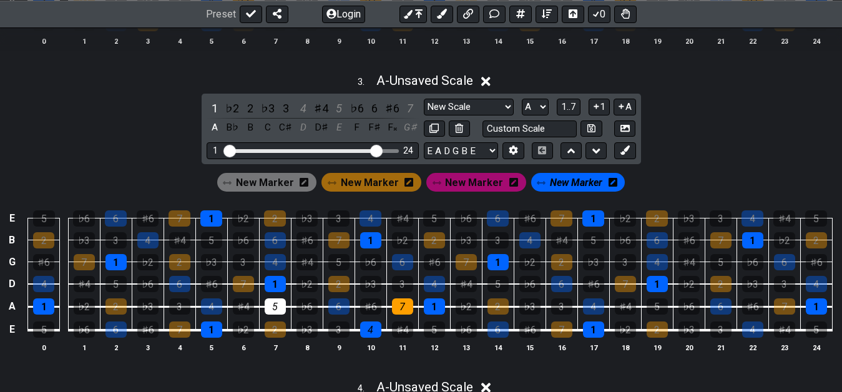
drag, startPoint x: 372, startPoint y: 183, endPoint x: 366, endPoint y: 179, distance: 7.3
click at [371, 183] on span "New Marker" at bounding box center [370, 182] width 58 height 18
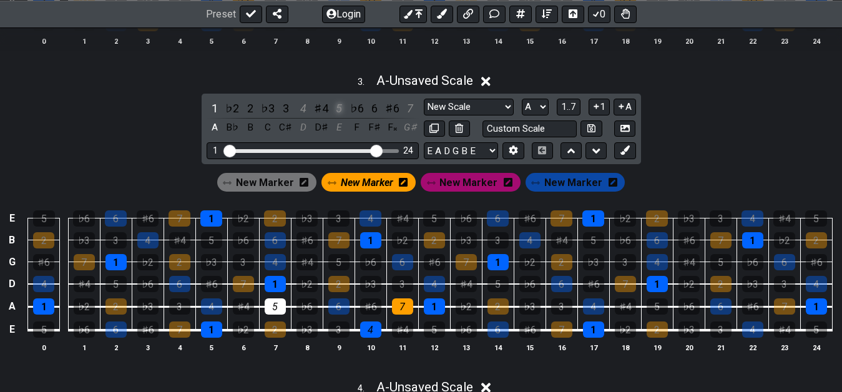
click at [336, 110] on div "5" at bounding box center [339, 108] width 16 height 17
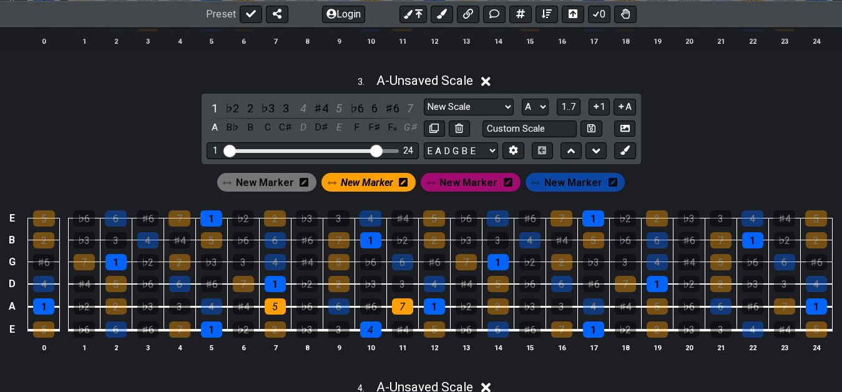
click at [358, 183] on span "New Marker" at bounding box center [367, 182] width 52 height 18
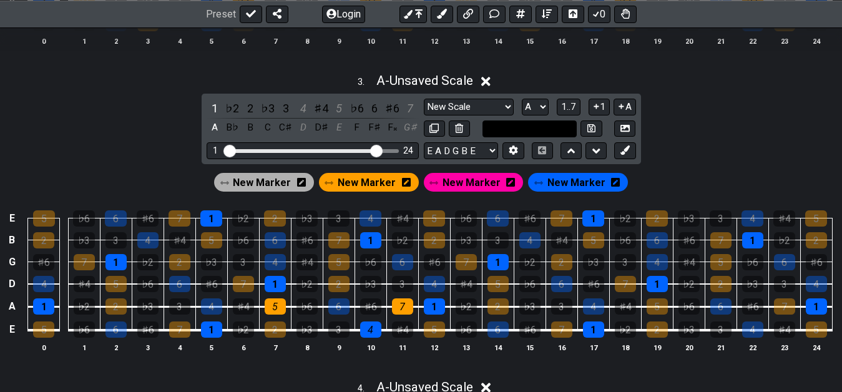
click at [512, 128] on input "text" at bounding box center [529, 128] width 95 height 17
type input "min add 11"
click at [739, 158] on div "3 . A - Unsaved Scale 1 ♭2 2 ♭3 3 4 ♯4 5 ♭6 6 ♯6 7 A B♭ B C C♯ D D♯ E F F♯ F𝄪 G…" at bounding box center [421, 218] width 842 height 304
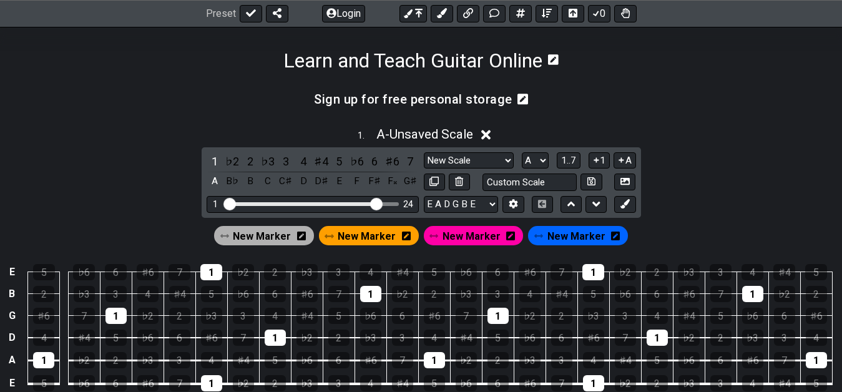
scroll to position [191, 0]
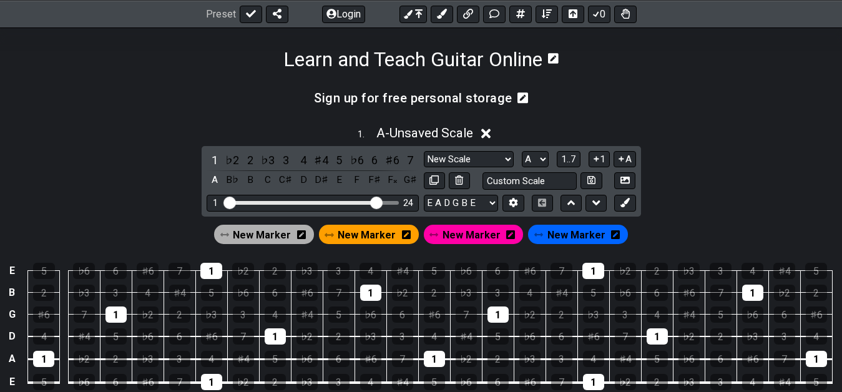
click at [422, 98] on h3 "Sign up for free personal storage" at bounding box center [413, 98] width 198 height 14
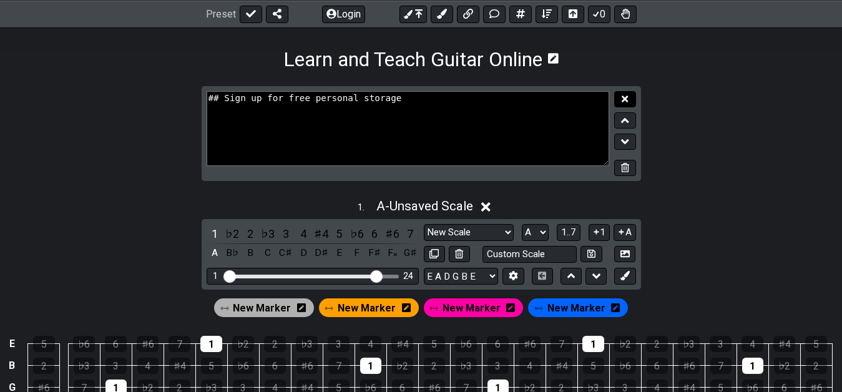
click at [625, 99] on icon at bounding box center [624, 98] width 6 height 6
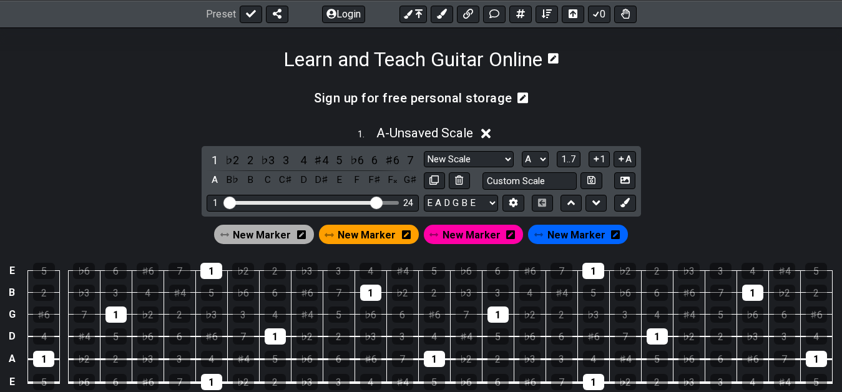
scroll to position [127, 0]
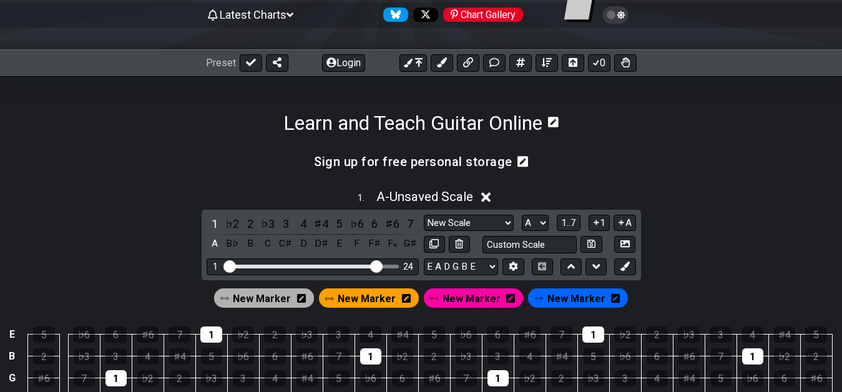
click at [517, 160] on icon at bounding box center [522, 161] width 11 height 11
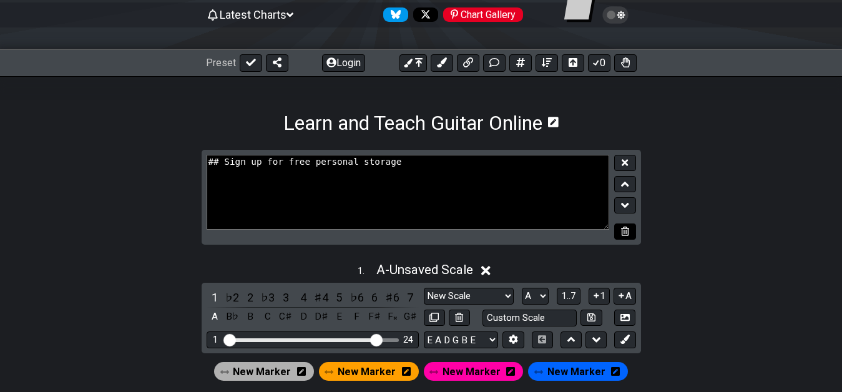
click at [628, 232] on icon at bounding box center [625, 230] width 8 height 9
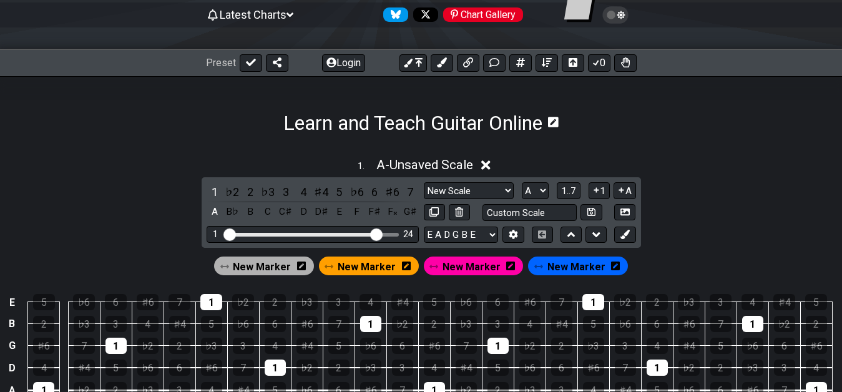
click at [719, 163] on div "1 . A - Unsaved Scale" at bounding box center [421, 162] width 842 height 24
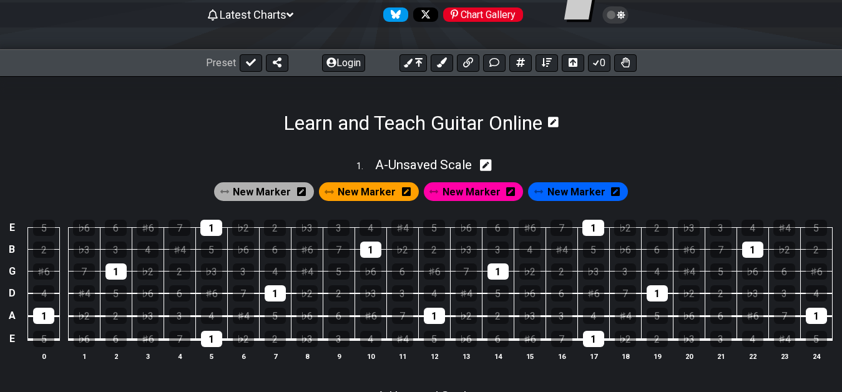
click at [689, 170] on div "1 . A - Unsaved Scale" at bounding box center [421, 162] width 842 height 24
select select "A"
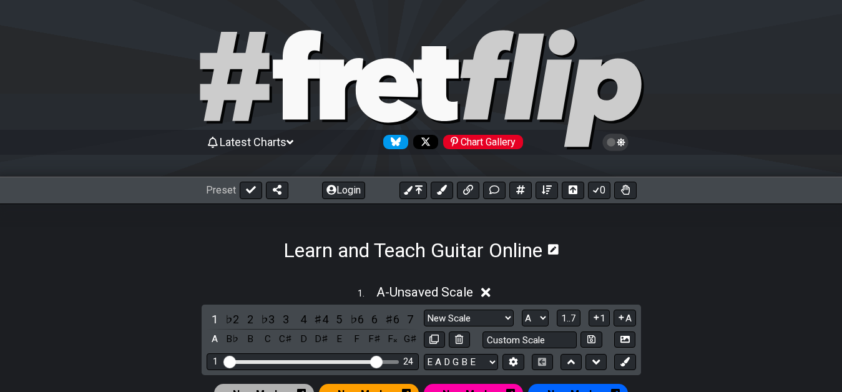
scroll to position [64, 0]
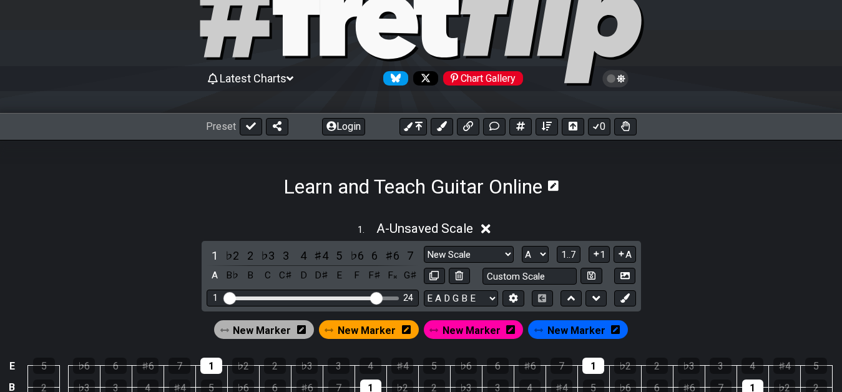
click at [683, 228] on div "1 . A - Unsaved Scale" at bounding box center [421, 225] width 842 height 24
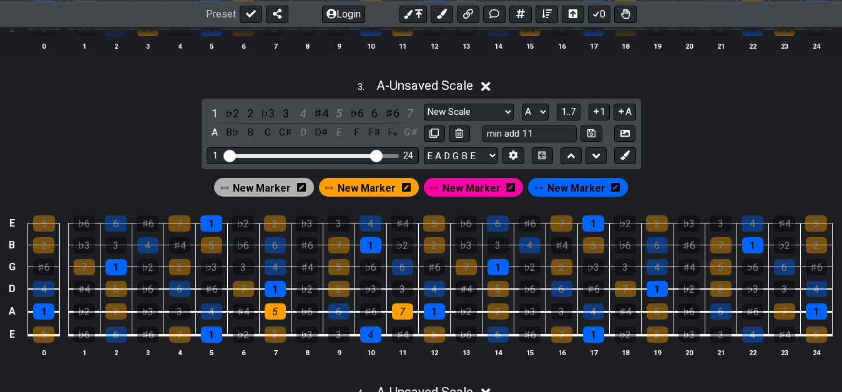
scroll to position [764, 0]
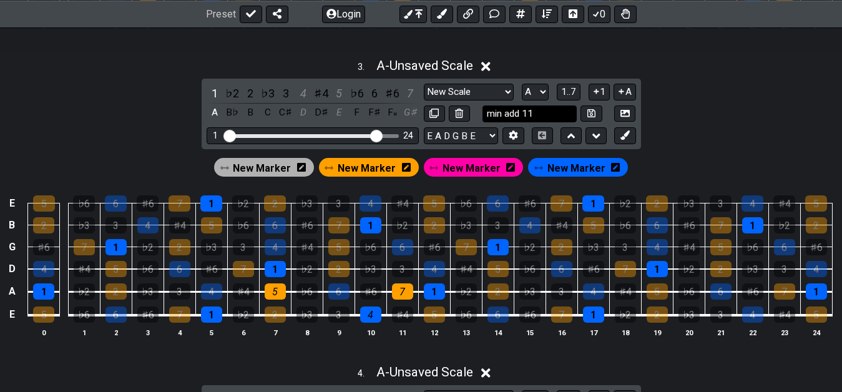
click at [563, 107] on input "min add 11" at bounding box center [529, 113] width 95 height 17
type input "min 11 (6 9)"
click at [758, 132] on div "3 . A - Unsaved Scale 1 ♭2 2 ♭3 3 4 ♯4 5 ♭6 6 ♯6 7 A B♭ B C C♯ D D♯ E F F♯ F𝄪 G…" at bounding box center [421, 203] width 842 height 304
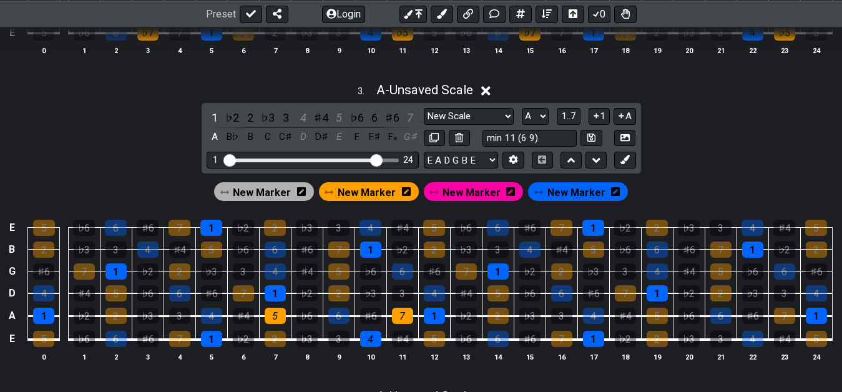
scroll to position [725, 0]
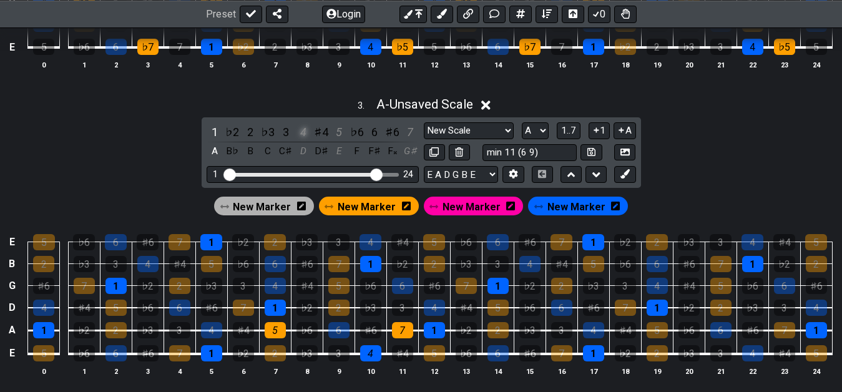
click at [301, 134] on div "4" at bounding box center [303, 132] width 16 height 17
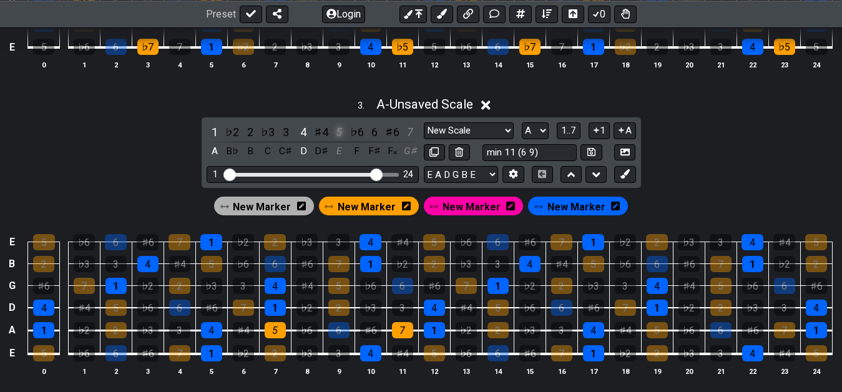
click at [338, 134] on div "5" at bounding box center [339, 132] width 16 height 17
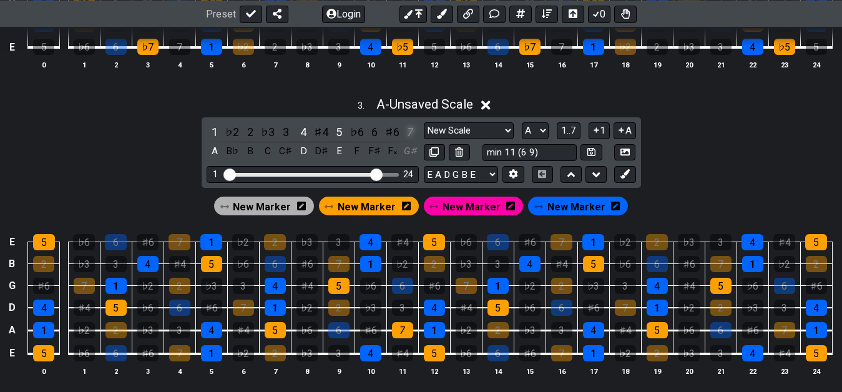
click at [411, 134] on div "7" at bounding box center [410, 132] width 16 height 17
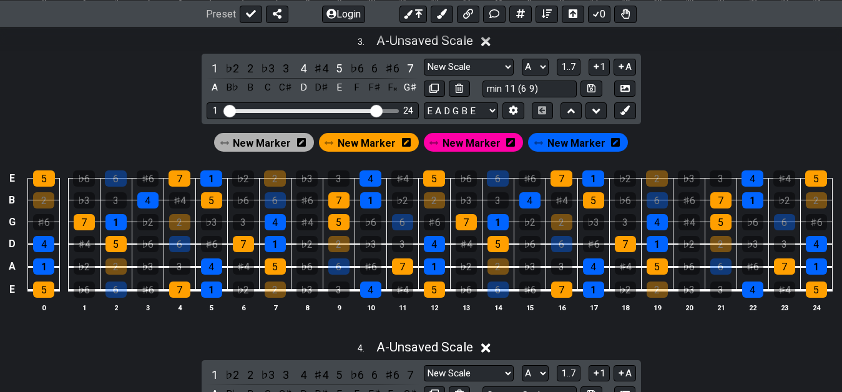
scroll to position [852, 0]
